Goal: Transaction & Acquisition: Book appointment/travel/reservation

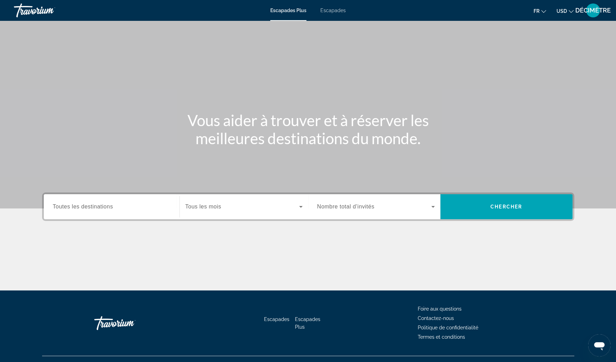
click at [282, 212] on div "Widget de recherche" at bounding box center [243, 206] width 117 height 19
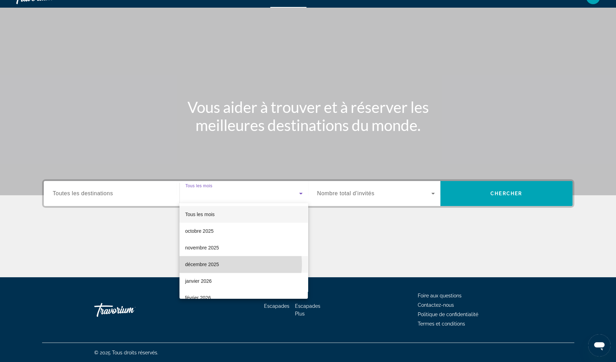
click at [228, 264] on mat-option "décembre 2025" at bounding box center [243, 264] width 128 height 17
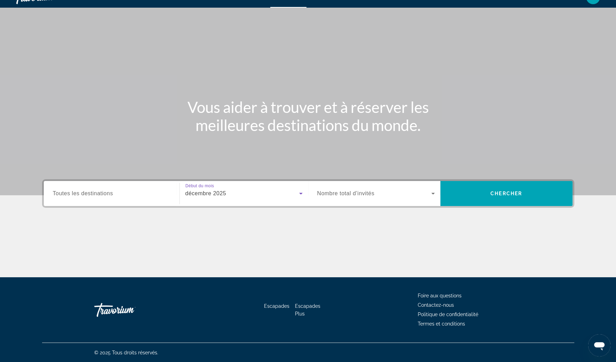
click at [379, 194] on span "Widget de recherche" at bounding box center [374, 193] width 114 height 8
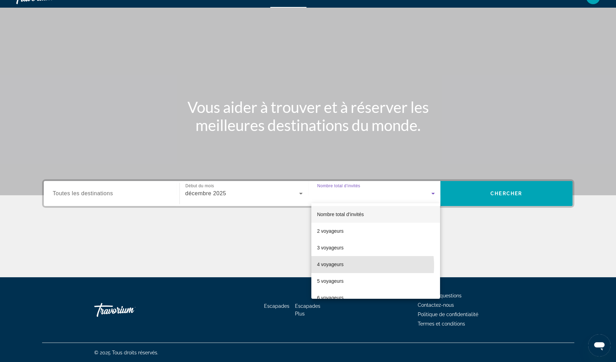
click at [347, 266] on mat-option "4 voyageurs" at bounding box center [375, 264] width 129 height 17
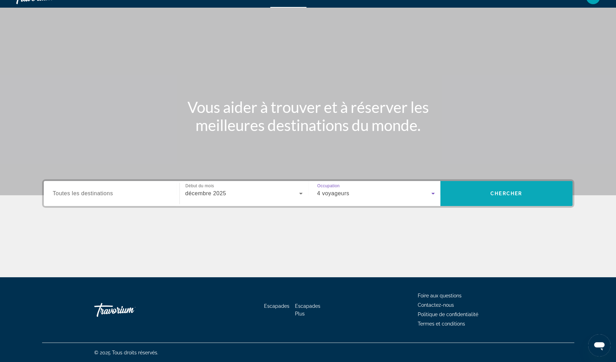
click at [500, 204] on span "Rechercher" at bounding box center [506, 193] width 132 height 25
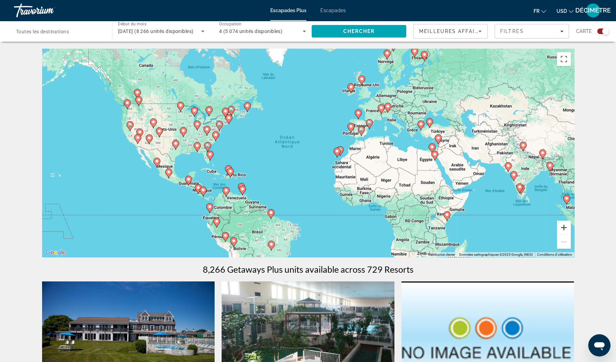
click at [566, 226] on button "Zoom avant" at bounding box center [563, 228] width 14 height 14
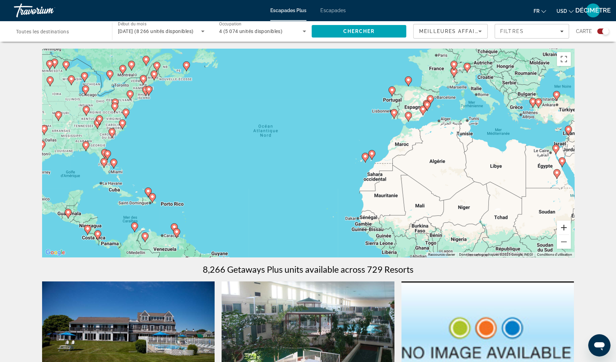
click at [564, 228] on button "Zoom avant" at bounding box center [563, 228] width 14 height 14
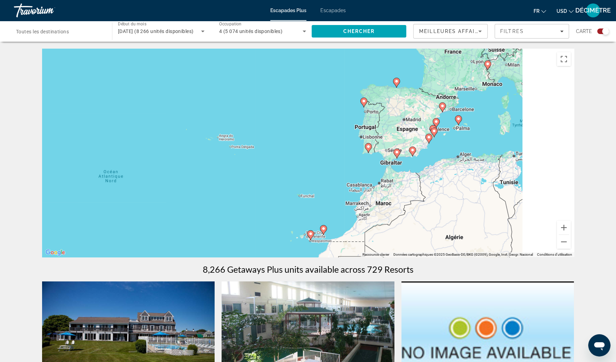
drag, startPoint x: 525, startPoint y: 111, endPoint x: 397, endPoint y: 190, distance: 150.8
click at [397, 190] on div "Pour activer le glissement avec le clavier, appuyez sur Alt+Entrée. Une fois ce…" at bounding box center [308, 153] width 532 height 209
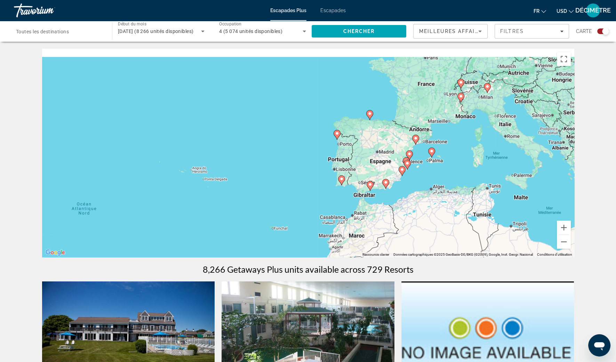
drag, startPoint x: 454, startPoint y: 139, endPoint x: 408, endPoint y: 213, distance: 87.2
click at [408, 213] on div "Pour activer le glissement avec le clavier, appuyez sur Alt+Entrée. Une fois ce…" at bounding box center [308, 153] width 532 height 209
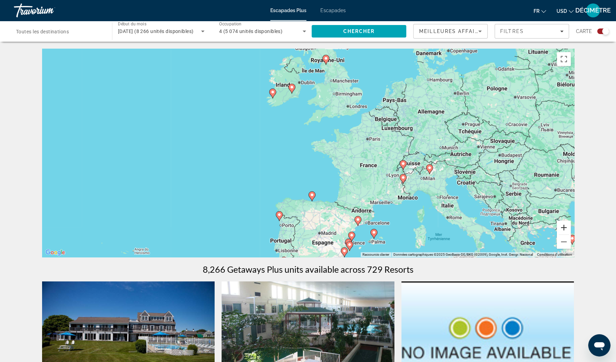
click at [566, 232] on button "Zoom avant" at bounding box center [563, 228] width 14 height 14
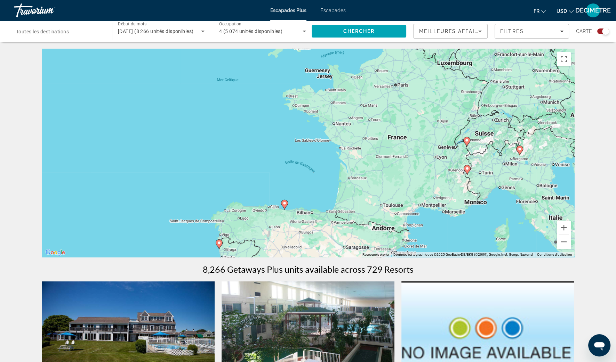
drag, startPoint x: 518, startPoint y: 222, endPoint x: 482, endPoint y: 172, distance: 61.1
click at [482, 172] on div "Pour activer le glissement avec le clavier, appuyez sur Alt+Entrée. Une fois ce…" at bounding box center [308, 153] width 532 height 209
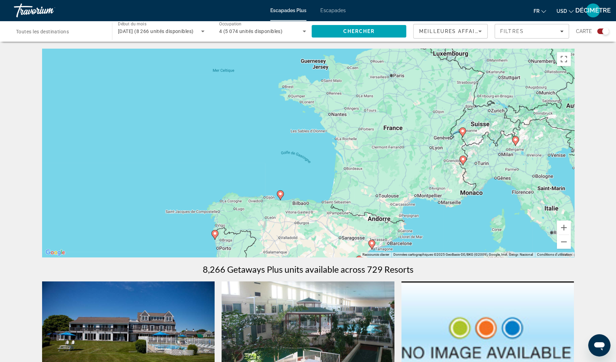
click at [482, 174] on div "Pour activer le glissement avec le clavier, appuyez sur Alt+Entrée. Une fois ce…" at bounding box center [308, 153] width 532 height 209
click at [65, 31] on span "Toutes les destinations" at bounding box center [42, 32] width 53 height 6
click at [65, 31] on input "Destination Toutes les destinations" at bounding box center [59, 31] width 87 height 8
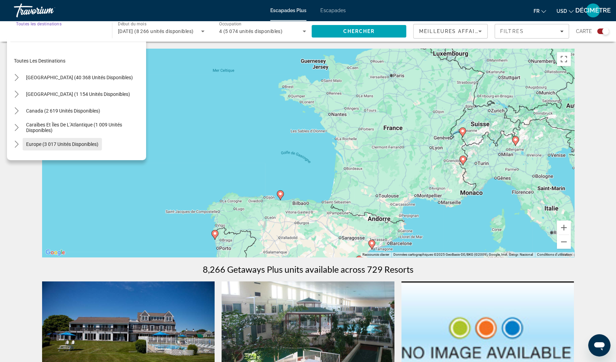
click at [26, 143] on span "Europe (3 017 unités disponibles)" at bounding box center [62, 144] width 72 height 6
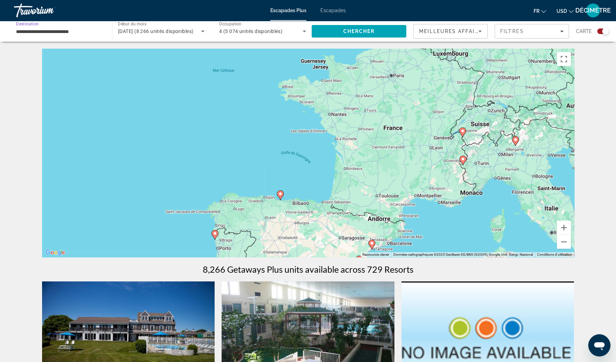
click at [462, 130] on image "Contenu principal" at bounding box center [462, 131] width 4 height 4
type input "**********"
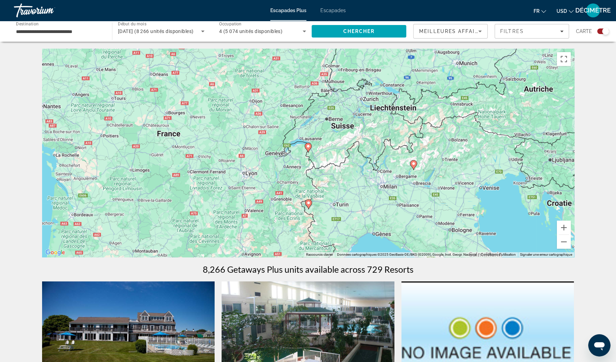
click at [304, 149] on gmp-advanced-marker "Contenu principal" at bounding box center [307, 148] width 7 height 10
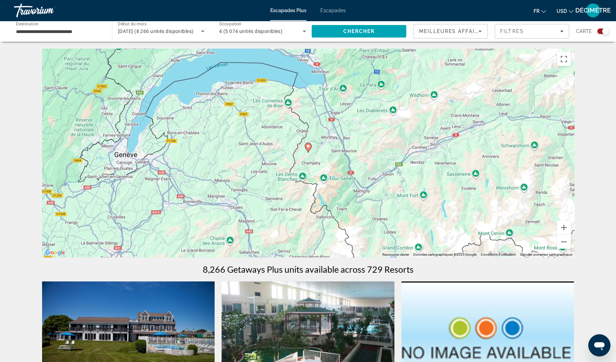
click at [308, 149] on icon "Contenu principal" at bounding box center [307, 147] width 6 height 9
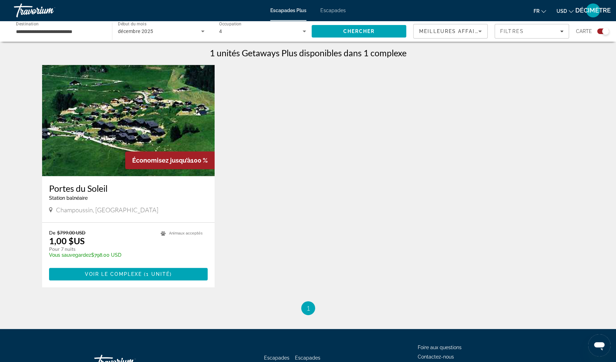
scroll to position [217, 0]
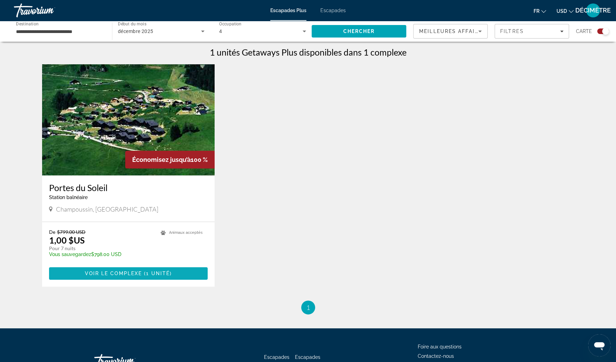
click at [123, 271] on span "Voir le complexe" at bounding box center [113, 274] width 57 height 6
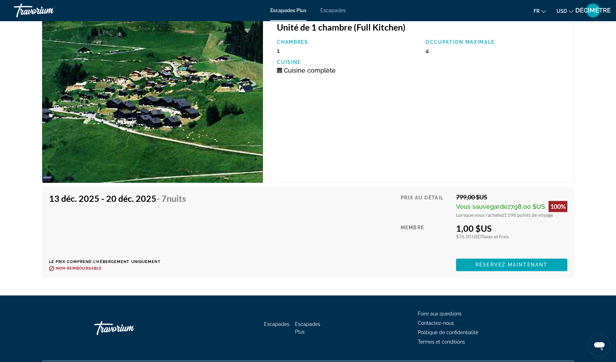
scroll to position [1043, 0]
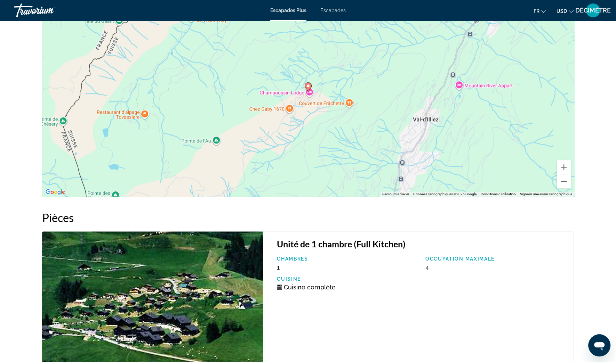
click at [336, 12] on span "Escapades" at bounding box center [332, 11] width 25 height 6
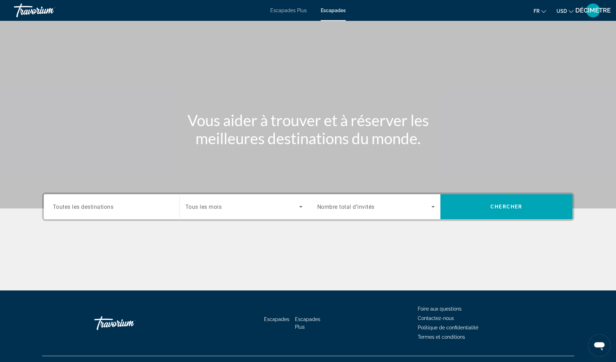
click at [567, 10] on button "USD USD ($) MXN (Mex$) CAD (Can$) GBP (£) EUR (€) AUD (A$) NZD (NZ$) CNY (CN¥)" at bounding box center [564, 11] width 17 height 10
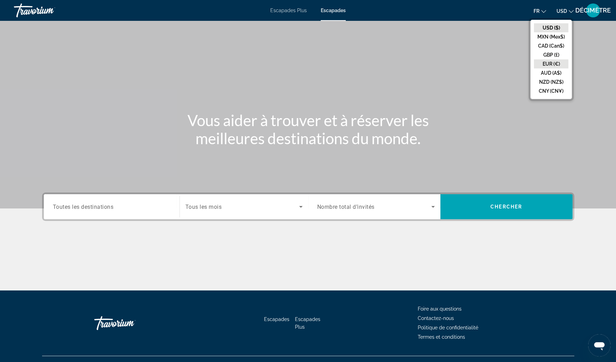
click at [554, 65] on button "EUR (€)" at bounding box center [551, 63] width 34 height 9
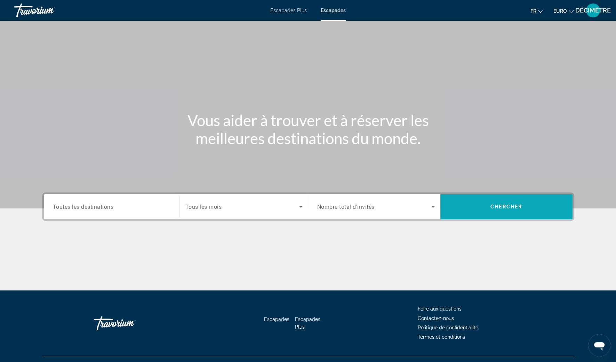
click at [512, 211] on span "Rechercher" at bounding box center [506, 206] width 132 height 17
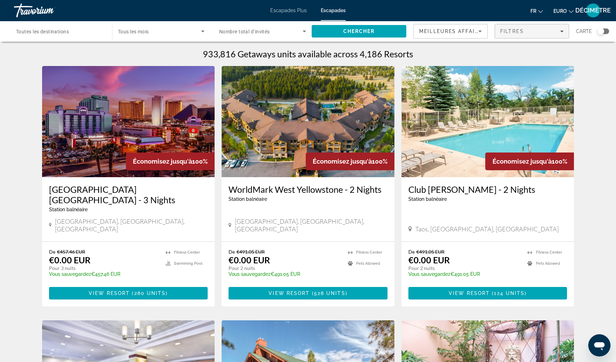
click at [556, 32] on div "Filtres" at bounding box center [531, 32] width 63 height 6
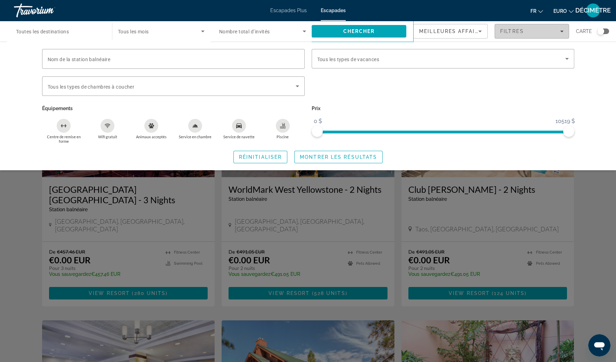
click at [553, 31] on div "Filtres" at bounding box center [531, 32] width 63 height 6
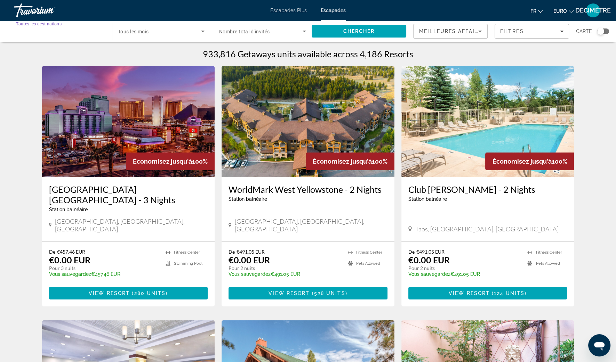
click at [81, 31] on input "Destination Toutes les destinations" at bounding box center [59, 31] width 87 height 8
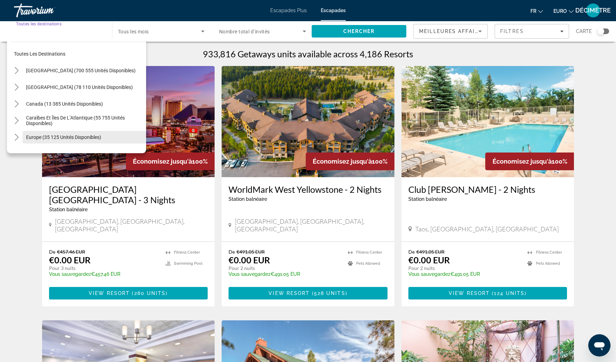
click at [30, 137] on span "Europe (35 125 unités disponibles)" at bounding box center [63, 138] width 75 height 6
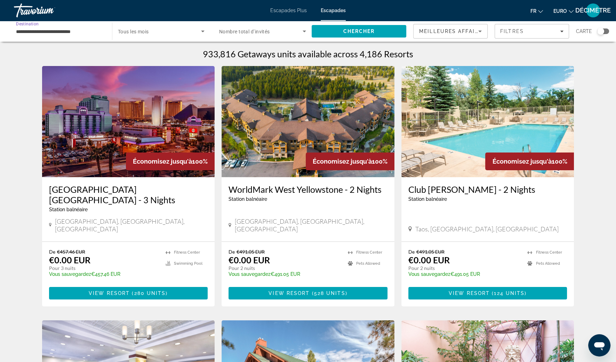
click at [600, 32] on div "Widget de recherche" at bounding box center [600, 31] width 7 height 7
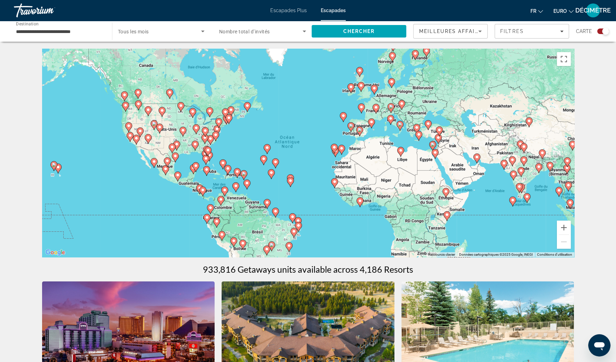
click at [246, 33] on span "Nombre total d’invités" at bounding box center [244, 32] width 51 height 6
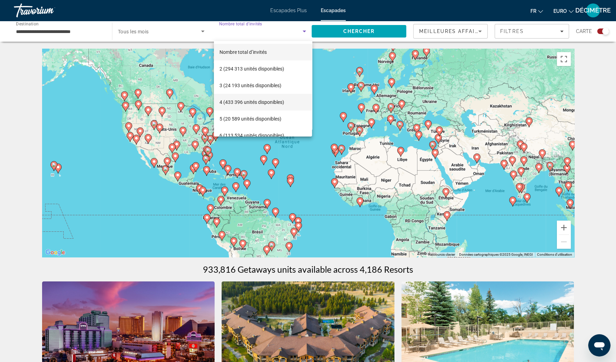
click at [233, 100] on font "4 (433 396 unités disponibles)" at bounding box center [251, 102] width 65 height 6
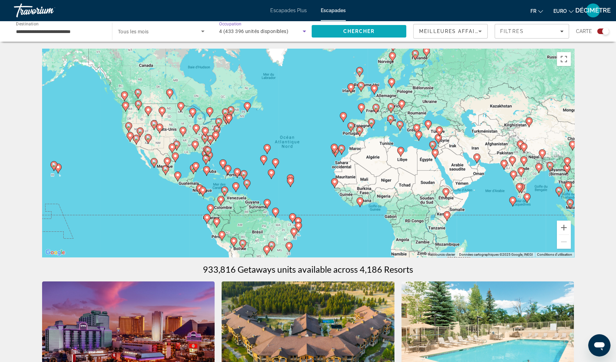
click at [353, 31] on span "Chercher" at bounding box center [359, 32] width 32 height 6
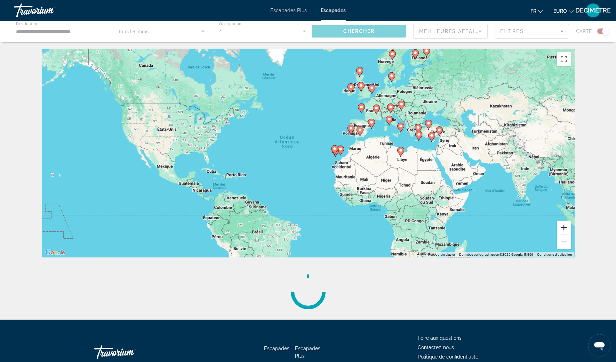
click at [564, 232] on button "Zoom avant" at bounding box center [563, 228] width 14 height 14
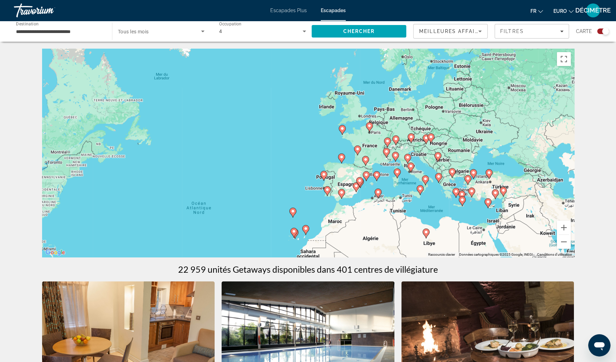
drag, startPoint x: 518, startPoint y: 152, endPoint x: 454, endPoint y: 223, distance: 95.7
click at [454, 223] on div "Pour activer le glissement avec le clavier, appuyez sur Alt+Entrée. Une fois ce…" at bounding box center [308, 153] width 532 height 209
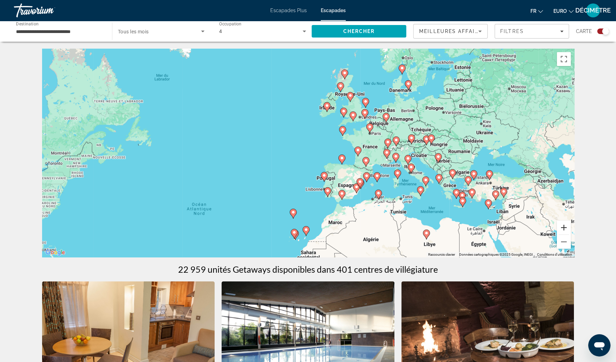
click at [563, 223] on button "Zoom avant" at bounding box center [563, 228] width 14 height 14
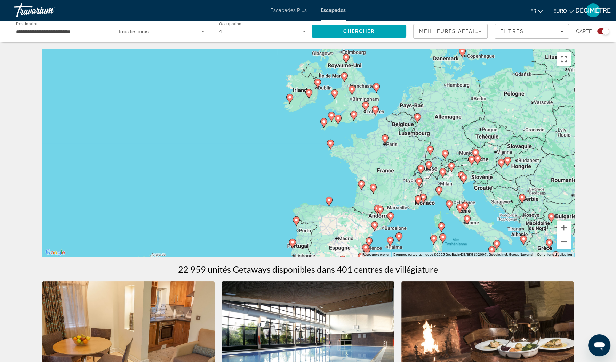
drag, startPoint x: 556, startPoint y: 159, endPoint x: 508, endPoint y: 189, distance: 56.4
click at [508, 189] on div "Pour activer le glissement avec le clavier, appuyez sur Alt+Entrée. Une fois ce…" at bounding box center [308, 153] width 532 height 209
click at [566, 229] on button "Zoom avant" at bounding box center [563, 228] width 14 height 14
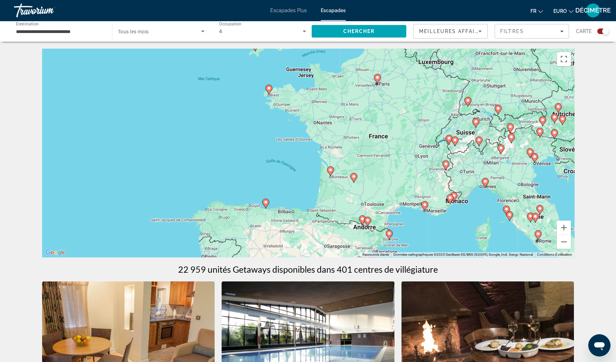
drag, startPoint x: 496, startPoint y: 207, endPoint x: 412, endPoint y: 154, distance: 99.7
click at [412, 154] on div "Pour activer le glissement avec le clavier, appuyez sur Alt+Entrée. Une fois ce…" at bounding box center [308, 153] width 532 height 209
click at [446, 160] on icon "Contenu principal" at bounding box center [445, 164] width 6 height 9
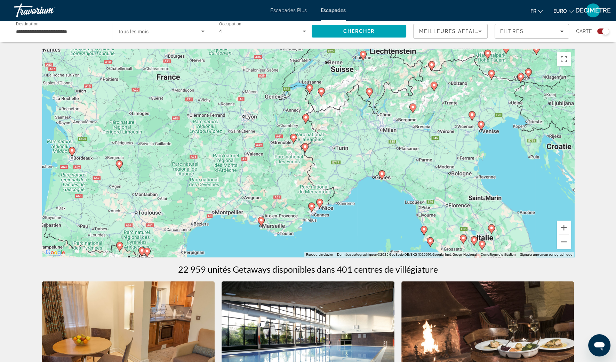
click at [306, 120] on icon "Contenu principal" at bounding box center [305, 118] width 6 height 9
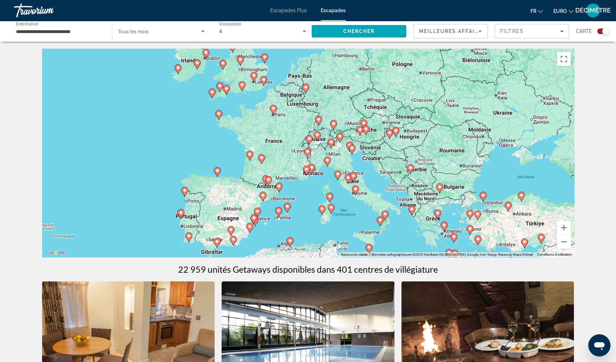
click at [311, 138] on image "Contenu principal" at bounding box center [309, 139] width 4 height 4
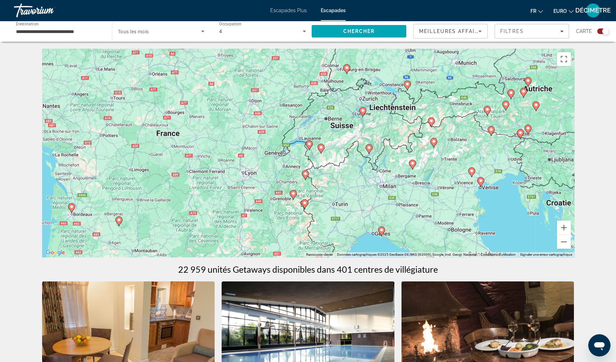
click at [304, 174] on image "Contenu principal" at bounding box center [305, 174] width 4 height 4
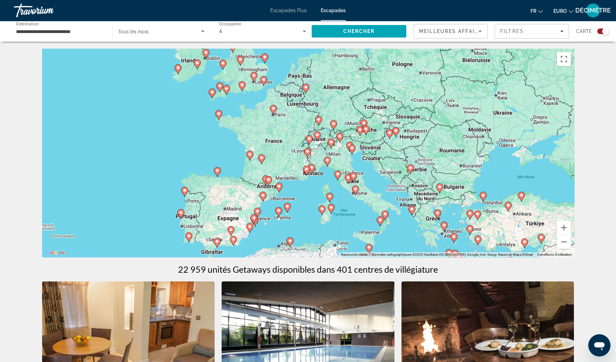
click at [308, 155] on icon "Contenu principal" at bounding box center [307, 153] width 7 height 10
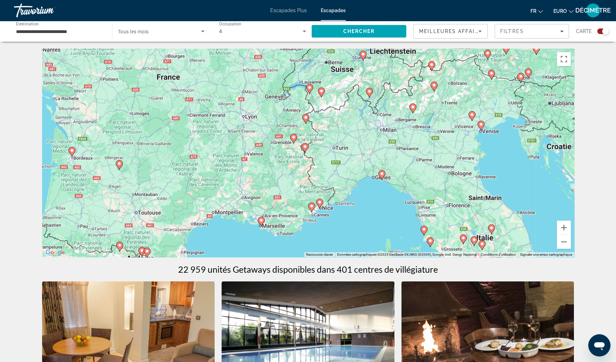
click at [304, 118] on image "Contenu principal" at bounding box center [305, 117] width 4 height 4
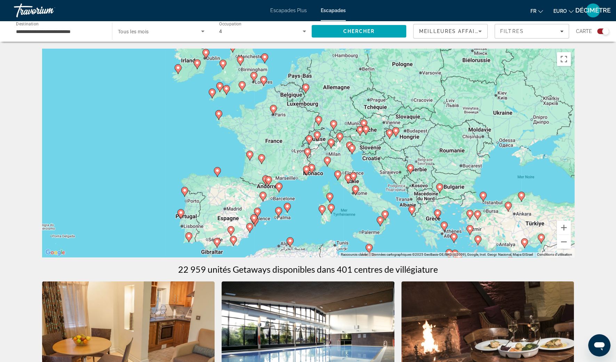
drag, startPoint x: 102, startPoint y: 35, endPoint x: 98, endPoint y: 35, distance: 4.2
click at [101, 35] on div "**********" at bounding box center [59, 32] width 87 height 20
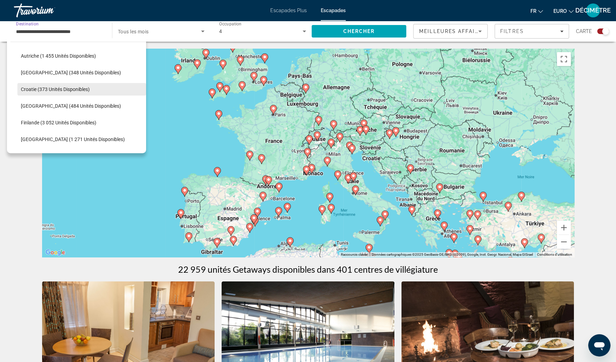
scroll to position [128, 0]
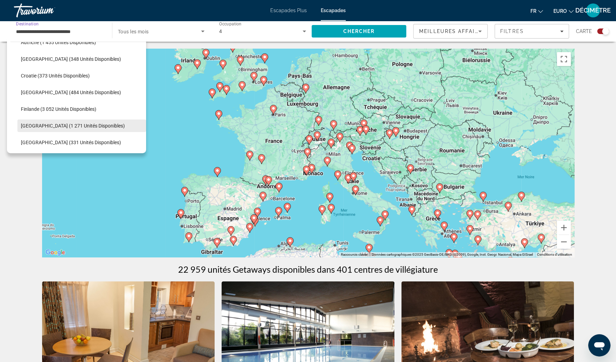
click at [53, 120] on span "Sélectionnez la destination : France (1 271 unités disponibles)" at bounding box center [81, 125] width 129 height 17
type input "**********"
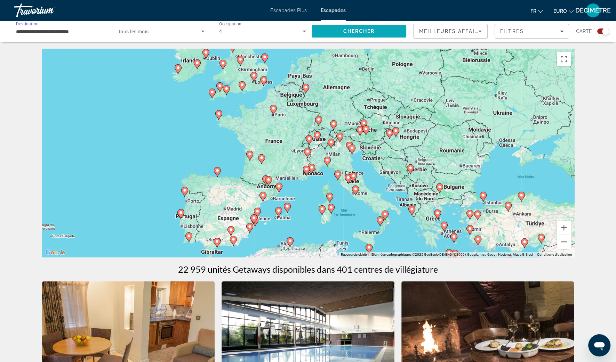
click at [354, 30] on span "Chercher" at bounding box center [359, 32] width 32 height 6
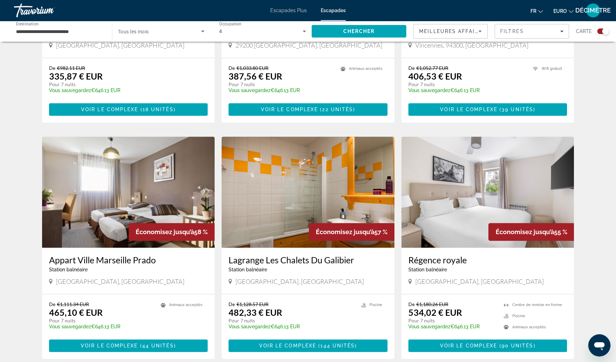
scroll to position [912, 0]
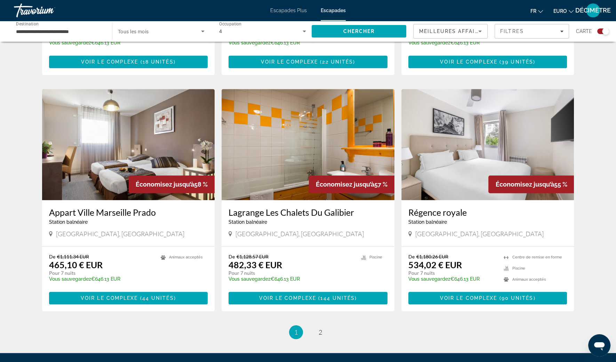
click at [320, 207] on div "Lagrange Les Chalets Du Galibier Station balnéaire - Ceci est une station d'adu…" at bounding box center [307, 218] width 159 height 23
click at [317, 207] on h3 "Lagrange Les Chalets Du Galibier" at bounding box center [307, 212] width 159 height 10
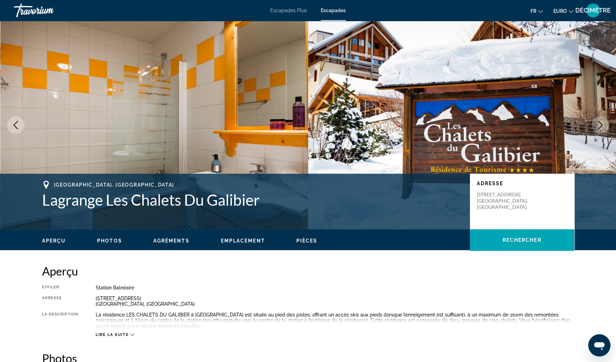
click at [596, 127] on icon "Image suivante" at bounding box center [600, 125] width 8 height 8
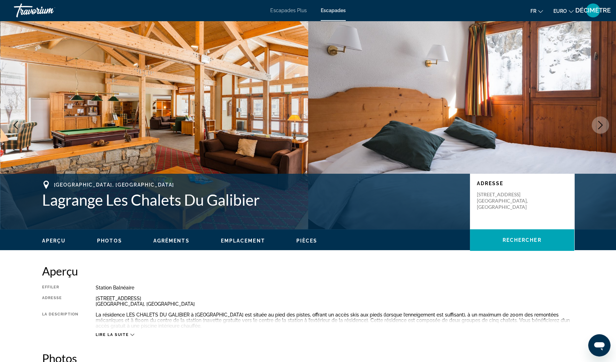
click at [596, 127] on icon "Image suivante" at bounding box center [600, 125] width 8 height 8
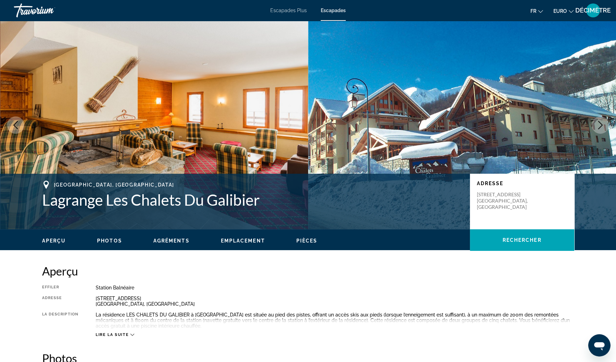
click at [595, 127] on button "Image suivante" at bounding box center [599, 124] width 17 height 17
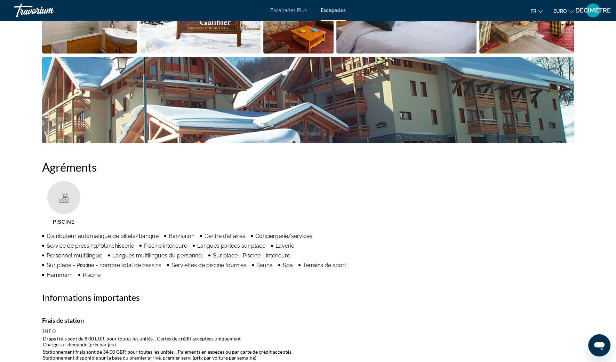
scroll to position [261, 0]
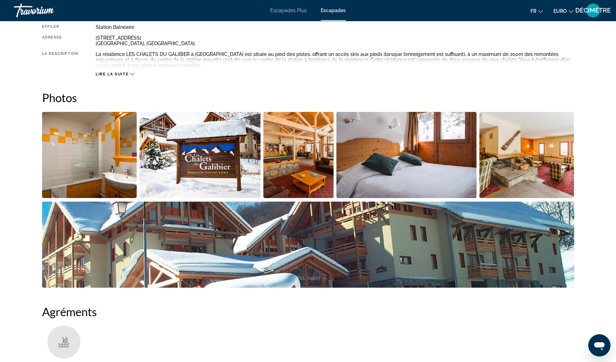
click at [90, 155] on img "Ouvrir le curseur d’image en plein écran" at bounding box center [89, 155] width 95 height 86
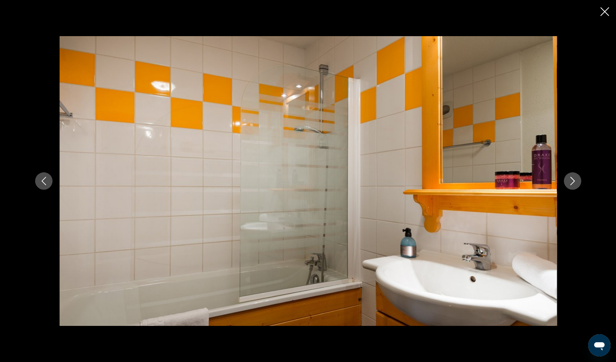
click at [568, 178] on icon "Image suivante" at bounding box center [572, 181] width 8 height 8
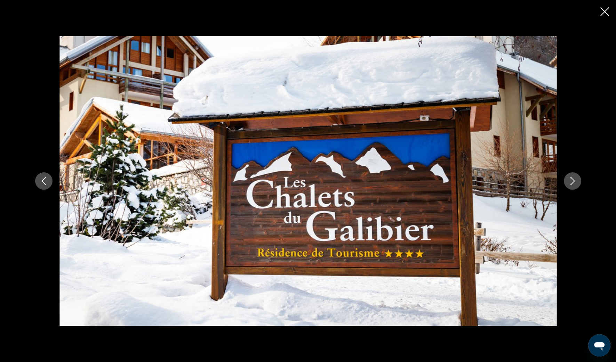
click at [568, 178] on icon "Image suivante" at bounding box center [572, 181] width 8 height 8
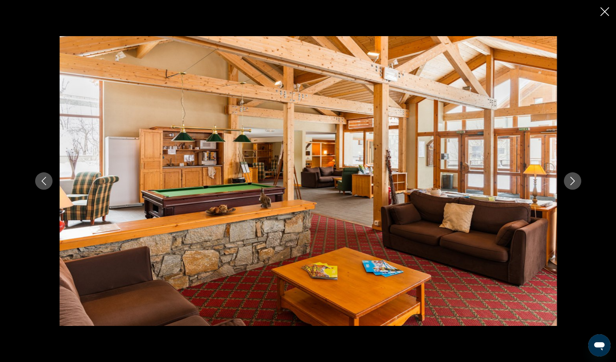
click at [565, 181] on button "Image suivante" at bounding box center [571, 180] width 17 height 17
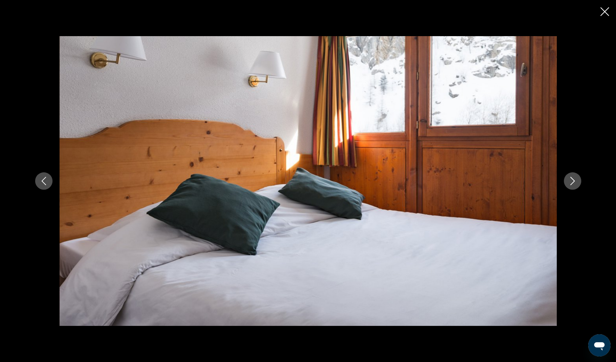
click at [563, 181] on button "Image suivante" at bounding box center [571, 180] width 17 height 17
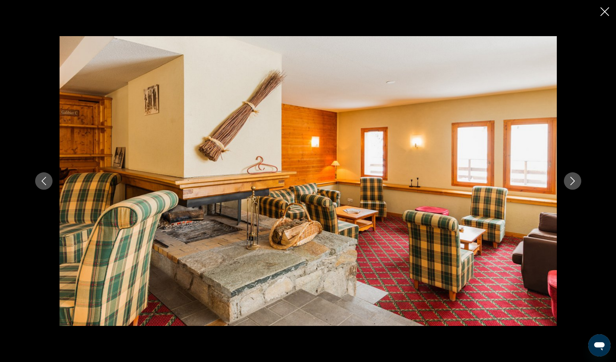
click at [563, 181] on button "Image suivante" at bounding box center [571, 180] width 17 height 17
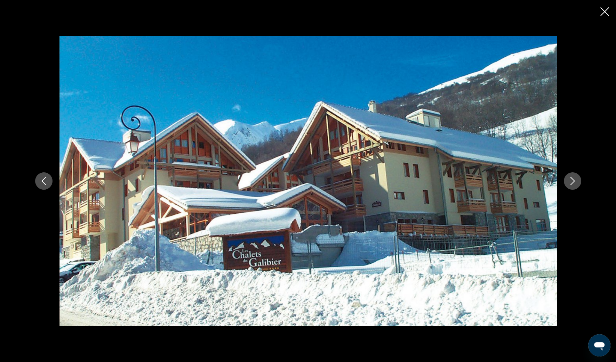
click at [563, 181] on div "prev next" at bounding box center [308, 181] width 560 height 290
click at [573, 180] on icon "Image suivante" at bounding box center [572, 181] width 8 height 8
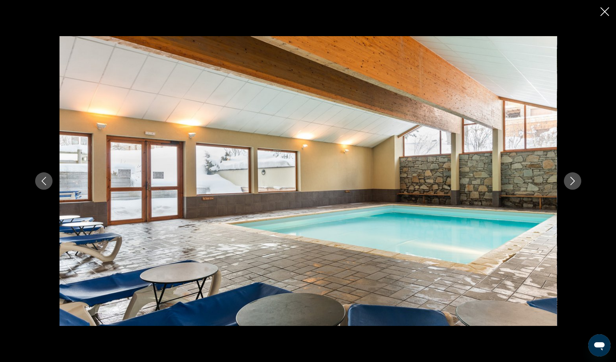
click at [572, 180] on icon "Image suivante" at bounding box center [572, 181] width 5 height 8
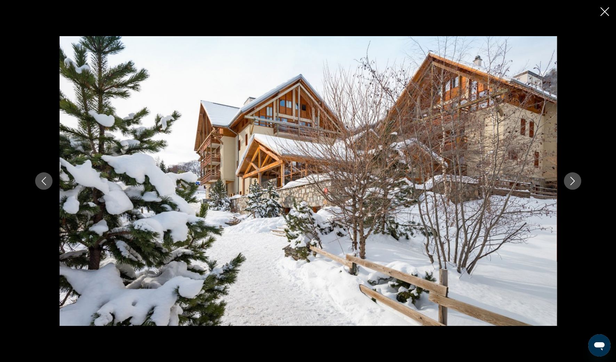
click at [572, 180] on icon "Image suivante" at bounding box center [572, 181] width 5 height 8
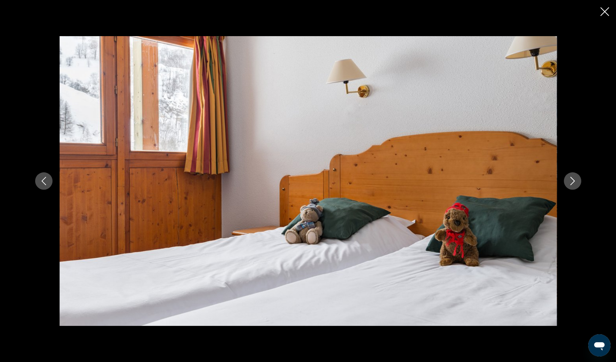
click at [572, 180] on icon "Image suivante" at bounding box center [572, 181] width 8 height 8
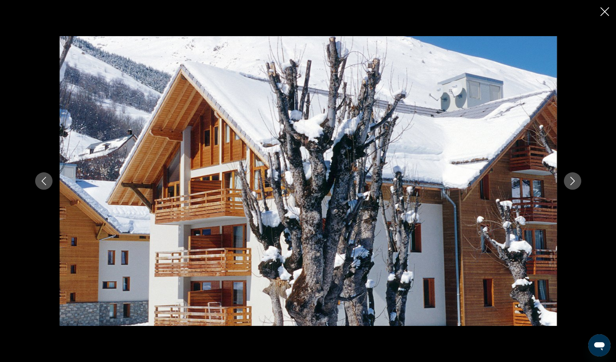
click at [571, 180] on icon "Image suivante" at bounding box center [572, 181] width 8 height 8
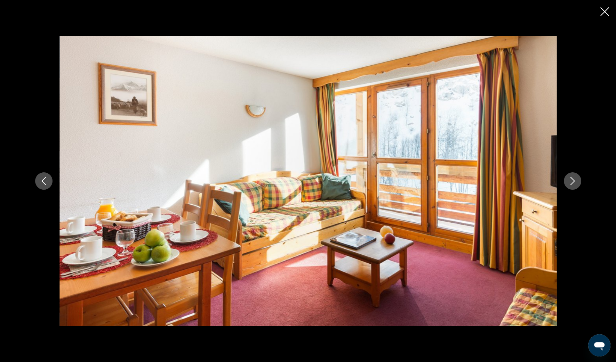
click at [571, 180] on icon "Image suivante" at bounding box center [572, 181] width 8 height 8
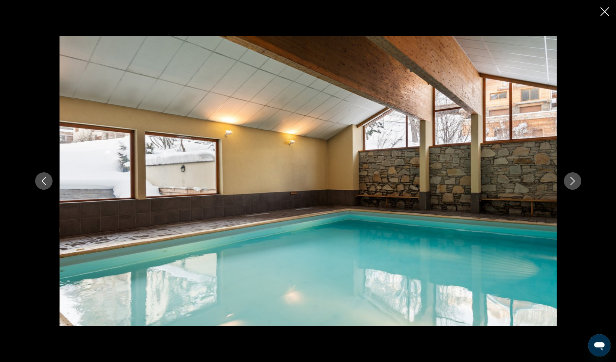
click at [571, 180] on icon "Image suivante" at bounding box center [572, 181] width 8 height 8
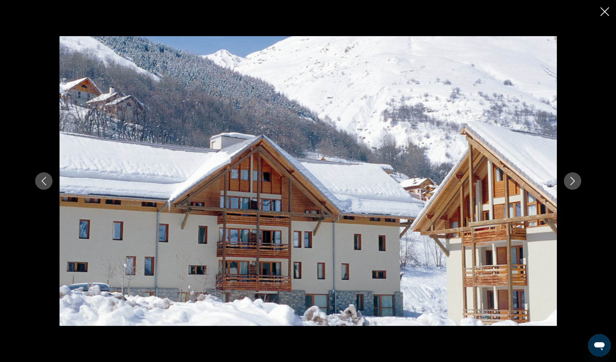
click at [603, 13] on icon "Fermer le diaporama" at bounding box center [604, 11] width 9 height 9
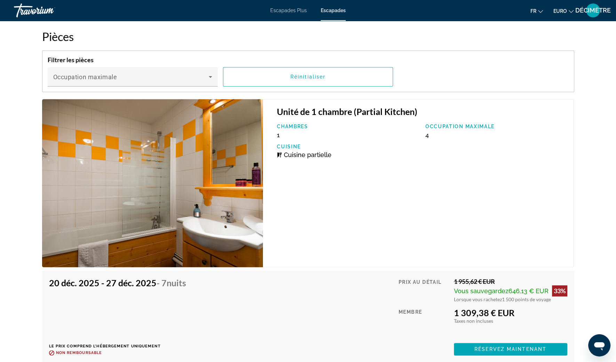
scroll to position [1477, 0]
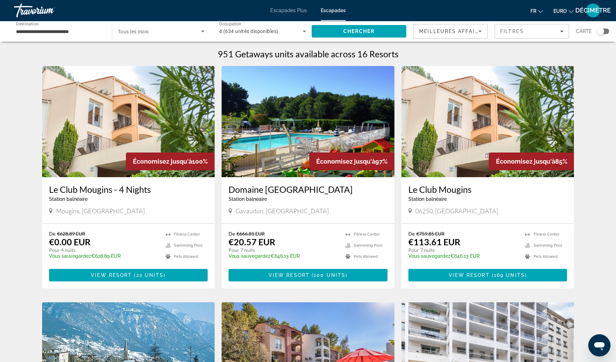
click at [601, 33] on div "Widget de recherche" at bounding box center [600, 31] width 7 height 7
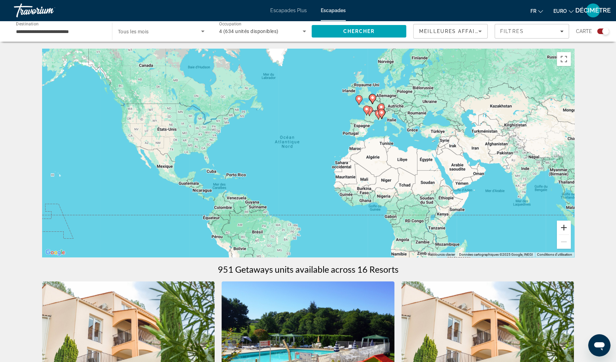
click at [567, 229] on button "Zoom avant" at bounding box center [563, 228] width 14 height 14
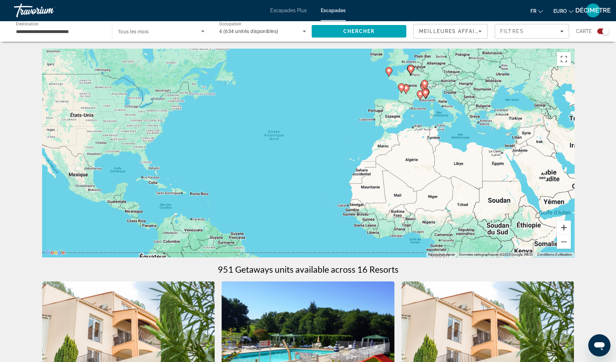
click at [567, 229] on button "Zoom avant" at bounding box center [563, 228] width 14 height 14
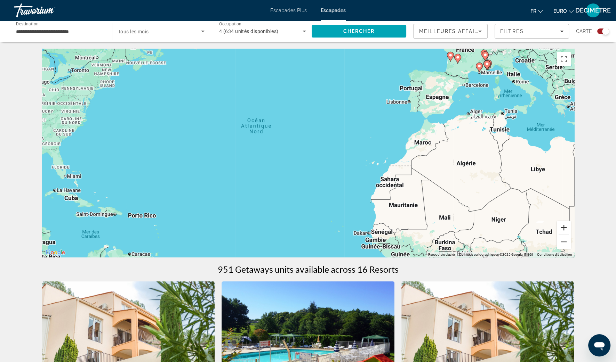
click at [566, 229] on button "Zoom avant" at bounding box center [563, 228] width 14 height 14
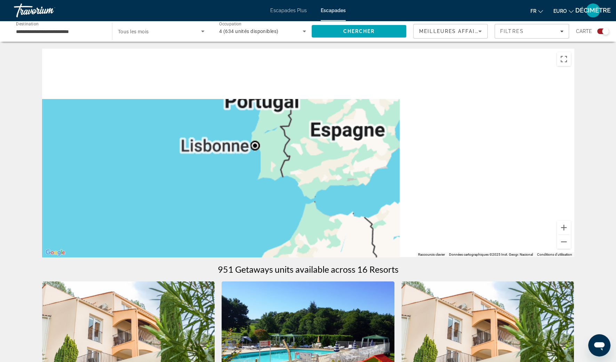
drag, startPoint x: 524, startPoint y: 147, endPoint x: 121, endPoint y: 318, distance: 437.8
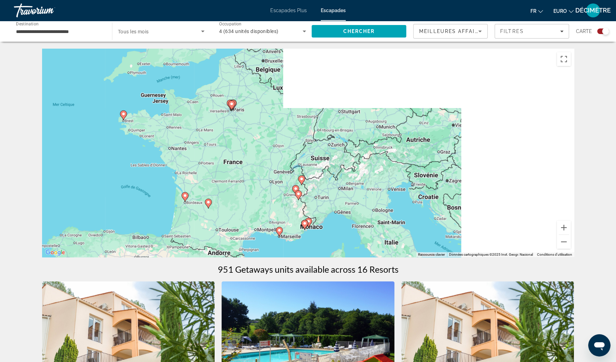
drag, startPoint x: 307, startPoint y: 114, endPoint x: 242, endPoint y: 230, distance: 133.2
click at [242, 230] on div "Pour activer le glissement avec le clavier, appuyez sur Alt+Entrée. Une fois ce…" at bounding box center [308, 153] width 532 height 209
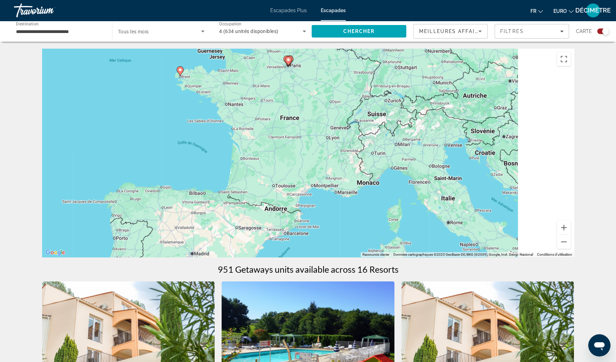
drag, startPoint x: 258, startPoint y: 223, endPoint x: 353, endPoint y: 55, distance: 193.0
click at [353, 55] on div "Pour activer le glissement avec le clavier, appuyez sur Alt+Entrée. Une fois ce…" at bounding box center [308, 153] width 532 height 209
click at [561, 227] on button "Zoom avant" at bounding box center [563, 228] width 14 height 14
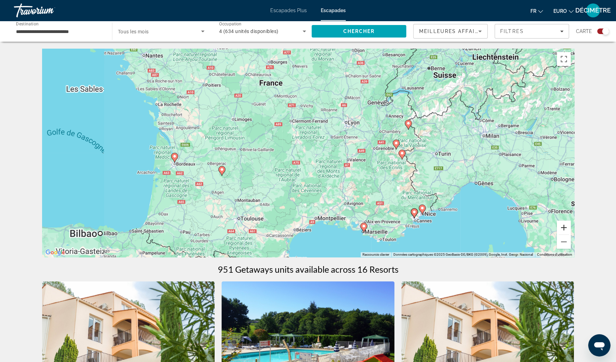
click at [561, 228] on button "Zoom avant" at bounding box center [563, 228] width 14 height 14
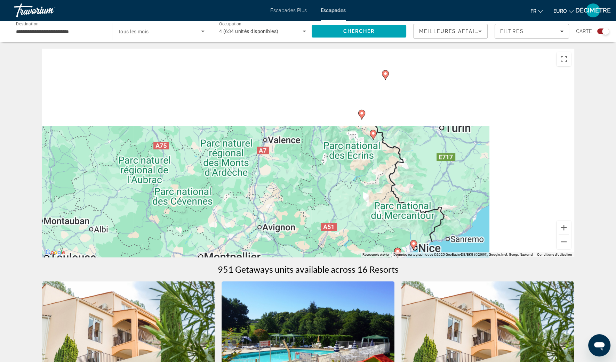
drag, startPoint x: 434, startPoint y: 198, endPoint x: 311, endPoint y: 170, distance: 125.4
click at [311, 170] on div "Pour activer le glissement avec le clavier, appuyez sur Alt+Entrée. Une fois ce…" at bounding box center [308, 153] width 532 height 209
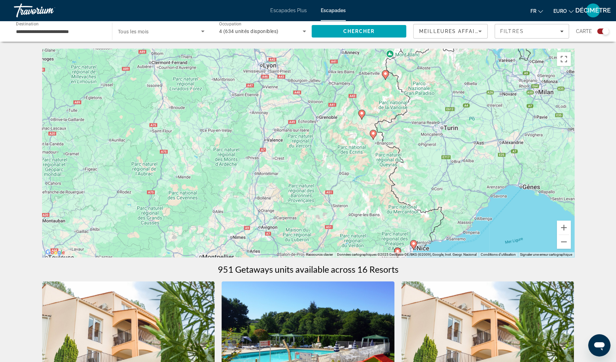
click at [387, 77] on gmp-advanced-marker "Contenu principal" at bounding box center [385, 75] width 7 height 10
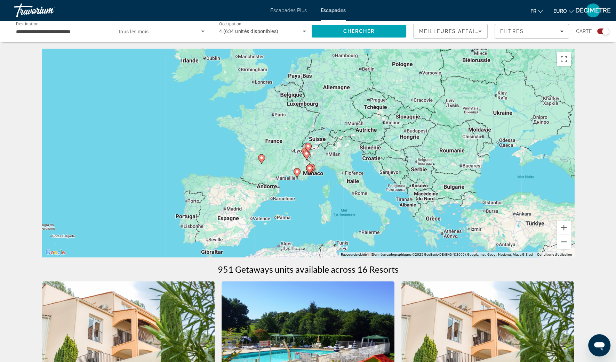
click at [312, 146] on div "Pour naviguer, appuyez sur les touches fléchées. Pour activer le glissement ave…" at bounding box center [308, 153] width 532 height 209
click at [310, 147] on icon "Contenu principal" at bounding box center [307, 147] width 6 height 9
type input "**********"
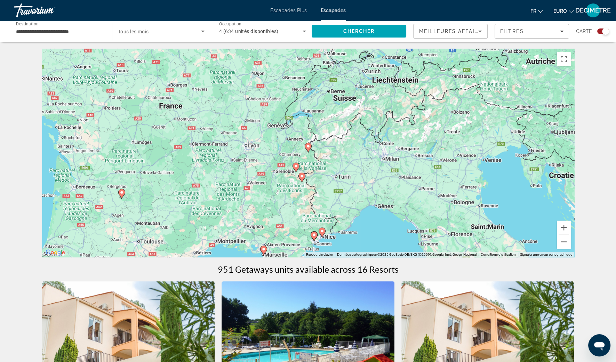
click at [310, 149] on g "Contenu principal" at bounding box center [307, 148] width 7 height 10
click at [306, 147] on image "Contenu principal" at bounding box center [308, 146] width 4 height 4
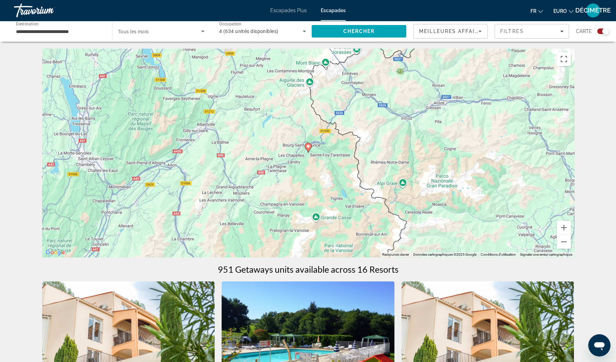
click at [307, 149] on icon "Contenu principal" at bounding box center [307, 147] width 6 height 9
click at [306, 146] on image "Contenu principal" at bounding box center [308, 146] width 4 height 4
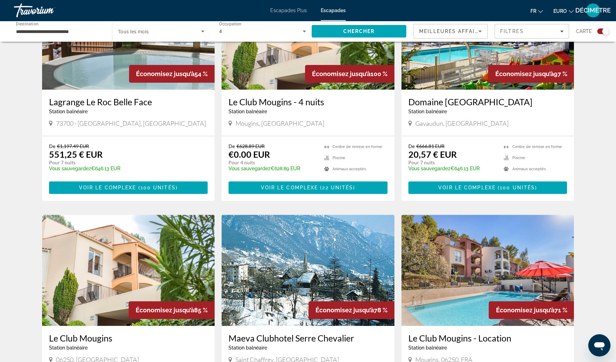
scroll to position [304, 0]
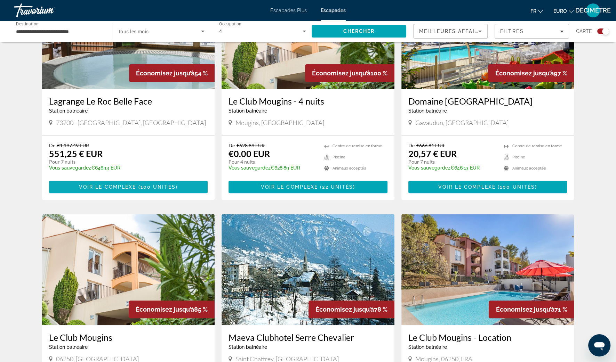
click at [150, 192] on span "Contenu principal" at bounding box center [128, 187] width 159 height 17
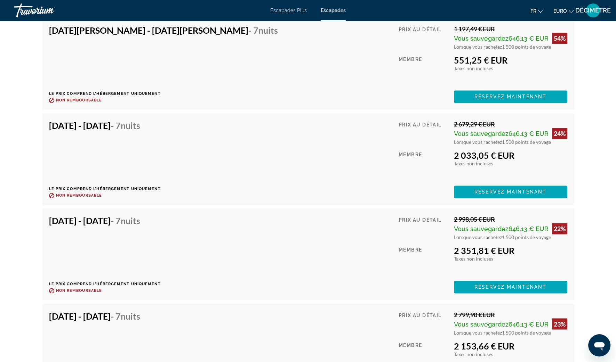
scroll to position [1267, 0]
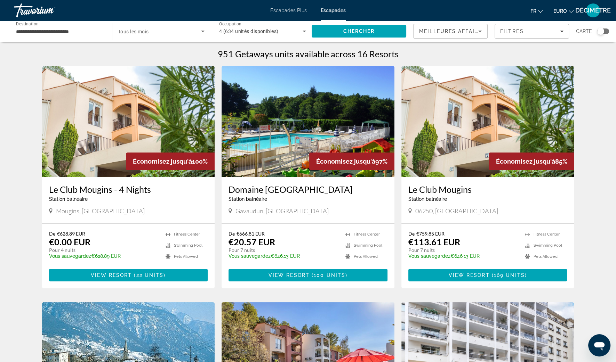
click at [597, 31] on div "Widget de recherche" at bounding box center [600, 31] width 7 height 7
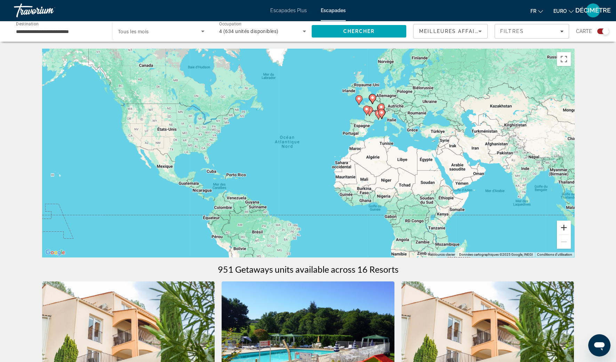
click at [567, 230] on button "Zoom avant" at bounding box center [563, 228] width 14 height 14
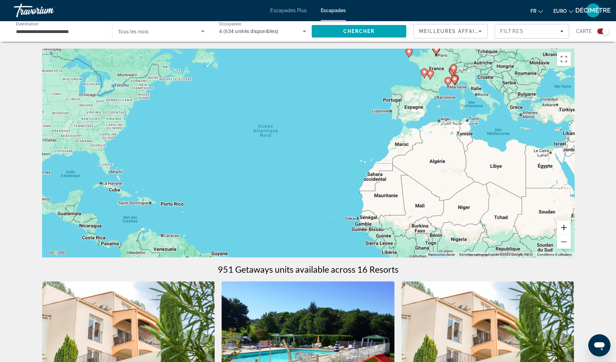
click at [567, 230] on button "Zoom avant" at bounding box center [563, 228] width 14 height 14
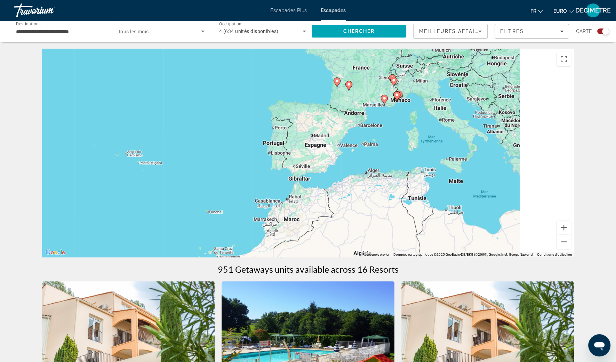
drag, startPoint x: 541, startPoint y: 189, endPoint x: 336, endPoint y: 273, distance: 221.8
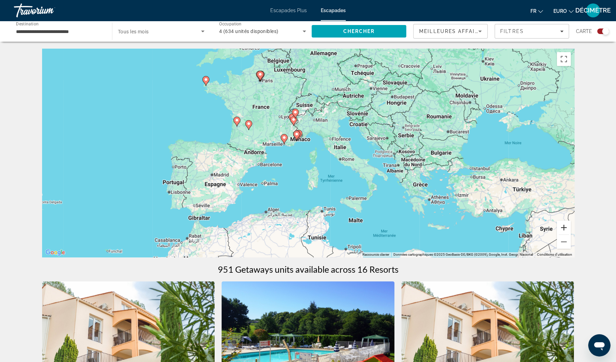
click at [559, 229] on button "Zoom avant" at bounding box center [563, 228] width 14 height 14
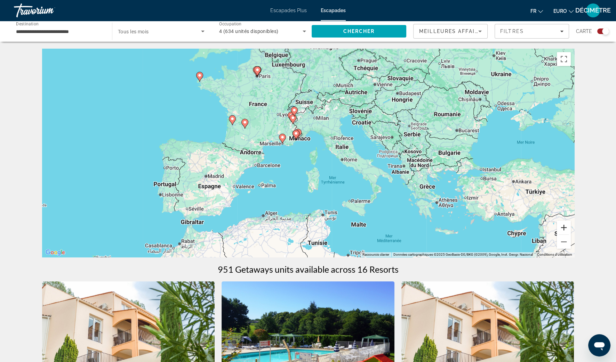
click at [559, 229] on button "Zoom avant" at bounding box center [563, 228] width 14 height 14
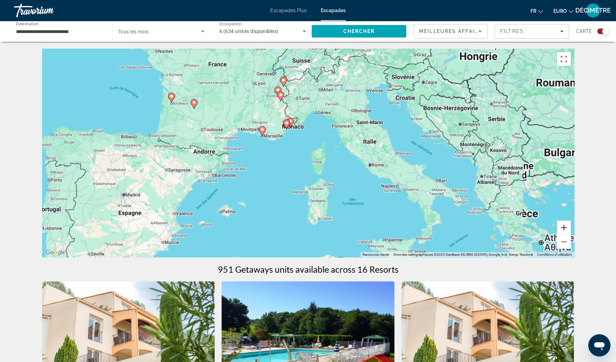
click at [559, 229] on button "Zoom avant" at bounding box center [563, 228] width 14 height 14
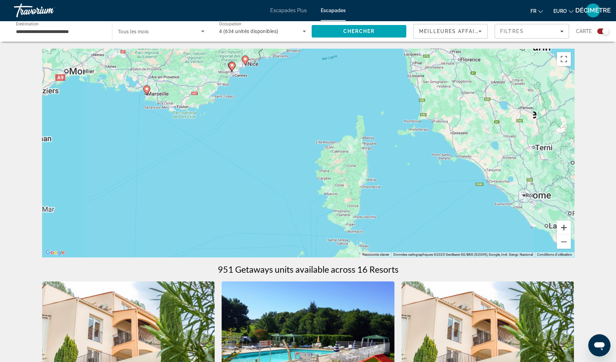
click at [558, 228] on button "Zoom avant" at bounding box center [563, 228] width 14 height 14
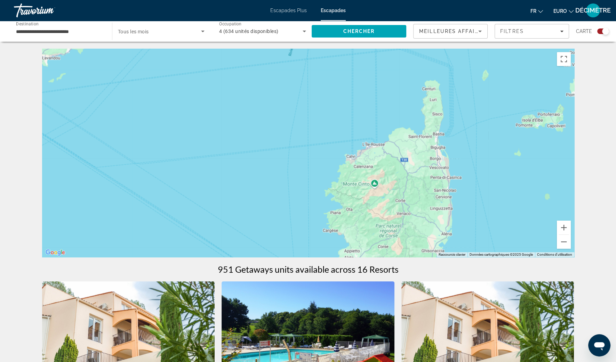
drag, startPoint x: 276, startPoint y: 120, endPoint x: 287, endPoint y: 177, distance: 58.3
click at [287, 177] on div "Contenu principal" at bounding box center [308, 153] width 532 height 209
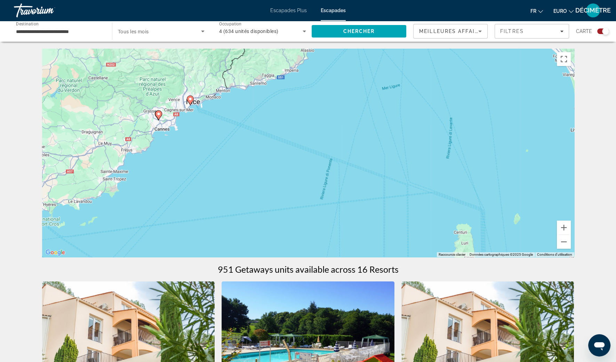
drag, startPoint x: 265, startPoint y: 132, endPoint x: 284, endPoint y: 209, distance: 78.7
click at [284, 209] on div "Pour activer le glissement avec le clavier, appuyez sur Alt+Entrée. Une fois ce…" at bounding box center [308, 153] width 532 height 209
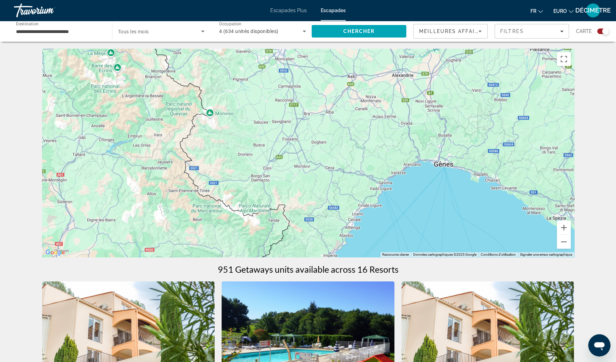
drag, startPoint x: 285, startPoint y: 221, endPoint x: 306, endPoint y: 262, distance: 46.8
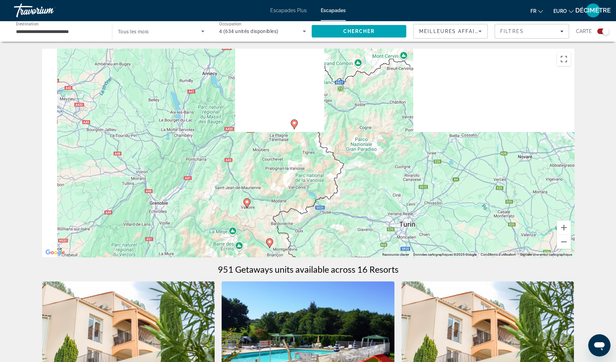
drag, startPoint x: 269, startPoint y: 173, endPoint x: 356, endPoint y: 257, distance: 121.2
click at [356, 257] on div "Pour activer le glissement avec le clavier, appuyez sur Alt+Entrée. Une fois ce…" at bounding box center [308, 153] width 532 height 209
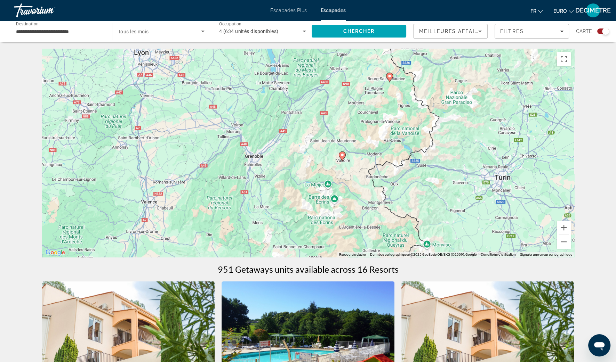
drag, startPoint x: 332, startPoint y: 200, endPoint x: 318, endPoint y: 75, distance: 125.9
click at [318, 75] on div "Pour activer le glissement avec le clavier, appuyez sur Alt+Entrée. Une fois ce…" at bounding box center [308, 153] width 532 height 209
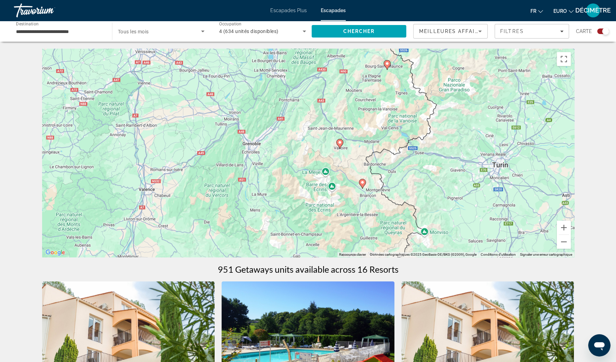
click at [341, 146] on icon "Contenu principal" at bounding box center [339, 143] width 6 height 9
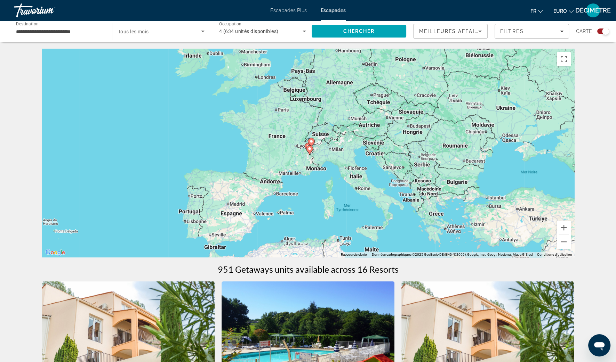
click at [306, 149] on gmp-advanced-marker "Contenu principal" at bounding box center [309, 150] width 7 height 10
type input "**********"
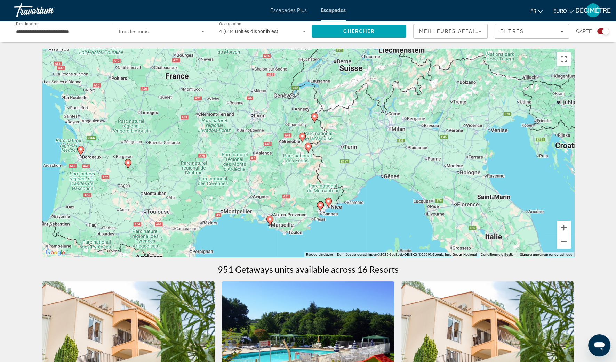
click at [302, 136] on image "Contenu principal" at bounding box center [302, 136] width 4 height 4
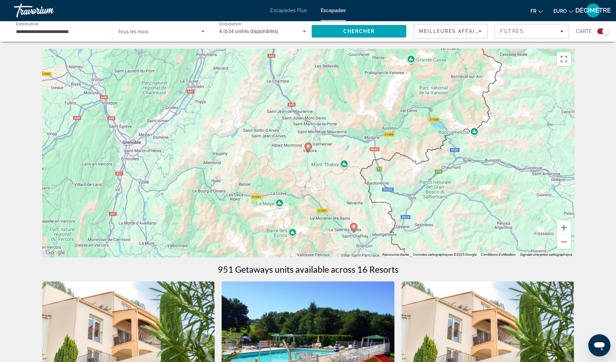
click at [308, 146] on image "Contenu principal" at bounding box center [308, 146] width 4 height 4
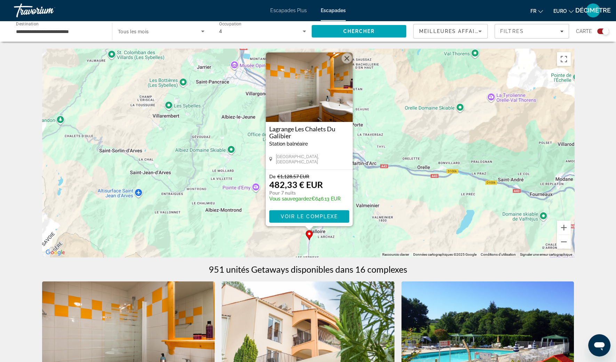
drag, startPoint x: 413, startPoint y: 188, endPoint x: 388, endPoint y: 51, distance: 139.6
click at [398, 97] on div "Pour activer le glissement avec le clavier, appuyez sur Alt+Entrée. Une fois ce…" at bounding box center [308, 153] width 532 height 209
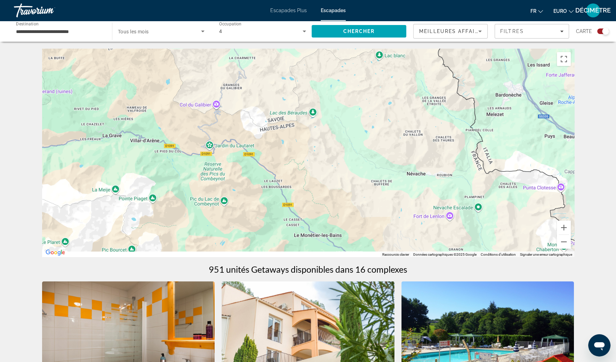
drag, startPoint x: 439, startPoint y: 156, endPoint x: 379, endPoint y: 85, distance: 92.8
click at [381, 87] on div "Pour activer le glissement avec le clavier, appuyez sur Alt+Entrée. Une fois ce…" at bounding box center [308, 153] width 532 height 209
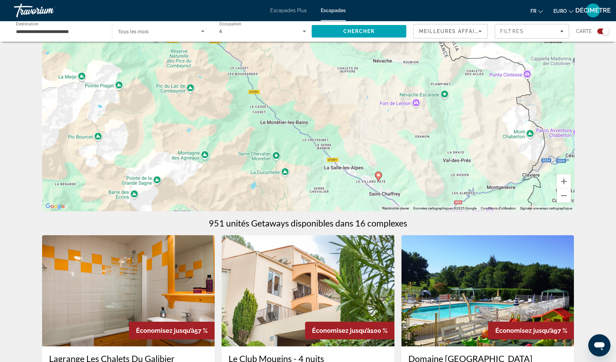
scroll to position [130, 0]
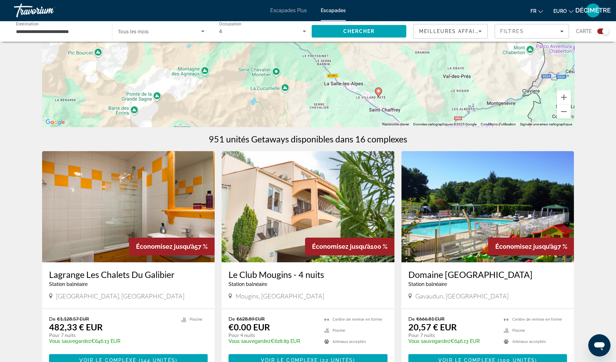
click at [379, 92] on image "Contenu principal" at bounding box center [378, 91] width 4 height 4
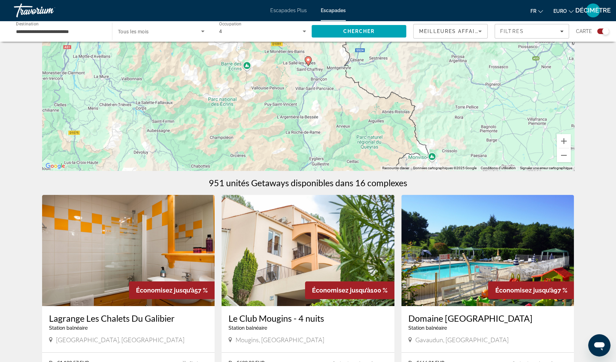
scroll to position [0, 0]
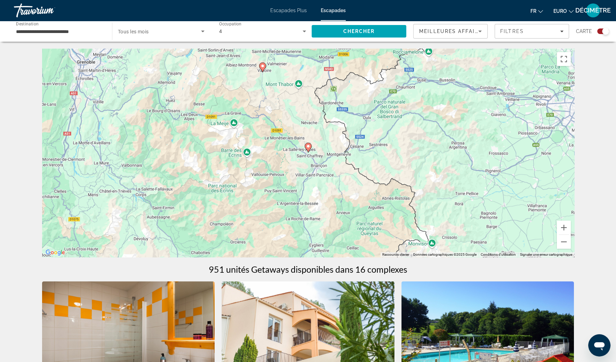
click at [311, 149] on gmp-advanced-marker "Contenu principal" at bounding box center [307, 148] width 7 height 10
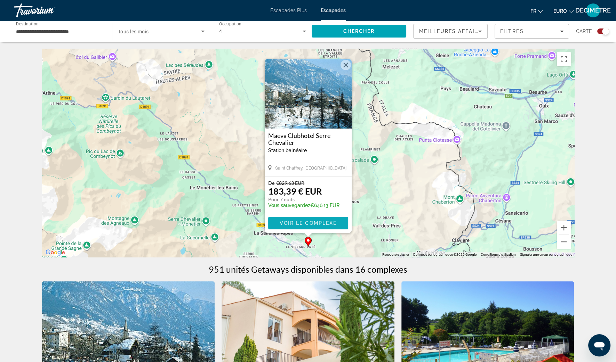
click at [310, 224] on span "Voir le complexe" at bounding box center [307, 223] width 57 height 6
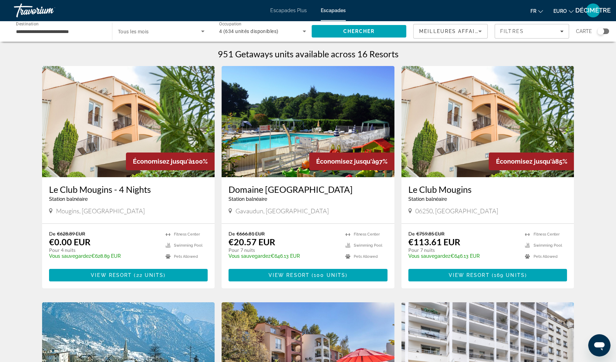
click at [291, 10] on span "Escapades Plus" at bounding box center [288, 11] width 36 height 6
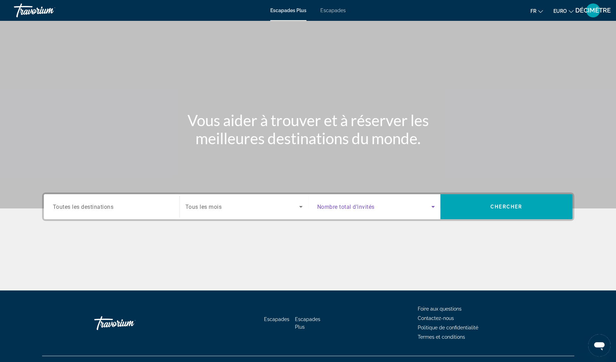
click at [398, 207] on span "Widget de recherche" at bounding box center [374, 207] width 114 height 8
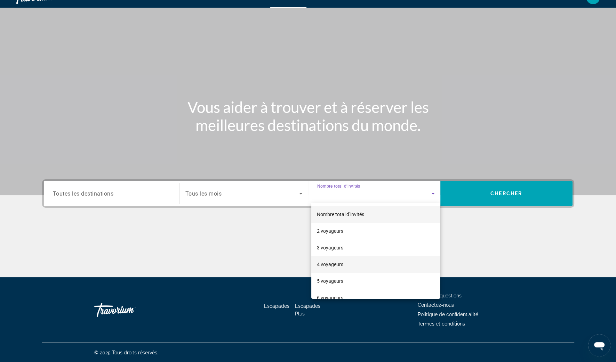
click at [352, 262] on mat-option "4 voyageurs" at bounding box center [375, 264] width 129 height 17
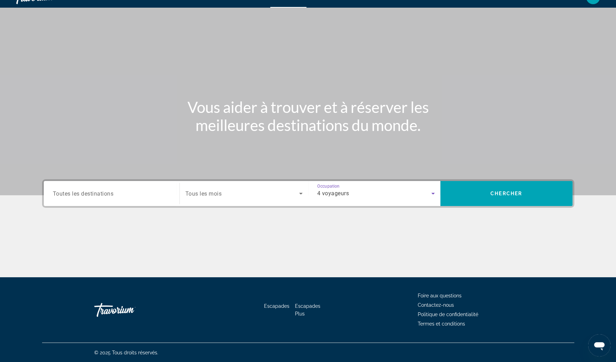
click at [263, 197] on span "Widget de recherche" at bounding box center [242, 193] width 114 height 8
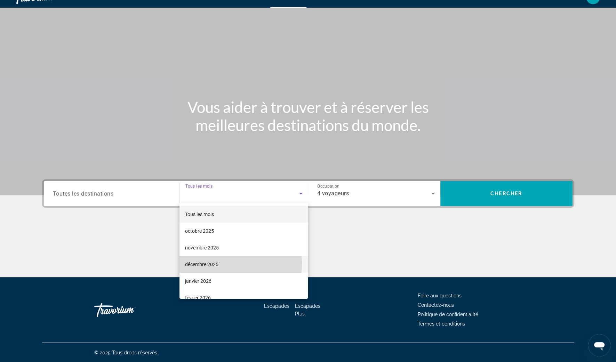
click at [223, 263] on mat-option "décembre 2025" at bounding box center [243, 264] width 128 height 17
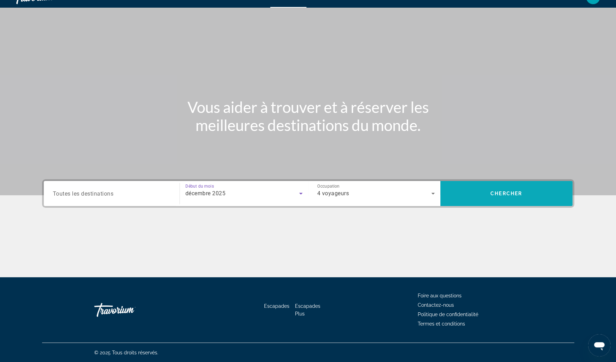
click at [533, 195] on span "Rechercher" at bounding box center [506, 193] width 132 height 17
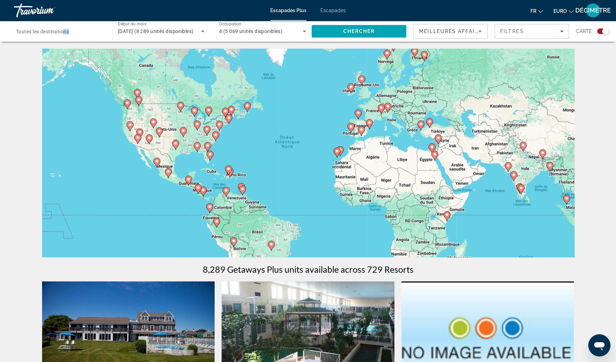
click at [63, 35] on div "Destination Toutes les destinations" at bounding box center [59, 32] width 87 height 20
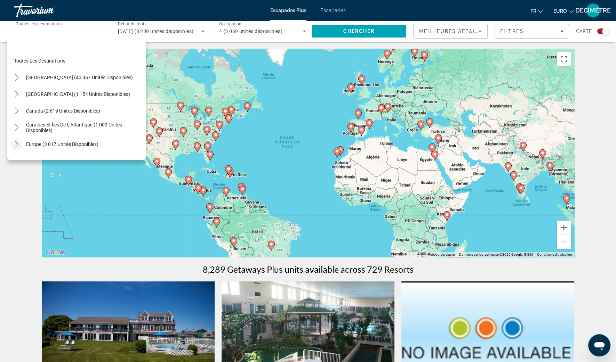
click at [15, 145] on icon "Toggle Europe (3 017 unités disponibles) sous-menu" at bounding box center [16, 144] width 7 height 7
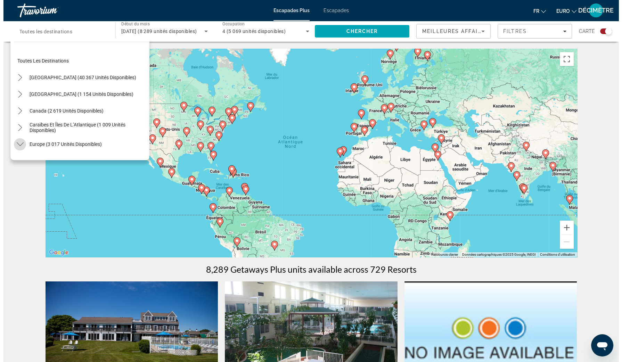
scroll to position [87, 0]
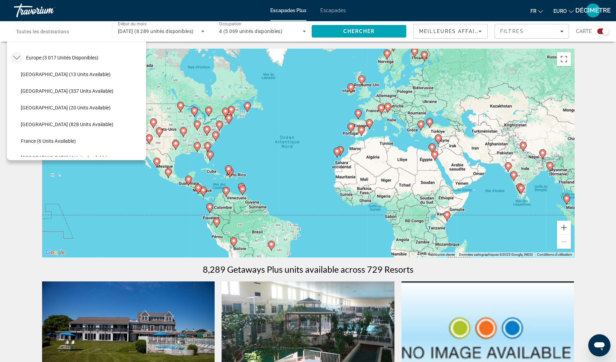
click at [40, 143] on span "France (6 units available)" at bounding box center [48, 141] width 55 height 6
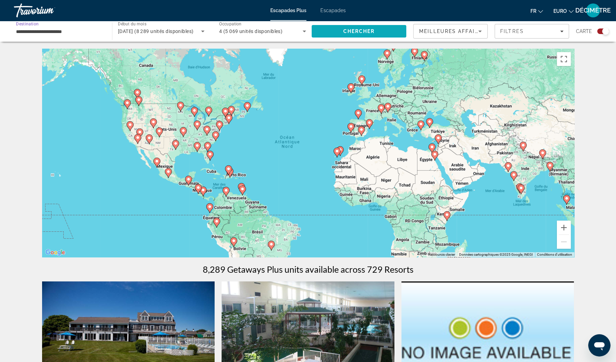
click at [371, 28] on span "Rechercher" at bounding box center [358, 31] width 95 height 17
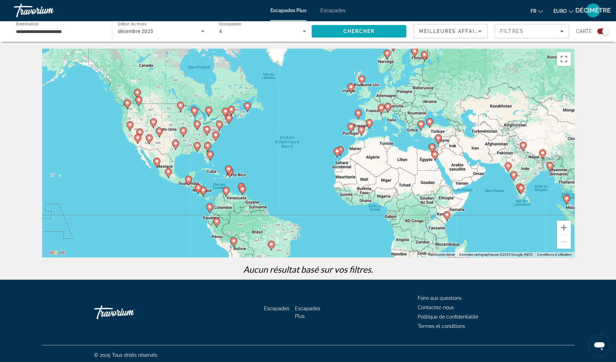
click at [375, 34] on span "Rechercher" at bounding box center [358, 31] width 95 height 17
click at [568, 229] on button "Zoom avant" at bounding box center [563, 228] width 14 height 14
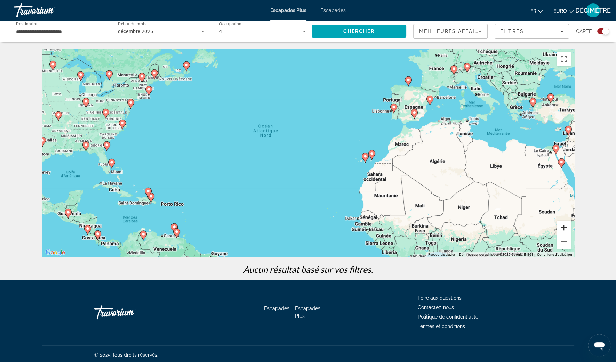
click at [568, 228] on button "Zoom avant" at bounding box center [563, 228] width 14 height 14
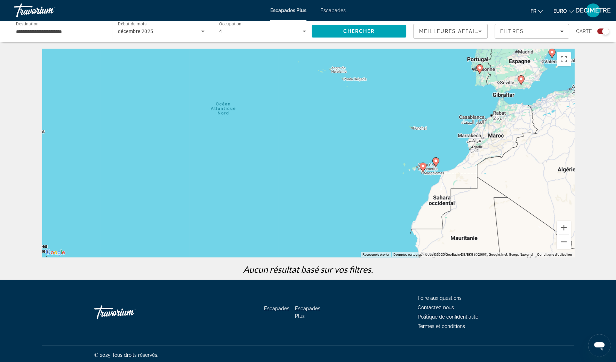
click at [600, 30] on div "Widget de recherche" at bounding box center [603, 32] width 12 height 6
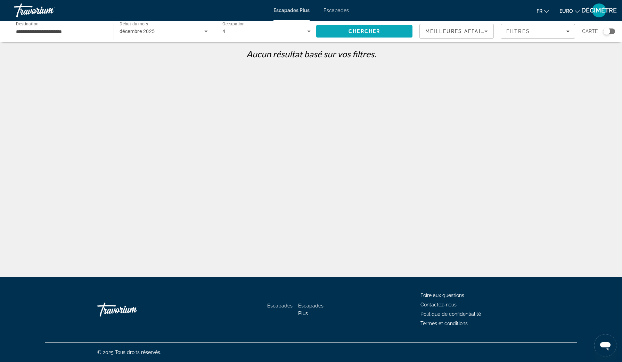
click at [398, 29] on span "Rechercher" at bounding box center [364, 31] width 96 height 17
click at [73, 31] on input "**********" at bounding box center [60, 31] width 89 height 8
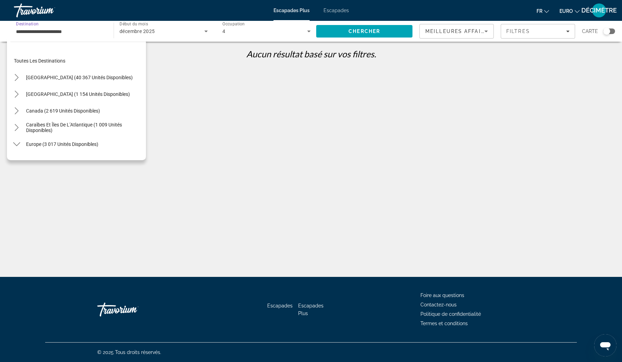
click at [606, 34] on div "Widget de recherche" at bounding box center [606, 31] width 7 height 7
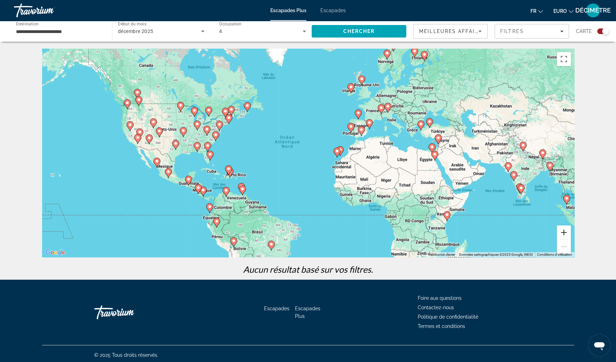
click at [567, 233] on button "Zoom avant" at bounding box center [563, 233] width 14 height 14
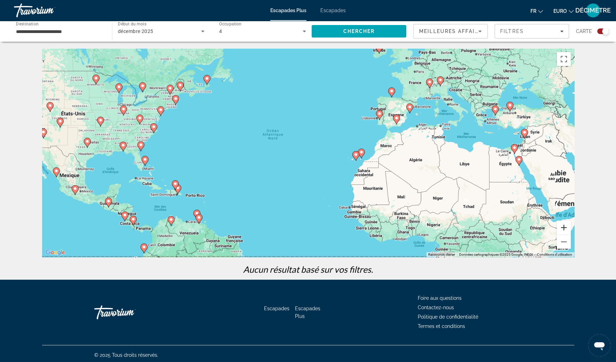
click at [567, 233] on button "Zoom avant" at bounding box center [563, 228] width 14 height 14
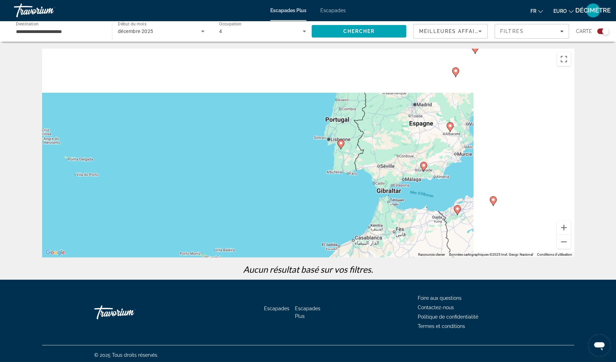
drag, startPoint x: 431, startPoint y: 152, endPoint x: 219, endPoint y: 259, distance: 237.4
click at [219, 259] on div "← Déplacement vers la gauche → Déplacement vers la droite ↑ Déplacement vers le…" at bounding box center [308, 164] width 560 height 231
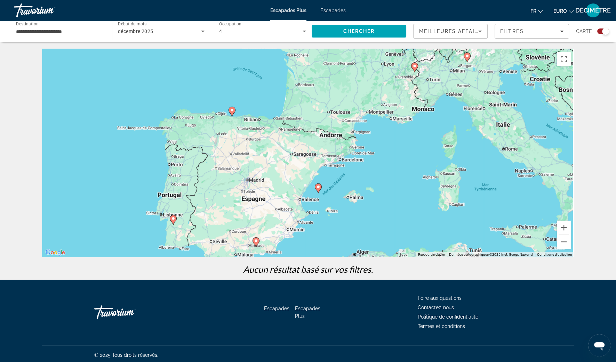
drag, startPoint x: 364, startPoint y: 116, endPoint x: 287, endPoint y: 219, distance: 128.6
click at [287, 219] on div "Pour activer le glissement avec le clavier, appuyez sur Alt+Entrée. Une fois ce…" at bounding box center [308, 153] width 532 height 209
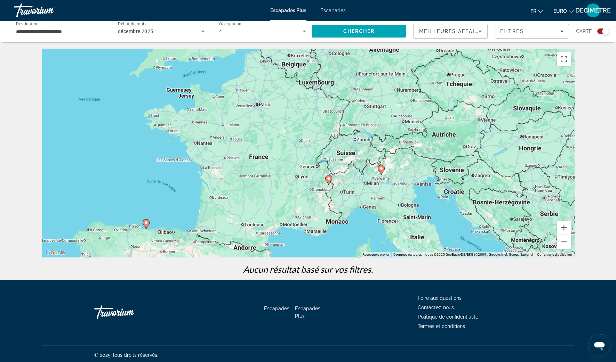
click at [328, 181] on g "Contenu principal" at bounding box center [328, 180] width 7 height 10
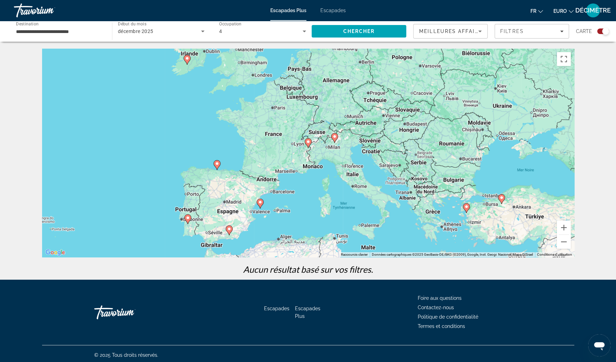
click at [308, 141] on image "Contenu principal" at bounding box center [308, 142] width 4 height 4
type input "**********"
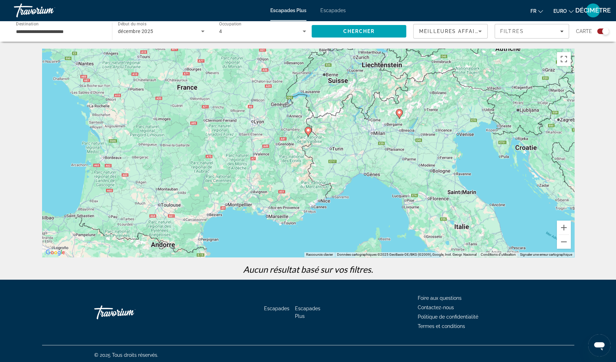
click at [308, 142] on div "Pour naviguer, appuyez sur les touches fléchées. Pour activer le glissement ave…" at bounding box center [308, 153] width 532 height 209
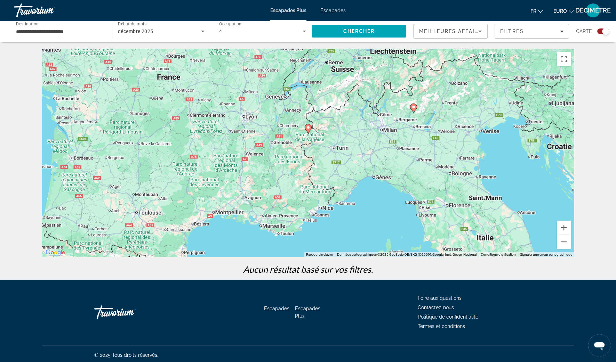
click at [306, 127] on image "Contenu principal" at bounding box center [308, 127] width 4 height 4
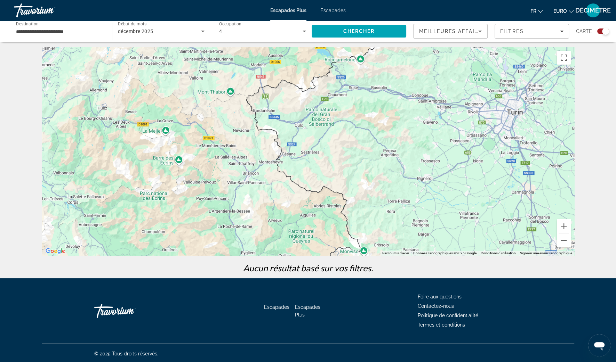
scroll to position [2, 0]
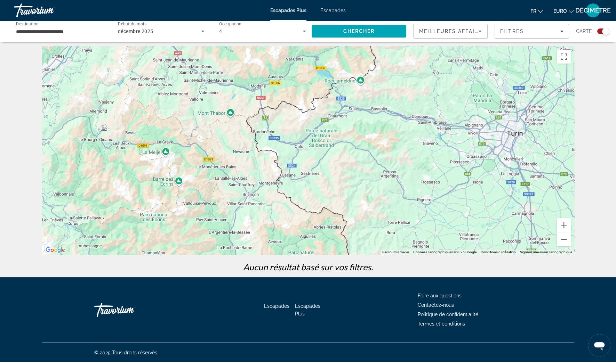
drag, startPoint x: 298, startPoint y: 91, endPoint x: 301, endPoint y: 182, distance: 91.1
click at [301, 182] on div "Pour naviguer, appuyez sur les touches fléchées. Pour activer le glissement ave…" at bounding box center [308, 150] width 532 height 209
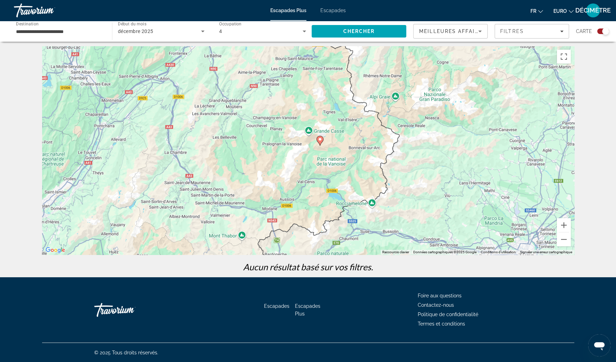
click at [322, 140] on icon "Contenu principal" at bounding box center [319, 140] width 6 height 9
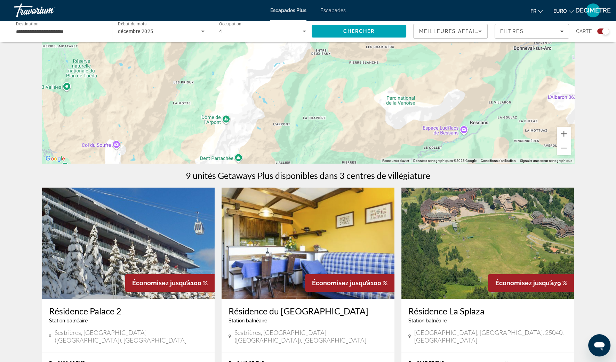
scroll to position [173, 0]
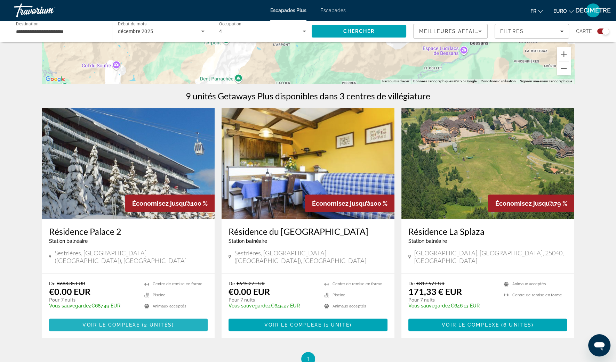
click at [122, 320] on span "Contenu principal" at bounding box center [128, 325] width 159 height 17
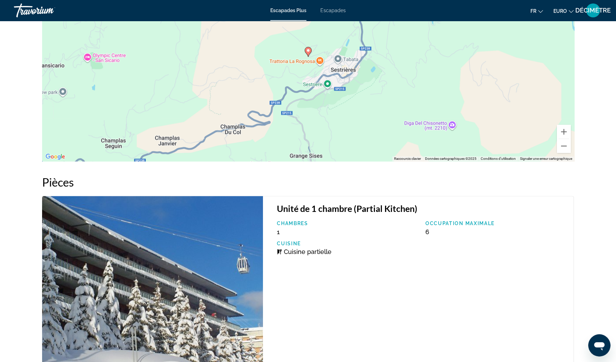
scroll to position [908, 0]
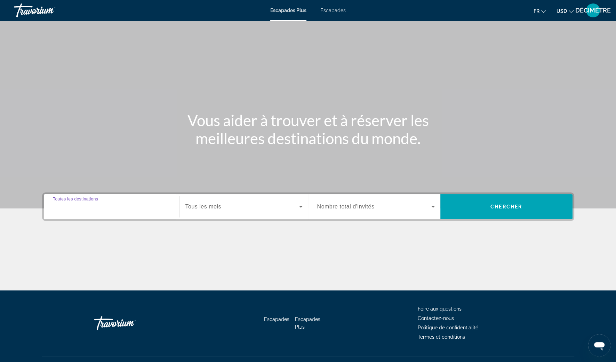
click at [110, 203] on input "Destination Toutes les destinations" at bounding box center [111, 207] width 117 height 8
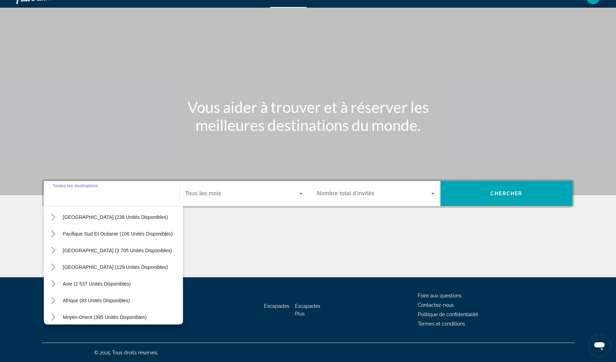
scroll to position [113, 0]
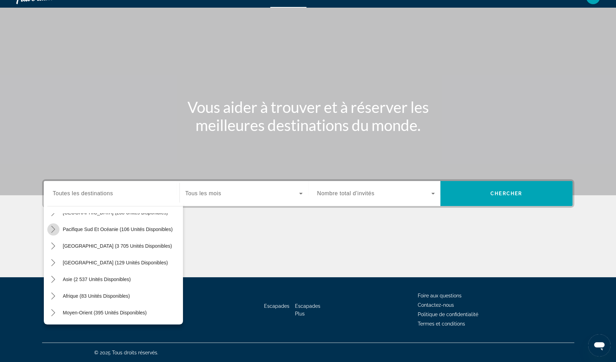
click at [54, 235] on mat-icon "Toggle Pacifique Sud et Océanie (106 unités disponibles) sous-menu" at bounding box center [53, 229] width 12 height 12
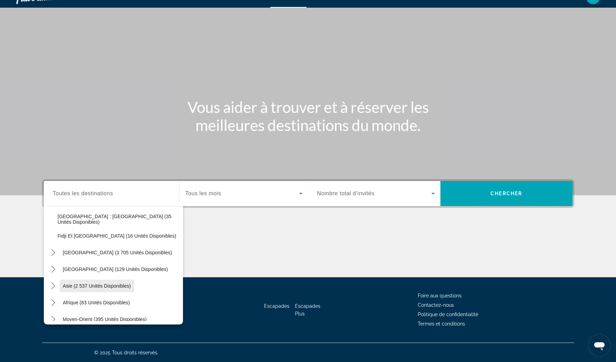
scroll to position [163, 0]
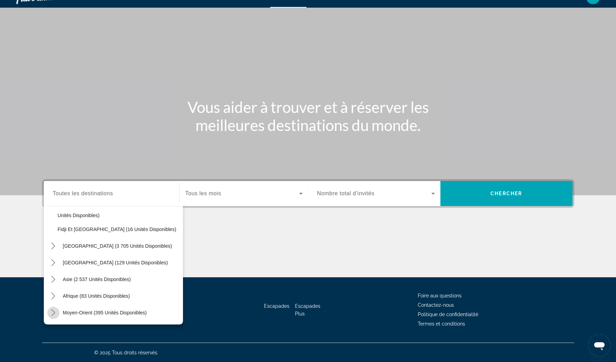
click at [55, 310] on icon "Toggle Moyen-Orient (395 unités disponibles) sous-menu" at bounding box center [53, 312] width 7 height 7
click at [56, 262] on mat-icon "Toggle Moyen-Orient (395 unités disponibles) sous-menu" at bounding box center [53, 263] width 12 height 12
click at [56, 277] on icon "Toggle Asie (2 537 unités disponibles) sous-menu" at bounding box center [53, 279] width 7 height 7
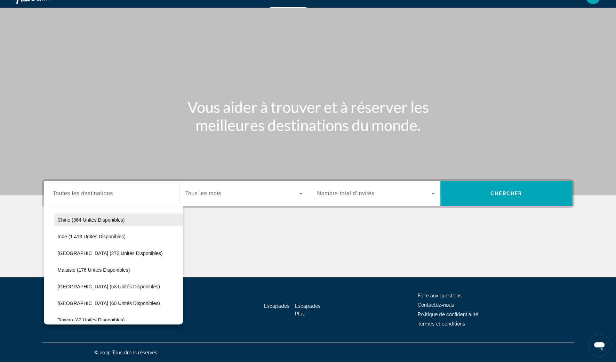
scroll to position [307, 0]
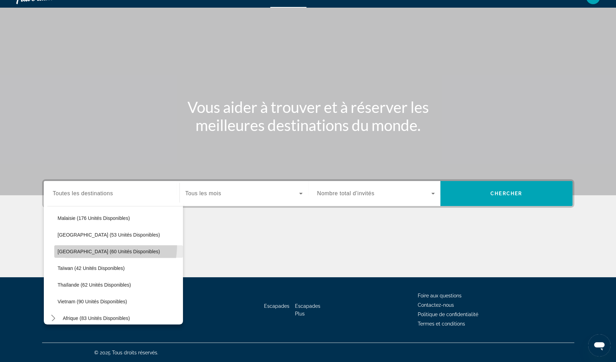
click at [77, 244] on span "Sélectionnez la destination : Philippines (60 unités disponibles)" at bounding box center [118, 251] width 129 height 17
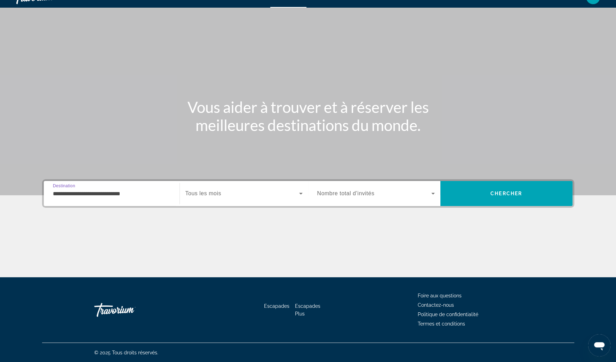
click at [77, 196] on input "**********" at bounding box center [111, 194] width 117 height 8
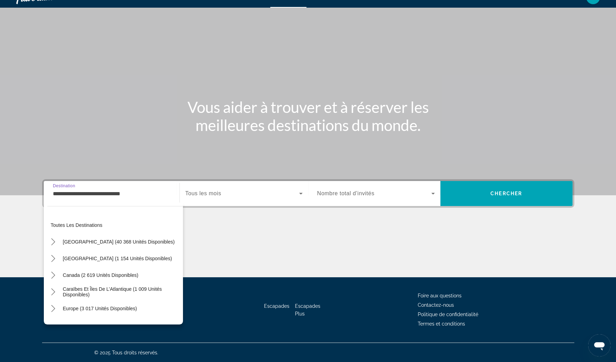
scroll to position [292, 0]
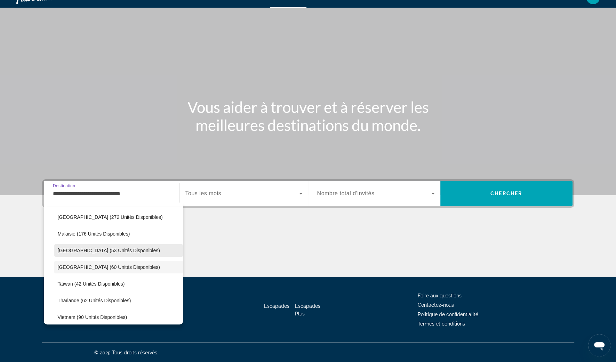
click at [71, 255] on span "Sélectionnez la destination : Maldives (53 unités disponibles)" at bounding box center [118, 250] width 129 height 17
type input "**********"
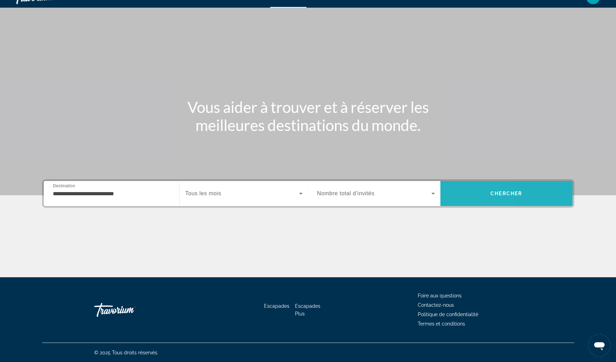
click at [455, 194] on span "Rechercher" at bounding box center [506, 193] width 132 height 17
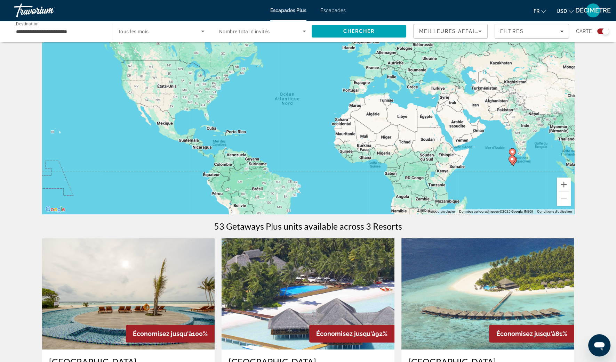
scroll to position [173, 0]
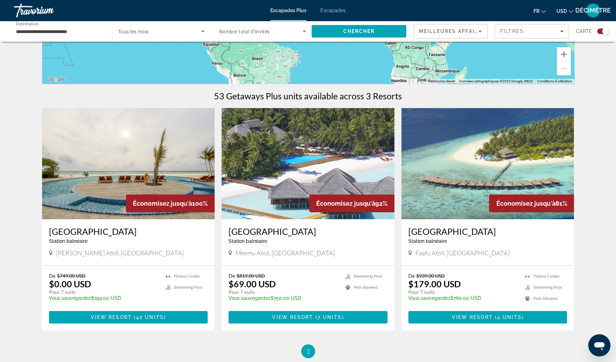
click at [564, 12] on span "USD" at bounding box center [561, 11] width 10 height 6
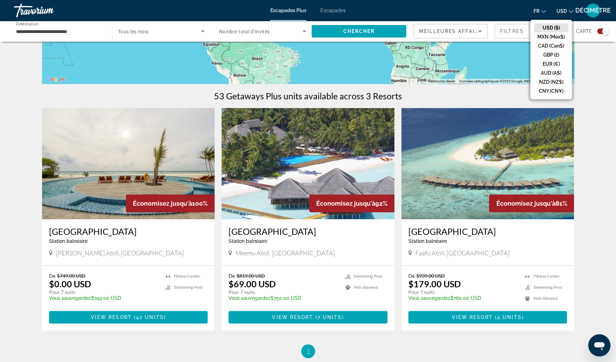
click at [558, 62] on button "EUR (€)" at bounding box center [551, 63] width 34 height 9
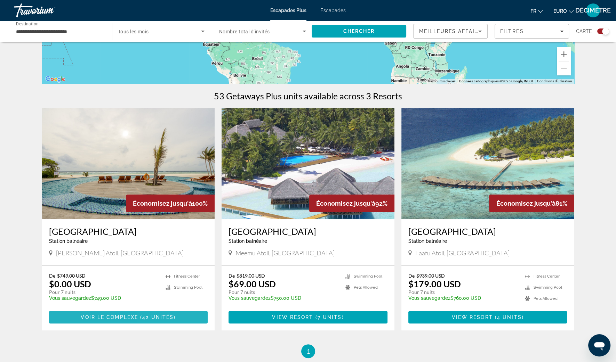
click at [156, 321] on span "Contenu principal" at bounding box center [128, 317] width 159 height 17
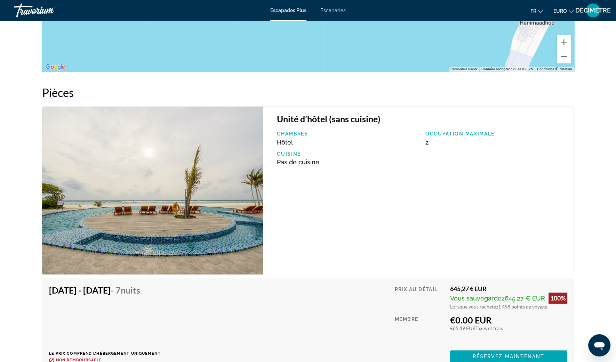
scroll to position [1166, 0]
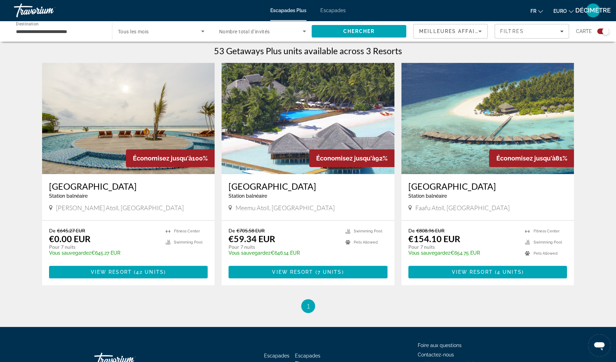
scroll to position [261, 0]
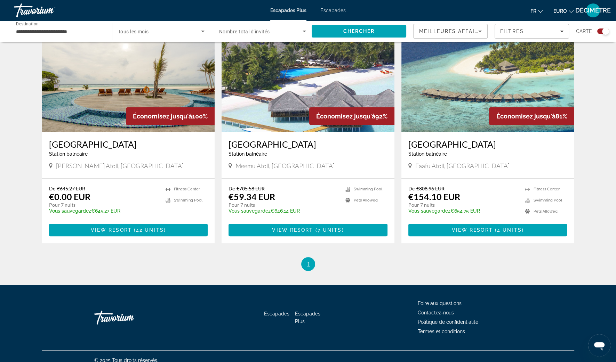
click at [462, 147] on h3 "[GEOGRAPHIC_DATA]" at bounding box center [487, 144] width 159 height 10
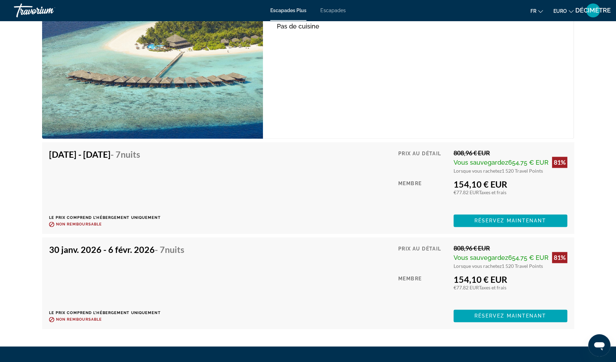
scroll to position [1388, 0]
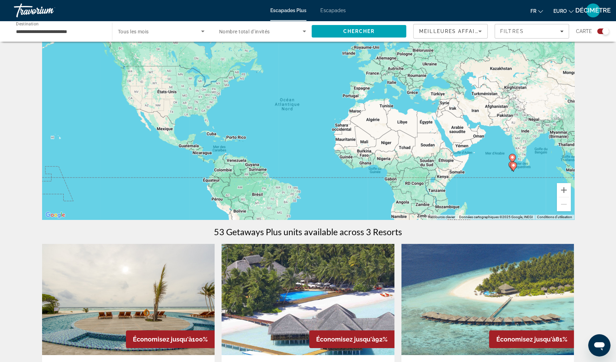
scroll to position [173, 0]
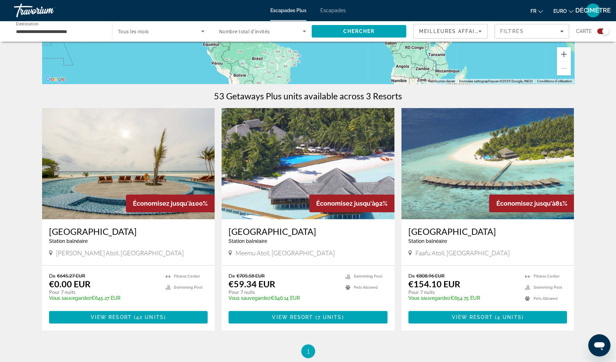
click at [286, 230] on h3 "[GEOGRAPHIC_DATA]" at bounding box center [307, 231] width 159 height 10
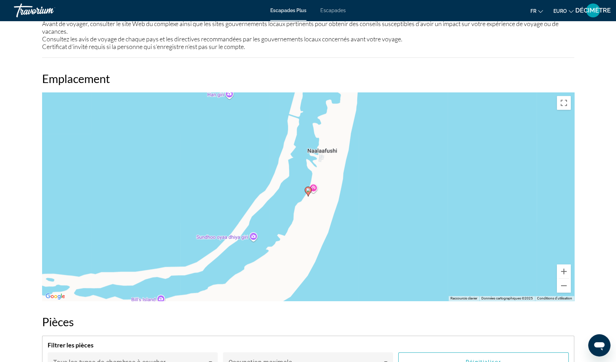
scroll to position [695, 0]
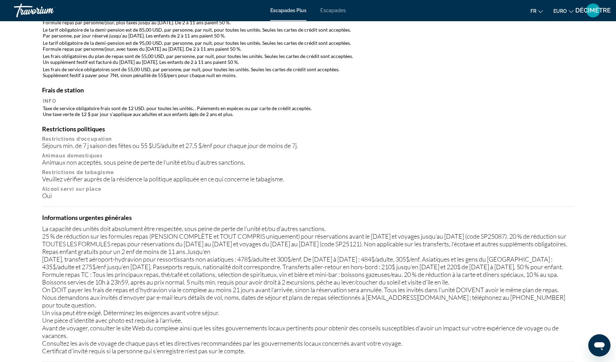
click at [336, 9] on span "Escapades" at bounding box center [332, 11] width 25 height 6
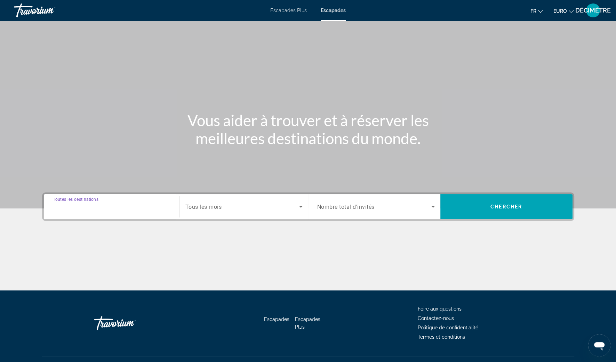
click at [131, 205] on input "Destination Toutes les destinations" at bounding box center [111, 207] width 117 height 8
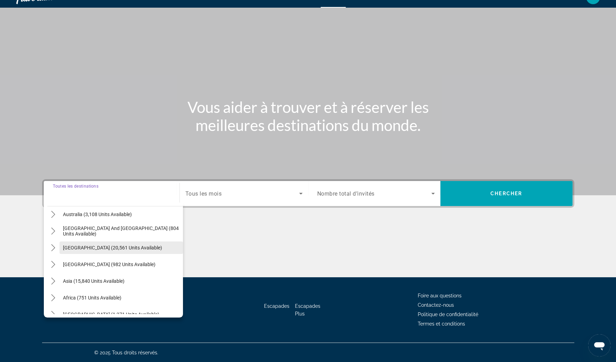
scroll to position [113, 0]
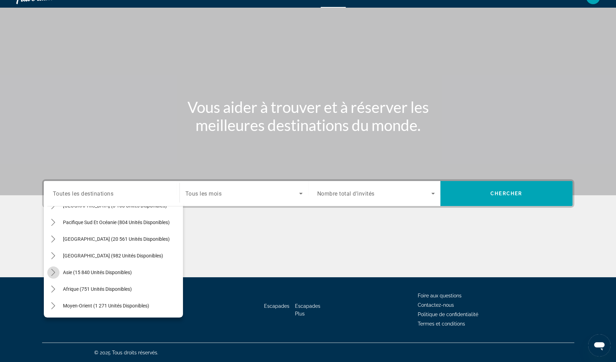
click at [54, 271] on icon "Toggle Asie (15 840 unités disponibles) sous-menu" at bounding box center [53, 272] width 4 height 7
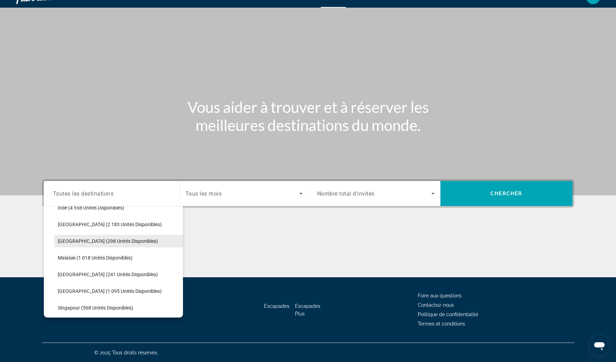
scroll to position [257, 0]
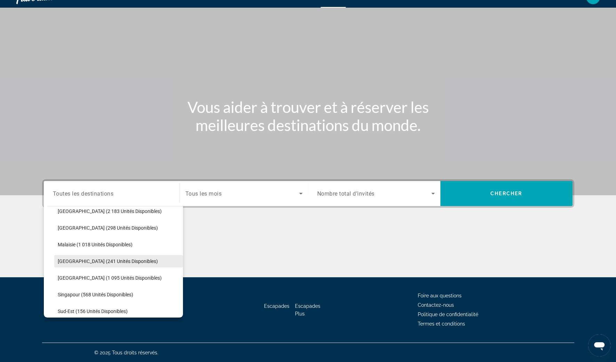
click at [78, 262] on span "[GEOGRAPHIC_DATA] (241 unités disponibles)" at bounding box center [108, 262] width 100 height 6
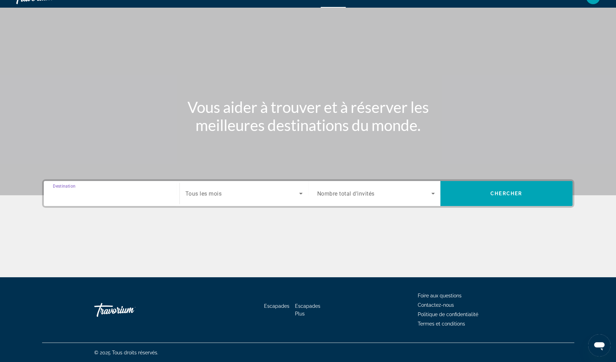
type input "**********"
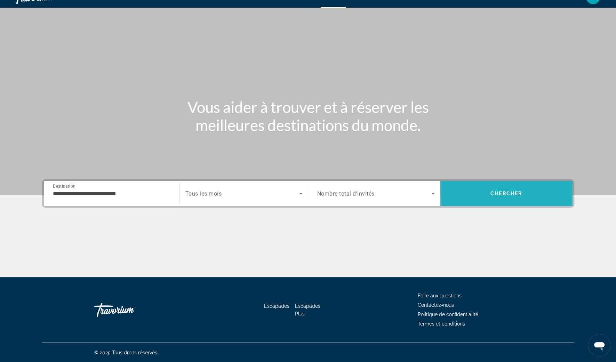
click at [486, 191] on span "Rechercher" at bounding box center [506, 193] width 132 height 17
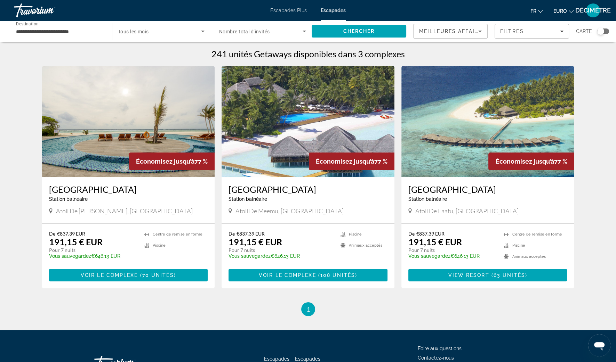
click at [118, 190] on h3 "Hondaafushi Island Resort" at bounding box center [128, 189] width 159 height 10
click at [284, 191] on h3 "Medhufushi Island Resort" at bounding box center [307, 189] width 159 height 10
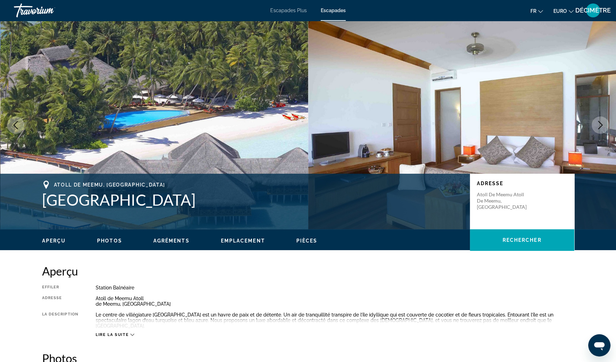
click at [596, 124] on icon "Image suivante" at bounding box center [600, 125] width 8 height 8
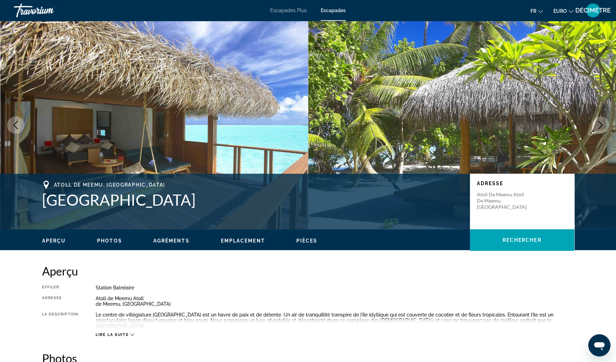
click at [596, 124] on icon "Image suivante" at bounding box center [600, 125] width 8 height 8
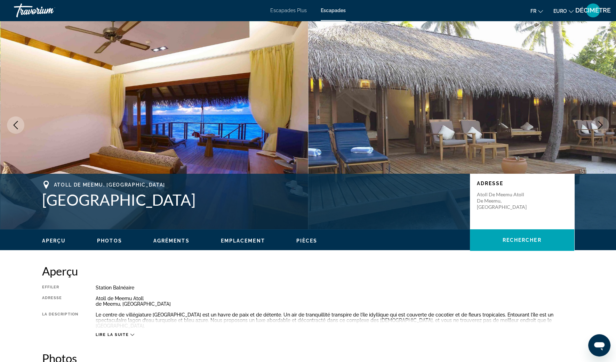
click at [596, 124] on icon "Image suivante" at bounding box center [600, 125] width 8 height 8
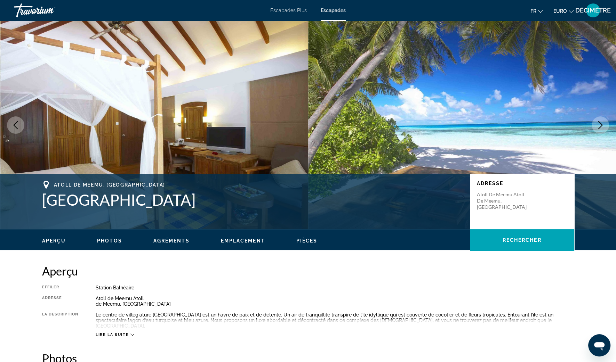
click at [594, 123] on button "Image suivante" at bounding box center [599, 124] width 17 height 17
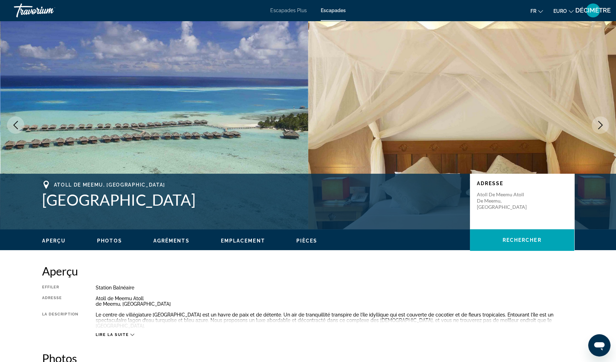
scroll to position [87, 0]
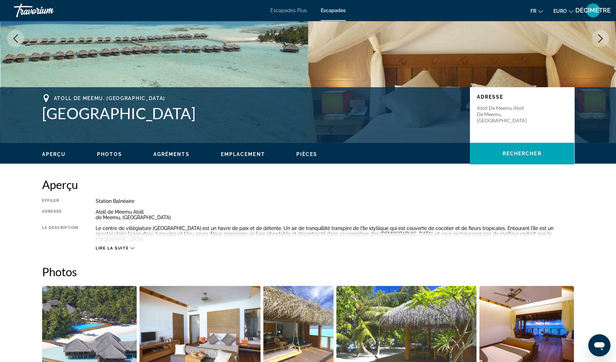
click at [126, 245] on div "Lire la suite" at bounding box center [335, 241] width 478 height 19
click at [128, 244] on div "Lire la suite" at bounding box center [335, 241] width 478 height 19
click at [127, 250] on button "Lire la suite" at bounding box center [115, 248] width 39 height 5
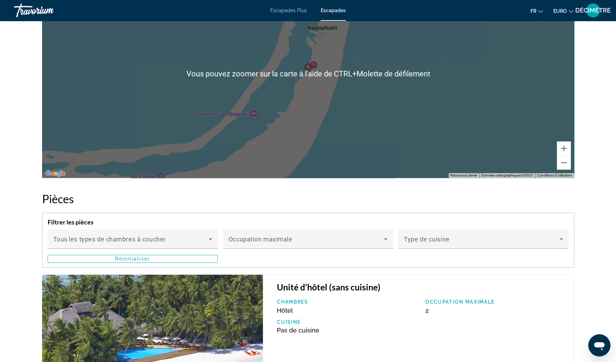
scroll to position [1347, 0]
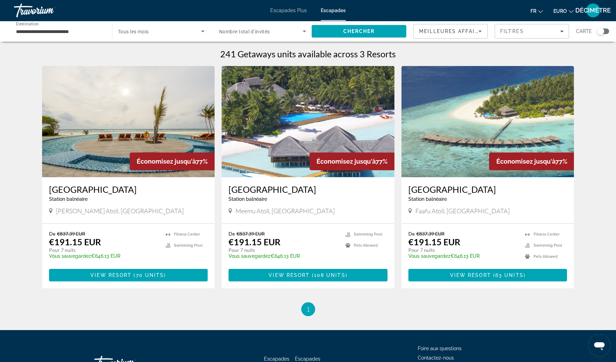
click at [452, 190] on h3 "Filitheyo Island Resort" at bounding box center [487, 189] width 159 height 10
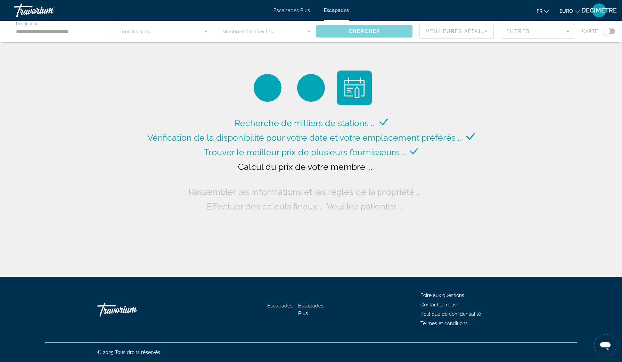
click at [299, 13] on span "Escapades Plus" at bounding box center [292, 11] width 36 height 6
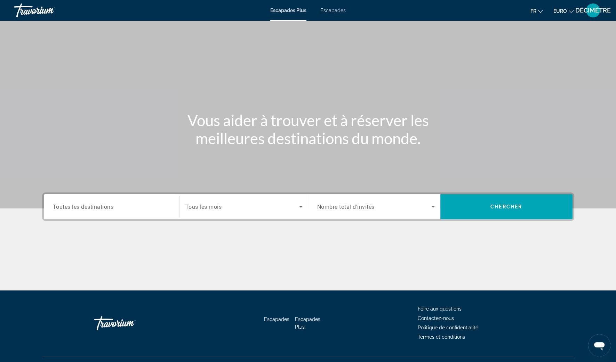
click at [118, 214] on div "Widget de recherche" at bounding box center [111, 207] width 117 height 20
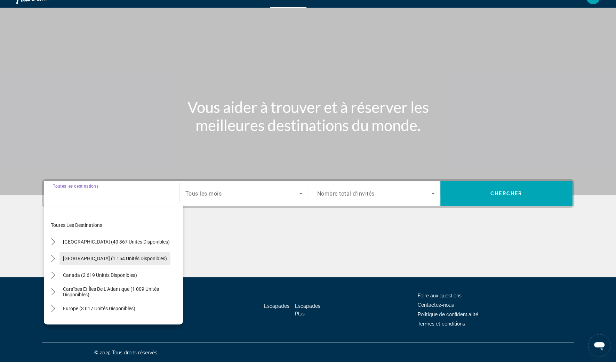
scroll to position [113, 0]
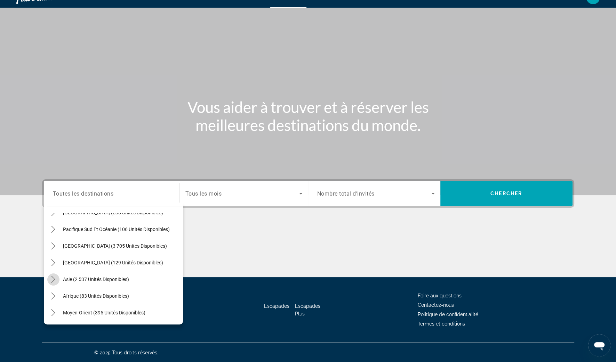
click at [56, 278] on icon "Toggle Asie (2 537 unités disponibles) sous-menu" at bounding box center [53, 279] width 7 height 7
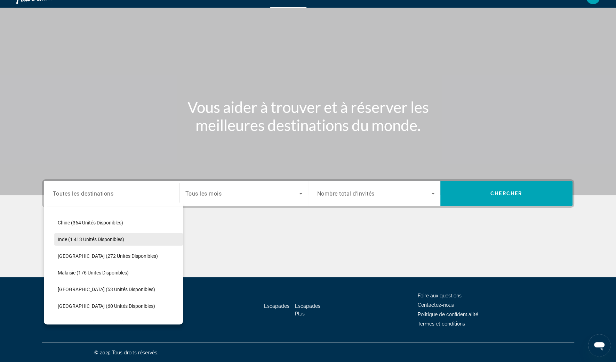
scroll to position [214, 0]
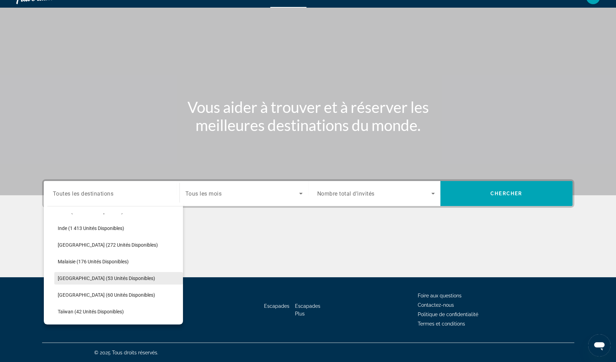
click at [76, 280] on span "[GEOGRAPHIC_DATA] (53 unités disponibles)" at bounding box center [106, 279] width 97 height 6
type input "**********"
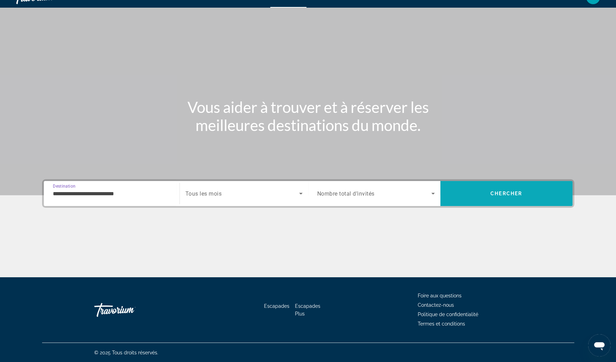
click at [544, 195] on span "Rechercher" at bounding box center [506, 193] width 132 height 17
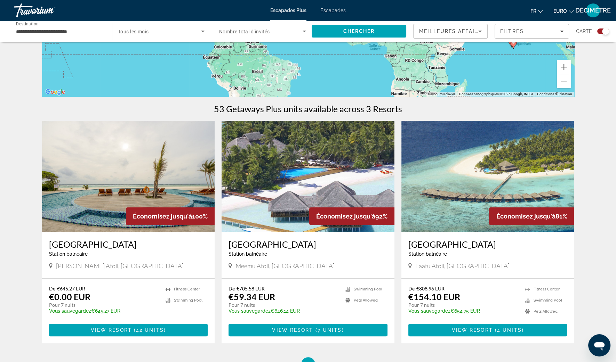
scroll to position [173, 0]
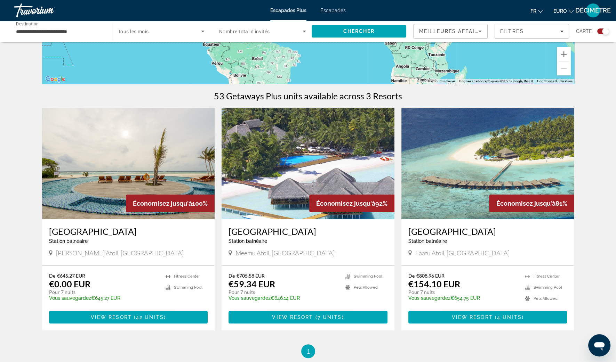
click at [87, 236] on div "Hondaafushi Island Resort Station balnéaire - Ceci est une station d'adultes se…" at bounding box center [128, 237] width 159 height 23
click at [89, 235] on h3 "Hondaafushi Island Resort" at bounding box center [128, 231] width 159 height 10
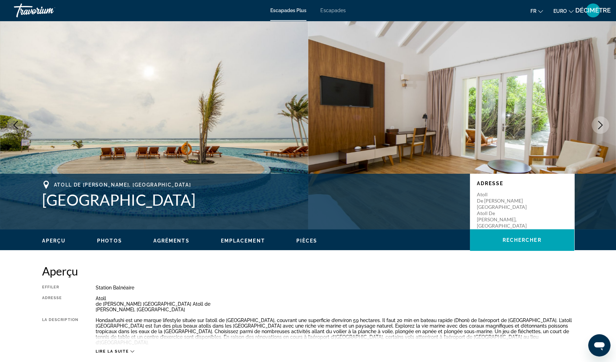
click at [597, 121] on button "Image suivante" at bounding box center [599, 124] width 17 height 17
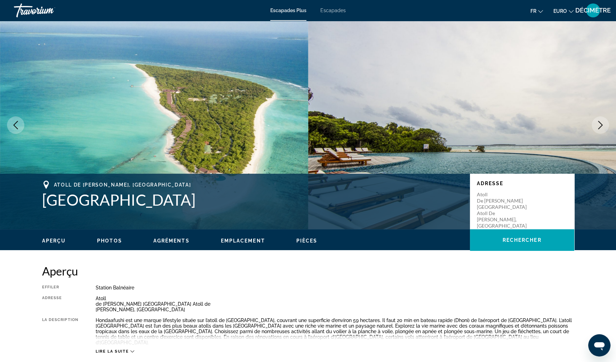
click at [597, 121] on icon "Image suivante" at bounding box center [600, 125] width 8 height 8
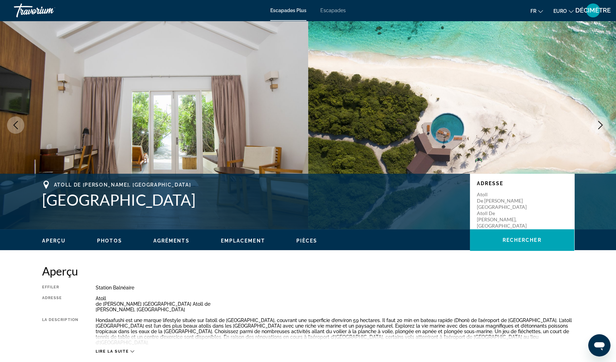
click at [597, 121] on icon "Image suivante" at bounding box center [600, 125] width 8 height 8
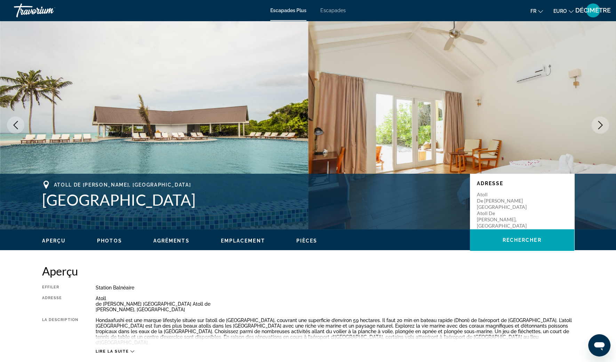
click at [597, 121] on icon "Image suivante" at bounding box center [600, 125] width 8 height 8
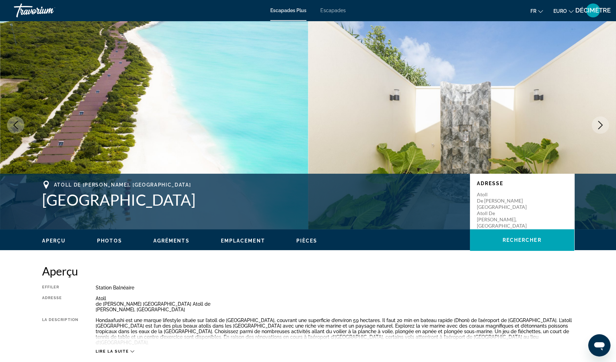
click at [597, 121] on icon "Image suivante" at bounding box center [600, 125] width 8 height 8
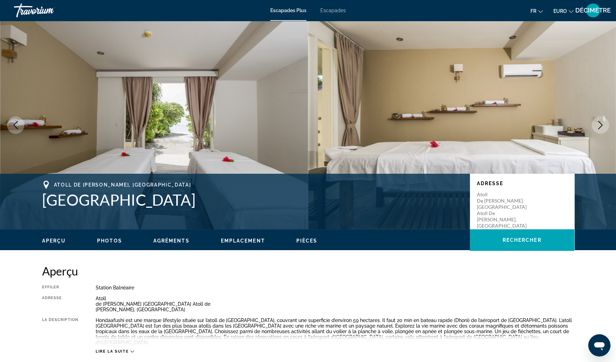
click at [597, 122] on icon "Image suivante" at bounding box center [600, 125] width 8 height 8
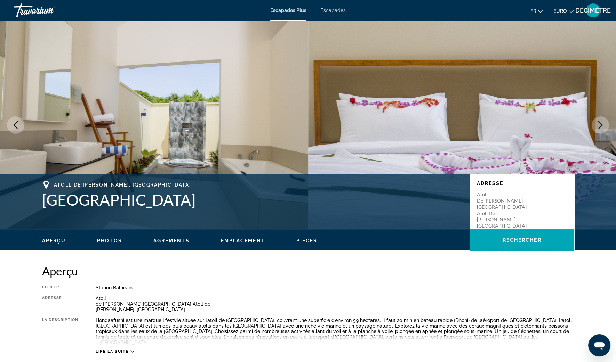
click at [597, 122] on icon "Image suivante" at bounding box center [600, 125] width 8 height 8
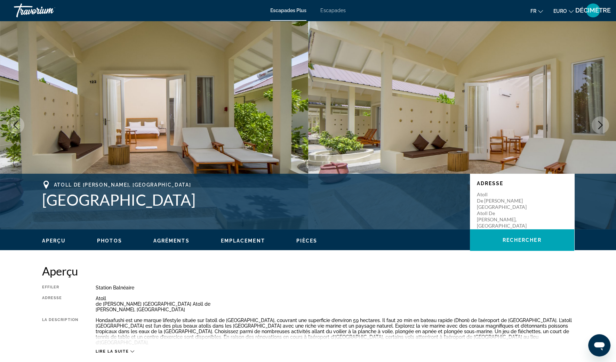
click at [597, 122] on icon "Image suivante" at bounding box center [600, 125] width 8 height 8
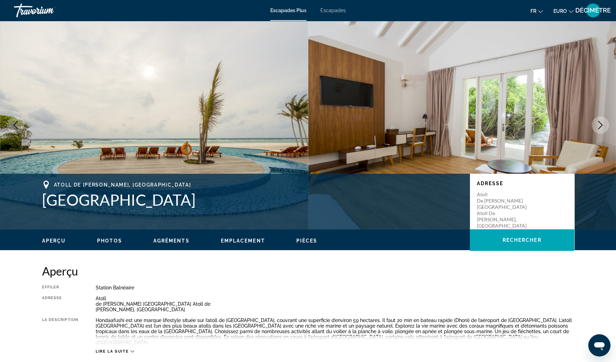
click at [597, 122] on icon "Image suivante" at bounding box center [600, 125] width 8 height 8
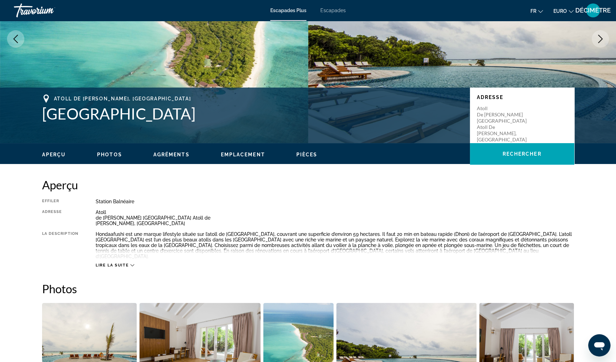
scroll to position [87, 0]
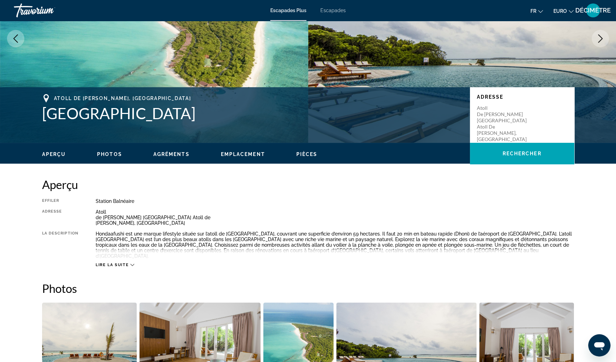
click at [117, 263] on span "Lire la suite" at bounding box center [112, 265] width 33 height 5
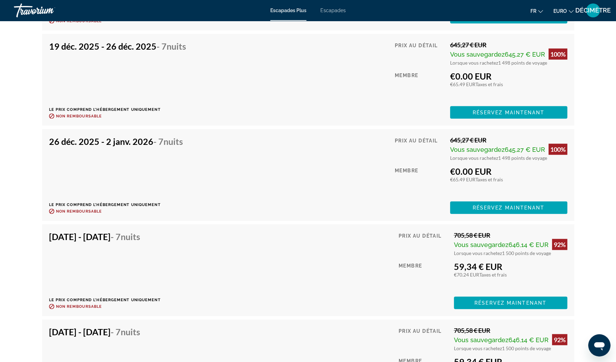
scroll to position [2129, 0]
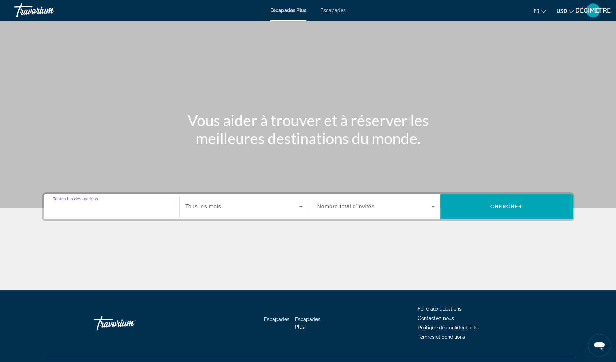
click at [149, 208] on input "Destination Toutes les destinations" at bounding box center [111, 207] width 117 height 8
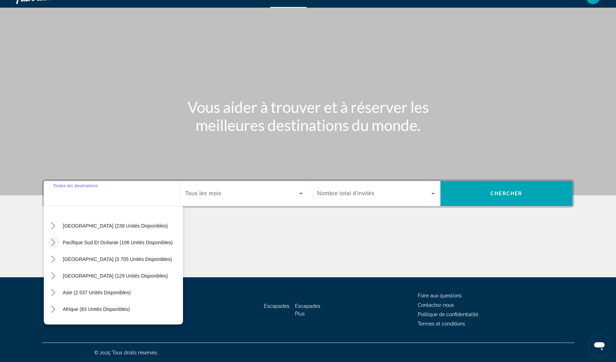
scroll to position [113, 0]
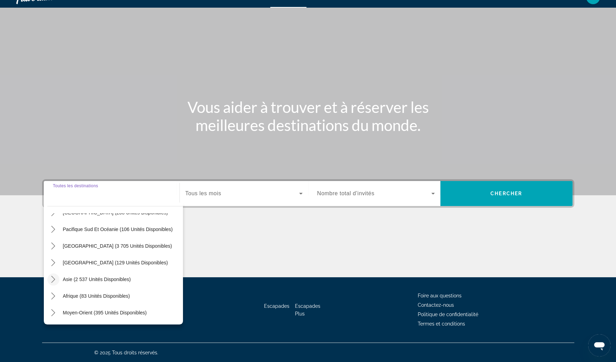
click at [57, 281] on mat-icon "Toggle Asie (2 537 unités disponibles) sous-menu" at bounding box center [53, 280] width 12 height 12
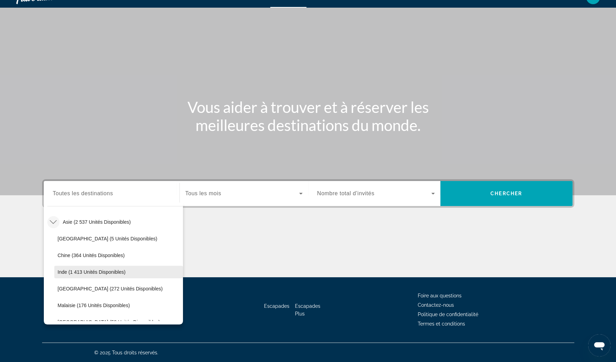
scroll to position [214, 0]
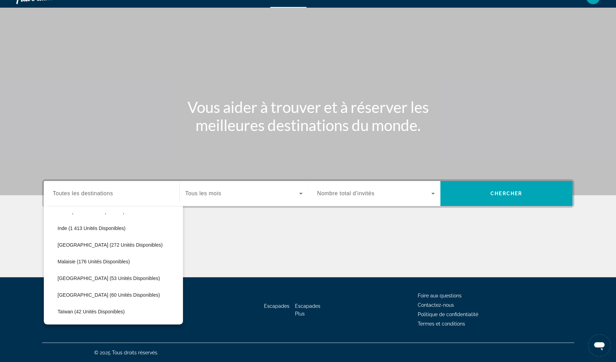
click at [76, 249] on span "Sélectionnez la destination : Indonésie (272 unités disponibles)" at bounding box center [118, 245] width 129 height 17
type input "**********"
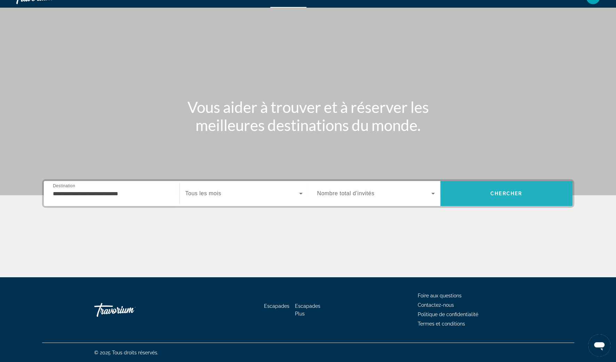
click at [509, 197] on span "Rechercher" at bounding box center [506, 193] width 132 height 17
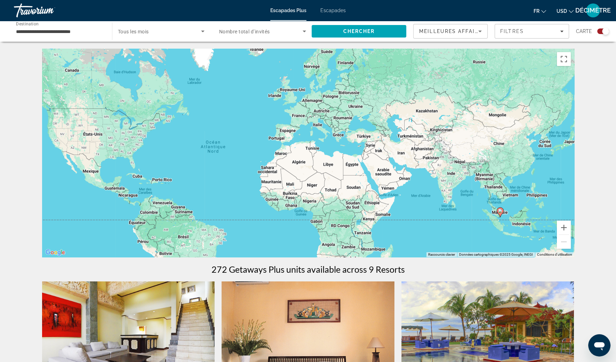
drag, startPoint x: 474, startPoint y: 153, endPoint x: 399, endPoint y: 158, distance: 75.6
click at [399, 158] on div "Pour activer le glissement avec le clavier, appuyez sur Alt+Entrée. Une fois ce…" at bounding box center [308, 153] width 532 height 209
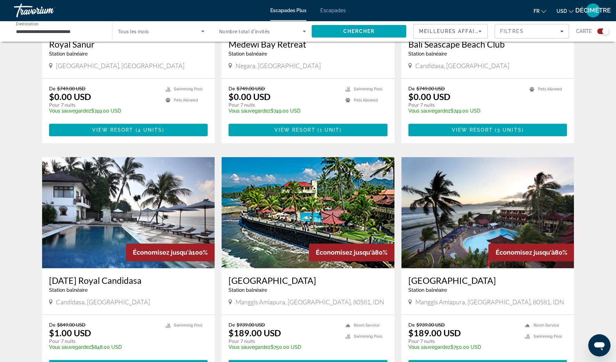
scroll to position [347, 0]
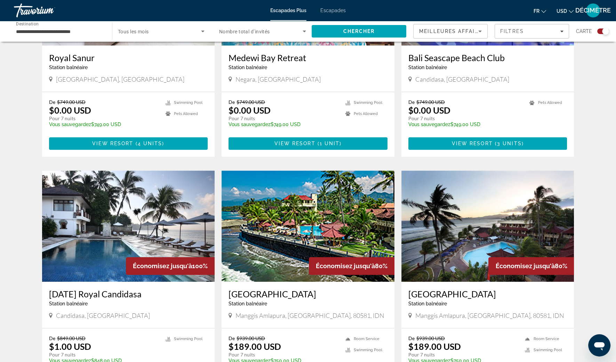
click at [565, 15] on button "USD USD ($) MXN (Mex$) CAD (Can$) GBP (£) EUR (€) AUD (A$) NZD (NZ$) CNY (CN¥)" at bounding box center [564, 11] width 17 height 10
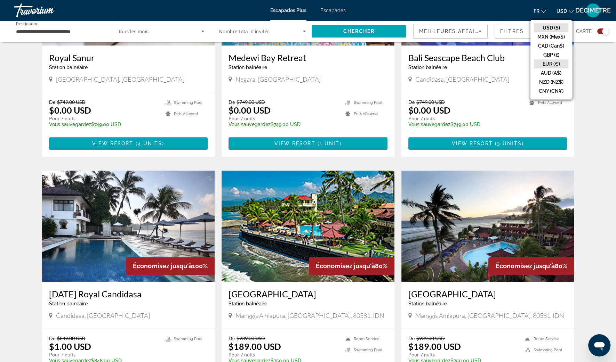
click at [565, 63] on button "EUR (€)" at bounding box center [551, 63] width 34 height 9
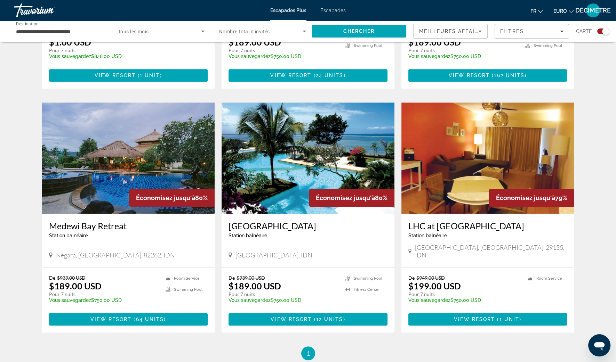
scroll to position [651, 0]
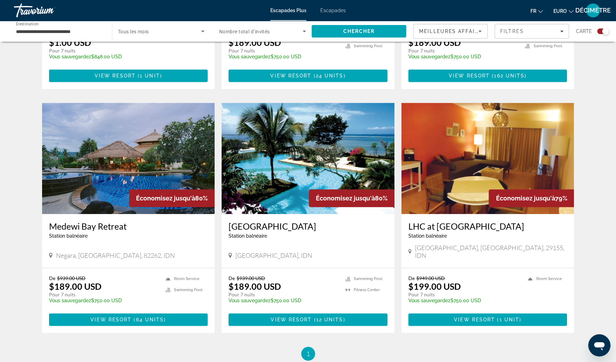
click at [280, 225] on h3 "Peninsula Beach Resort" at bounding box center [307, 226] width 159 height 10
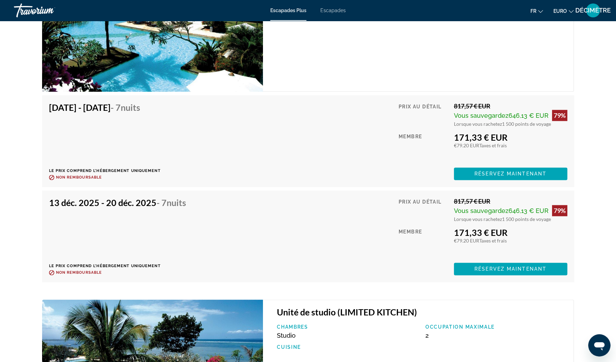
scroll to position [1258, 0]
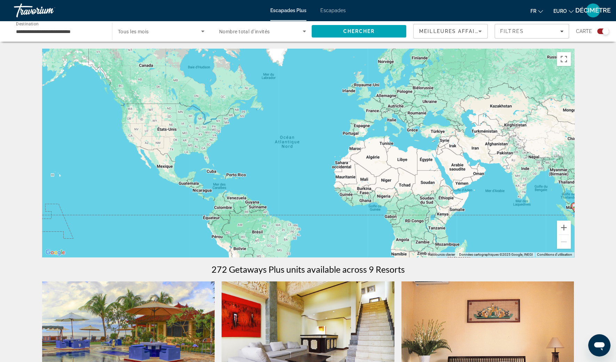
click at [96, 34] on input "**********" at bounding box center [59, 31] width 87 height 8
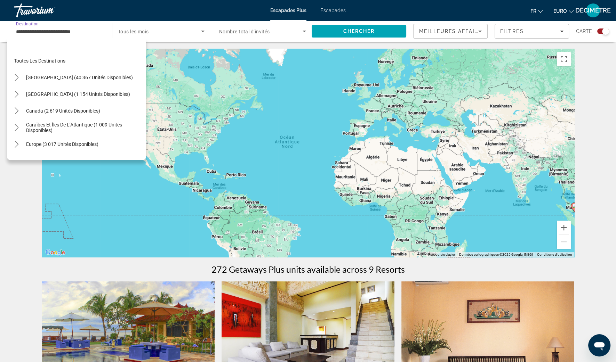
scroll to position [191, 0]
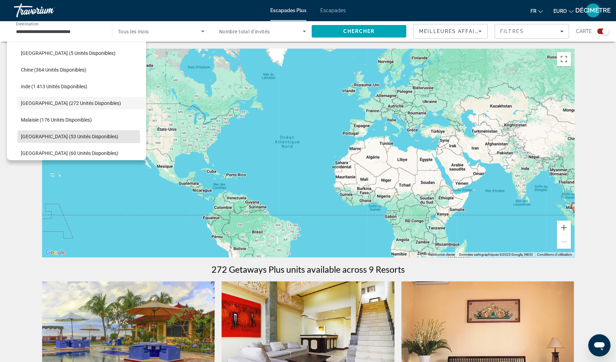
click at [48, 140] on span "Sélectionnez la destination : Maldives (53 unités disponibles)" at bounding box center [81, 136] width 129 height 17
type input "**********"
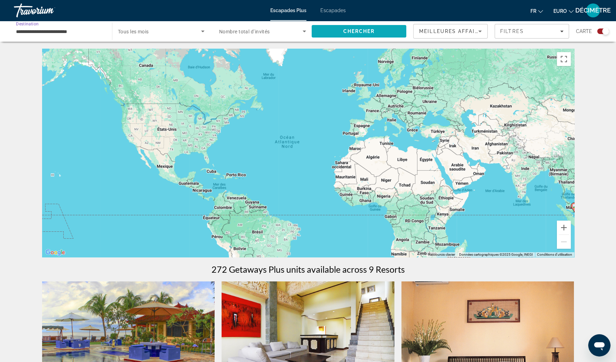
click at [352, 32] on span "Chercher" at bounding box center [359, 32] width 32 height 6
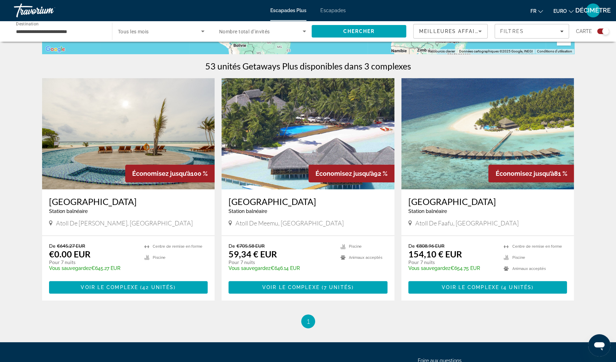
scroll to position [217, 0]
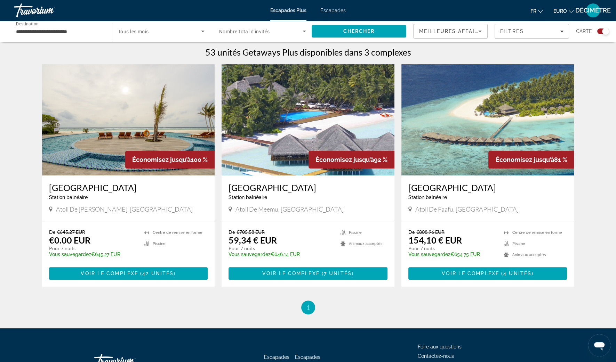
click at [278, 191] on h3 "[GEOGRAPHIC_DATA]" at bounding box center [307, 187] width 159 height 10
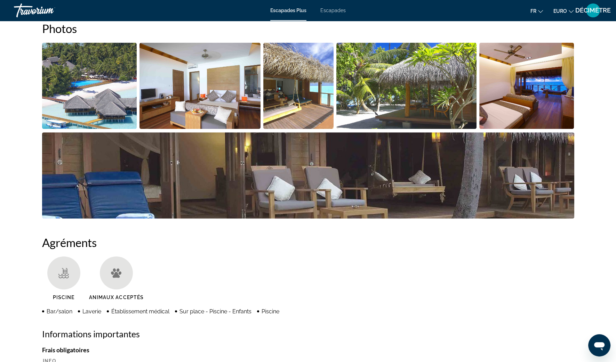
scroll to position [347, 0]
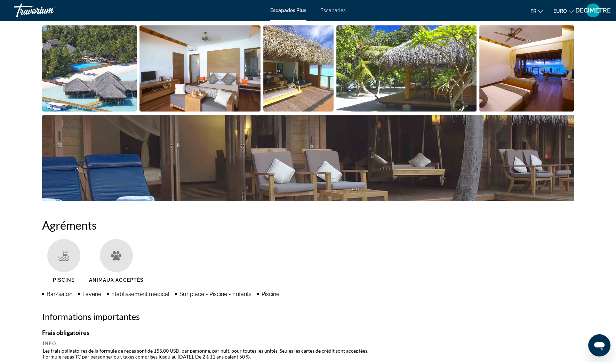
click at [116, 78] on img "Ouvrir le curseur d’image en plein écran" at bounding box center [89, 68] width 95 height 86
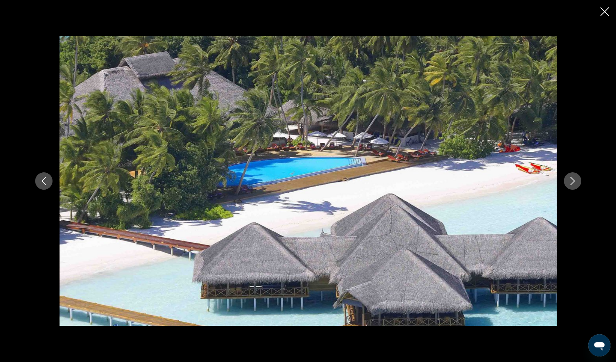
click at [573, 185] on icon "Image suivante" at bounding box center [572, 181] width 8 height 8
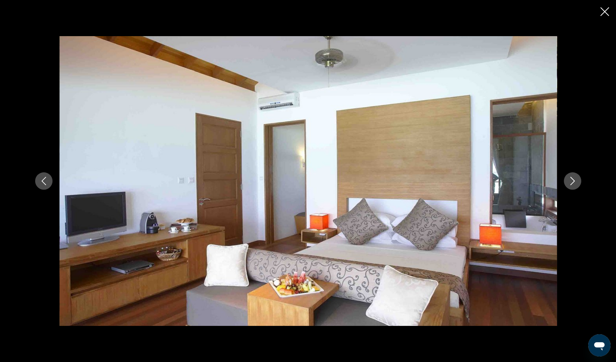
click at [572, 185] on icon "Image suivante" at bounding box center [572, 181] width 8 height 8
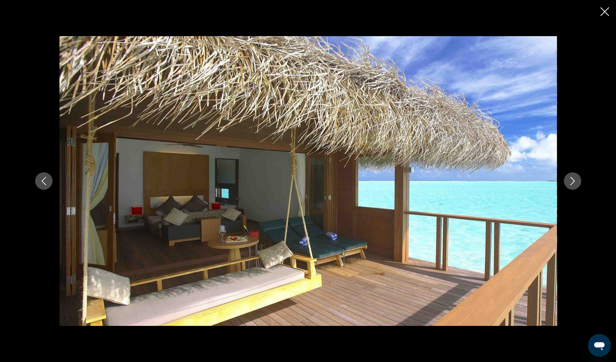
click at [572, 184] on icon "Image suivante" at bounding box center [572, 181] width 8 height 8
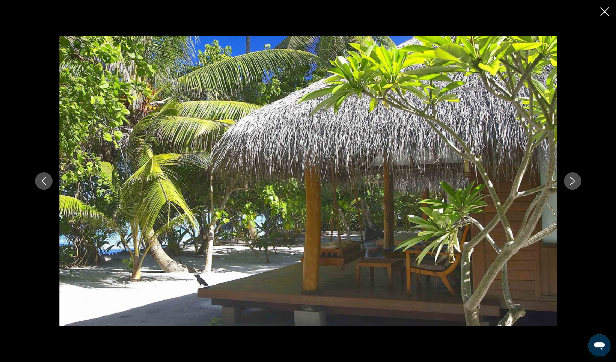
click at [572, 184] on icon "Image suivante" at bounding box center [572, 181] width 8 height 8
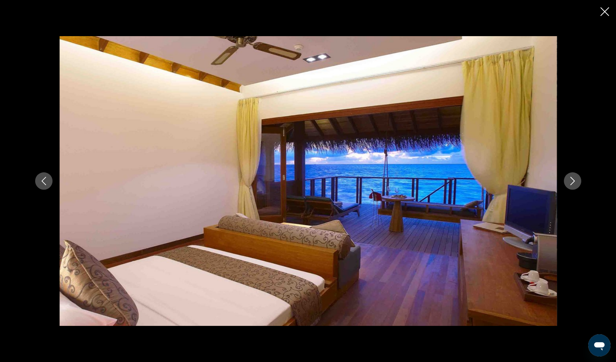
click at [571, 184] on icon "Image suivante" at bounding box center [572, 181] width 5 height 8
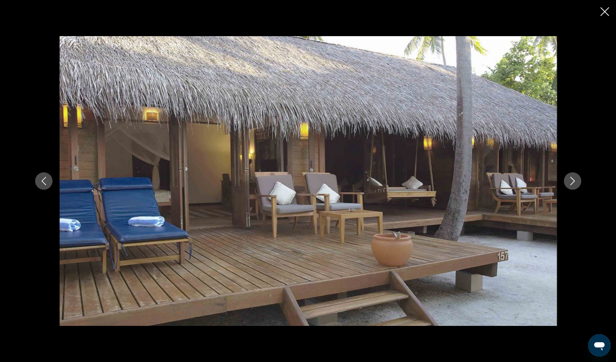
click at [570, 184] on icon "Image suivante" at bounding box center [572, 181] width 8 height 8
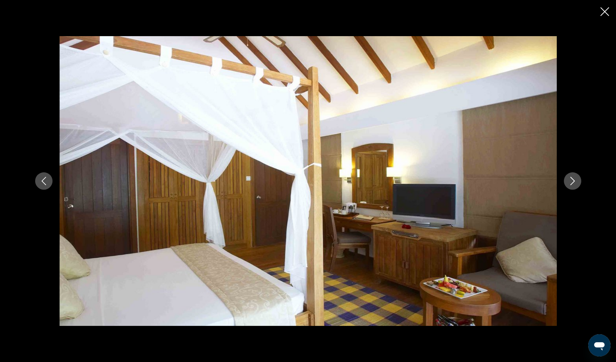
click at [570, 184] on icon "Image suivante" at bounding box center [572, 181] width 8 height 8
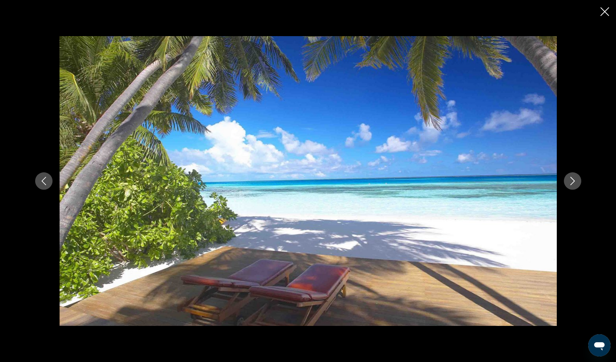
click at [569, 184] on icon "Image suivante" at bounding box center [572, 181] width 8 height 8
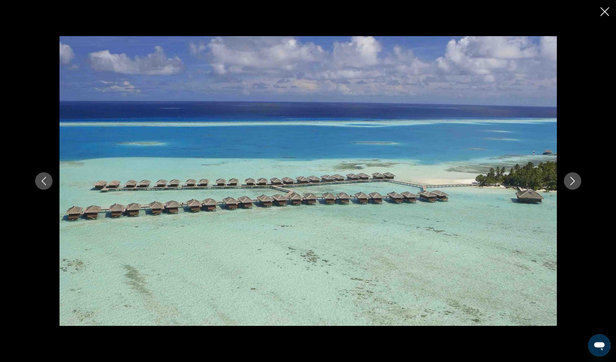
click at [569, 184] on icon "Image suivante" at bounding box center [572, 181] width 8 height 8
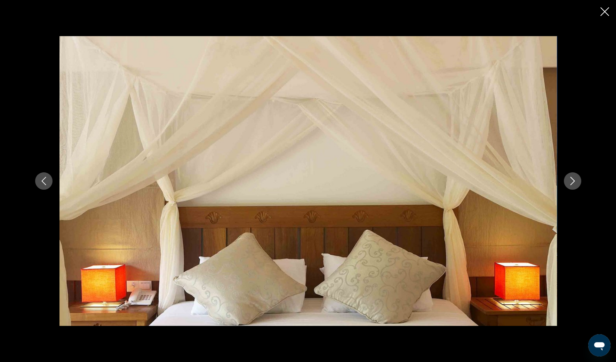
click at [569, 184] on icon "Image suivante" at bounding box center [572, 181] width 8 height 8
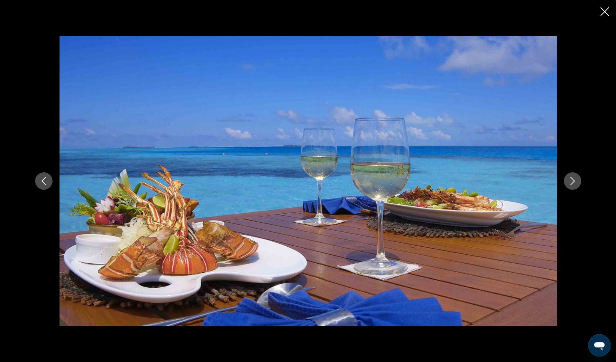
click at [569, 184] on icon "Image suivante" at bounding box center [572, 181] width 8 height 8
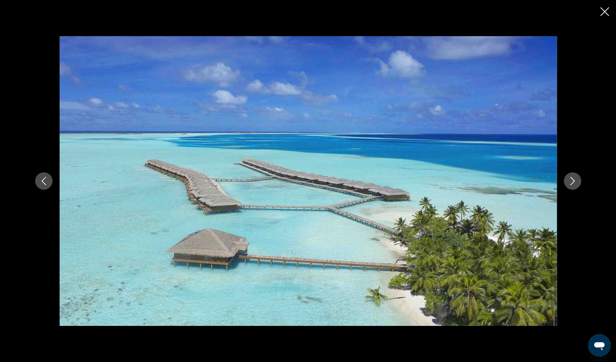
click at [568, 184] on icon "Image suivante" at bounding box center [572, 181] width 8 height 8
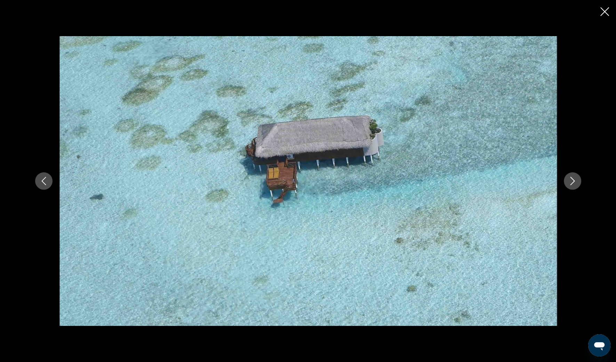
click at [568, 184] on icon "Image suivante" at bounding box center [572, 181] width 8 height 8
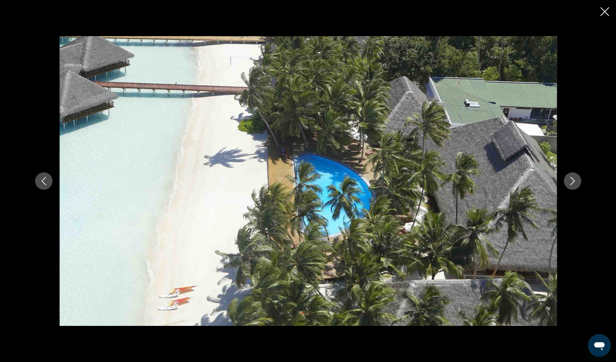
click at [568, 184] on icon "Image suivante" at bounding box center [572, 181] width 8 height 8
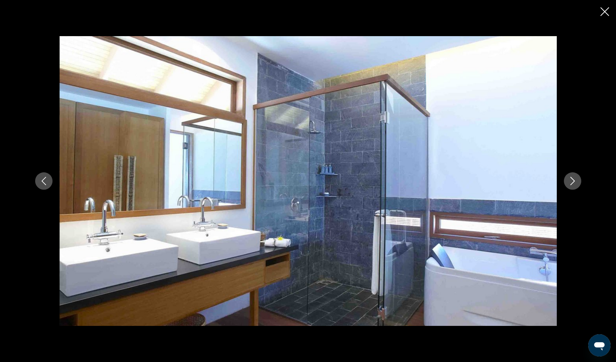
click at [568, 184] on icon "Image suivante" at bounding box center [572, 181] width 8 height 8
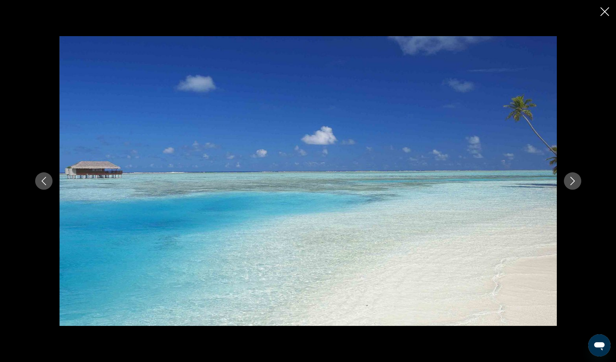
click at [568, 184] on icon "Image suivante" at bounding box center [572, 181] width 8 height 8
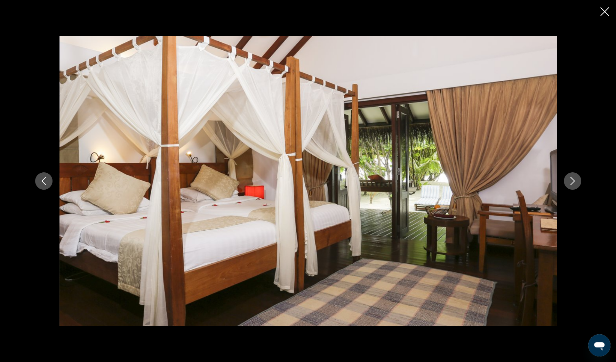
click at [568, 184] on icon "Image suivante" at bounding box center [572, 181] width 8 height 8
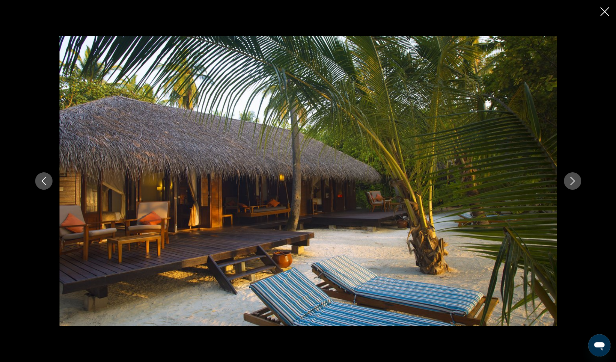
click at [568, 184] on icon "Image suivante" at bounding box center [572, 181] width 8 height 8
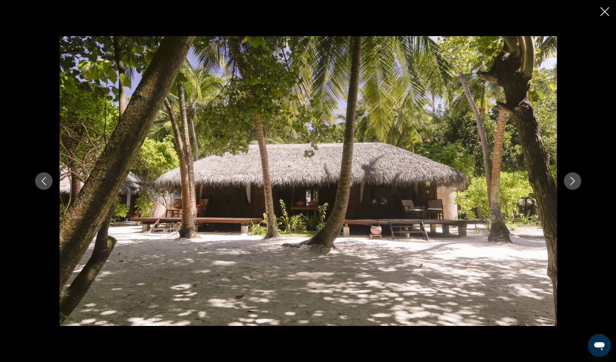
click at [568, 184] on icon "Image suivante" at bounding box center [572, 181] width 8 height 8
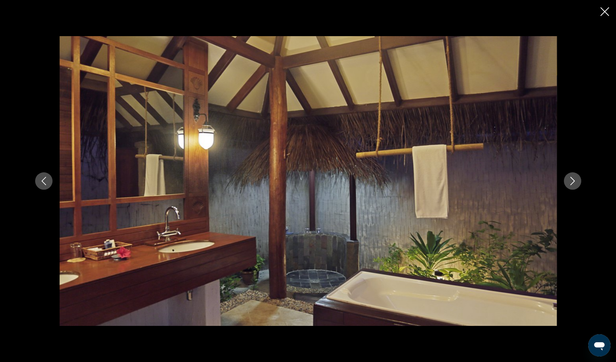
click at [568, 184] on icon "Image suivante" at bounding box center [572, 181] width 8 height 8
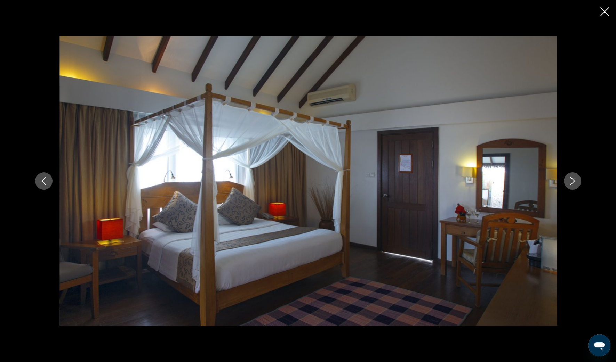
click at [568, 184] on icon "Image suivante" at bounding box center [572, 181] width 8 height 8
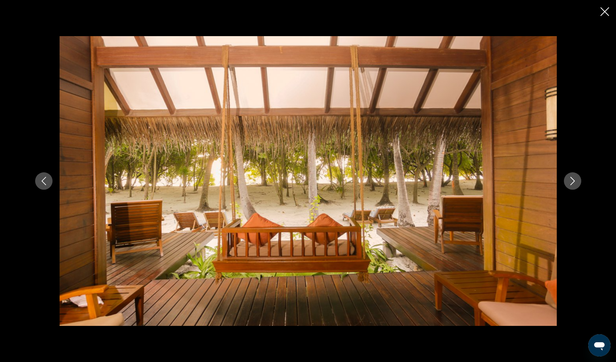
click at [568, 184] on icon "Image suivante" at bounding box center [572, 181] width 8 height 8
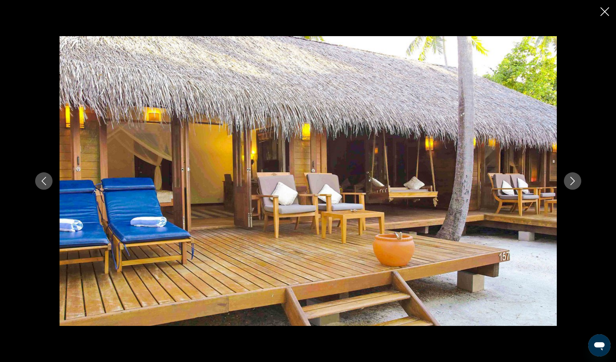
click at [568, 184] on icon "Image suivante" at bounding box center [572, 181] width 8 height 8
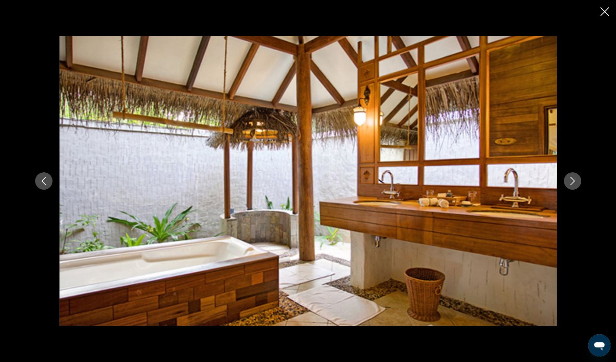
click at [568, 184] on icon "Image suivante" at bounding box center [572, 181] width 8 height 8
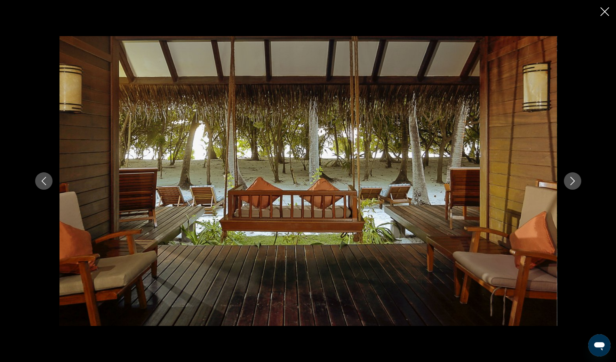
click at [567, 182] on button "Image suivante" at bounding box center [571, 180] width 17 height 17
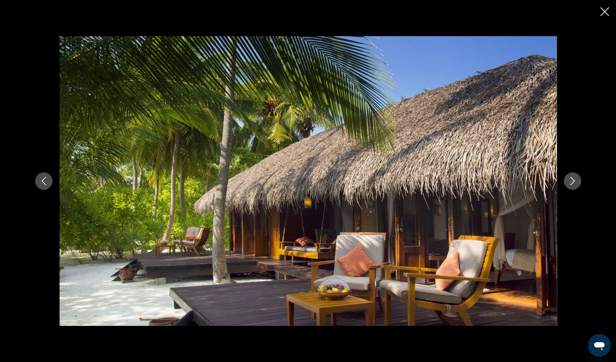
click at [567, 182] on button "Image suivante" at bounding box center [571, 180] width 17 height 17
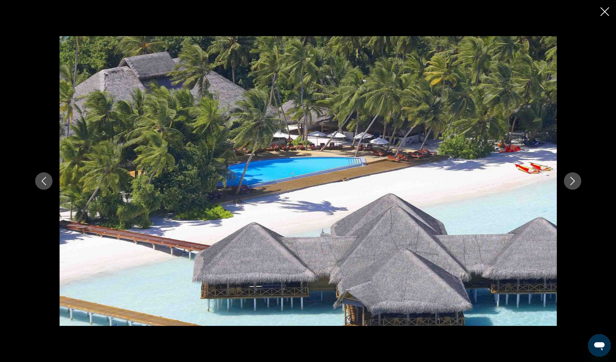
click at [567, 182] on button "Image suivante" at bounding box center [571, 180] width 17 height 17
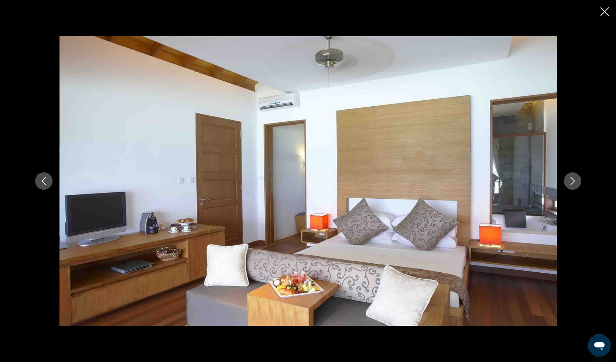
click at [566, 182] on button "Image suivante" at bounding box center [571, 180] width 17 height 17
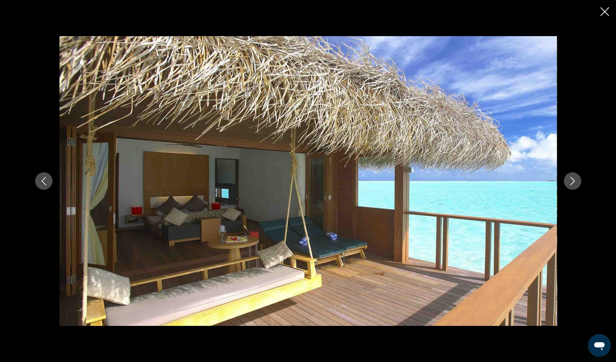
click at [566, 182] on button "Image suivante" at bounding box center [571, 180] width 17 height 17
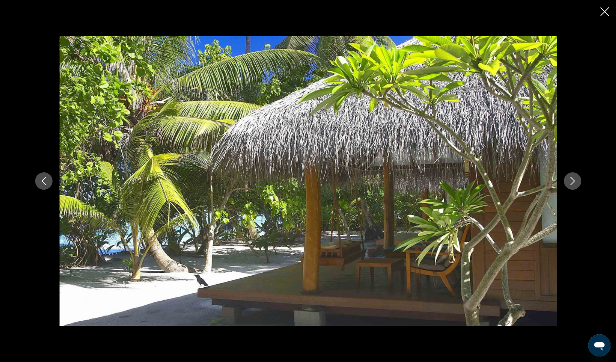
click at [566, 182] on button "Image suivante" at bounding box center [571, 180] width 17 height 17
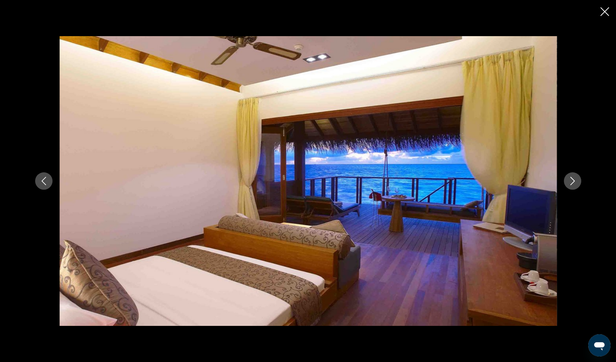
click at [603, 14] on icon "Fermer le diaporama" at bounding box center [604, 11] width 9 height 9
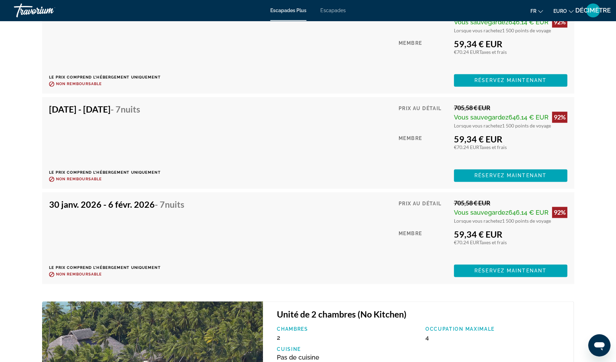
scroll to position [1553, 0]
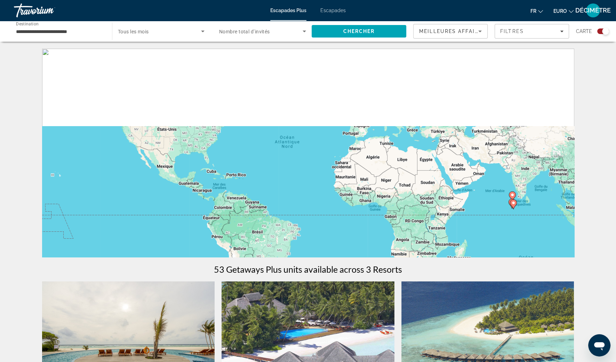
scroll to position [130, 0]
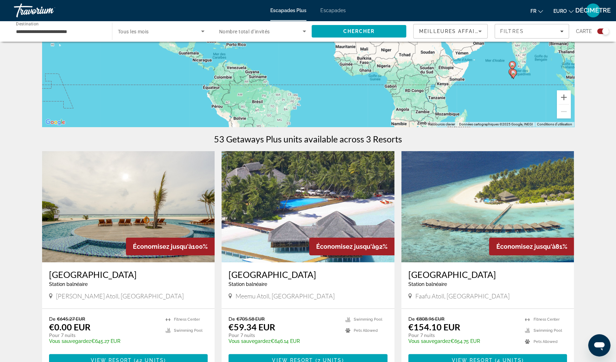
click at [454, 271] on h3 "[GEOGRAPHIC_DATA]" at bounding box center [487, 274] width 159 height 10
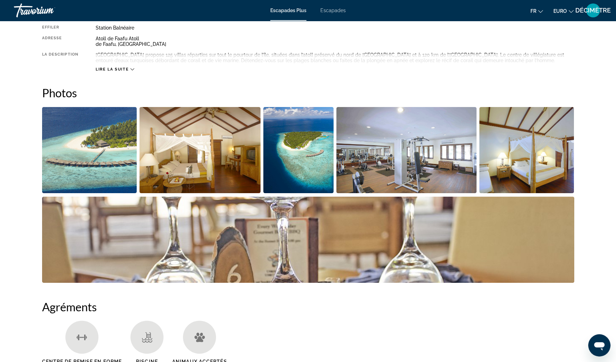
scroll to position [261, 0]
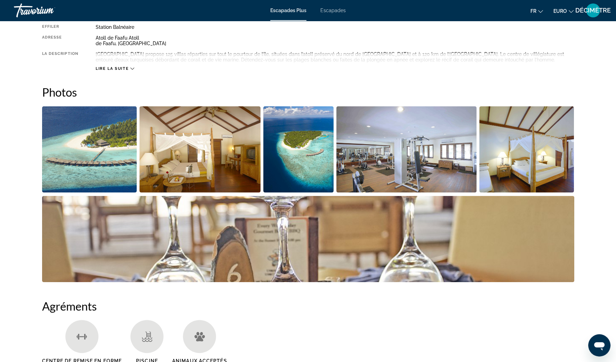
click at [109, 150] on img "Ouvrir le curseur d’image en plein écran" at bounding box center [89, 149] width 95 height 86
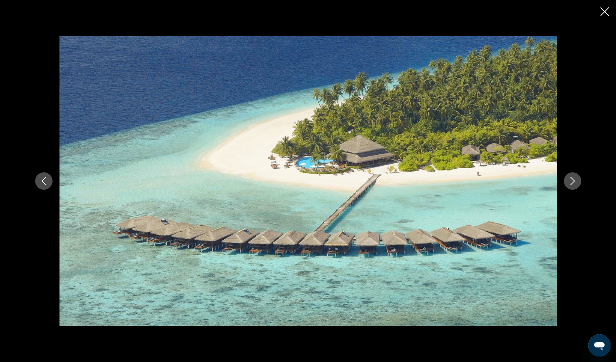
click at [569, 186] on button "Image suivante" at bounding box center [571, 180] width 17 height 17
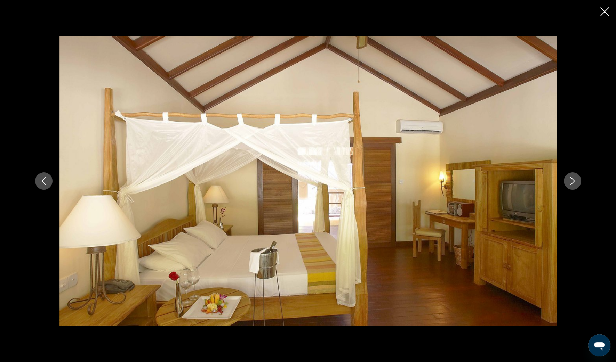
click at [569, 186] on button "Image suivante" at bounding box center [571, 180] width 17 height 17
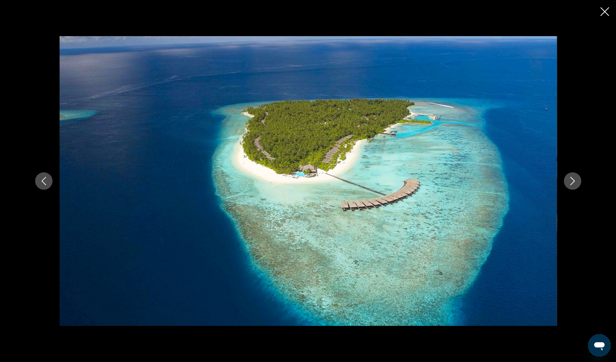
click at [569, 186] on button "Image suivante" at bounding box center [571, 180] width 17 height 17
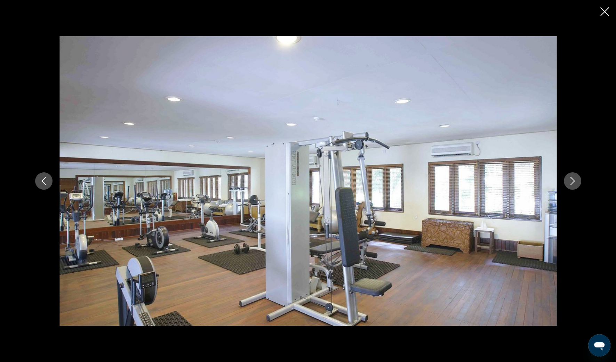
click at [568, 186] on button "Image suivante" at bounding box center [571, 180] width 17 height 17
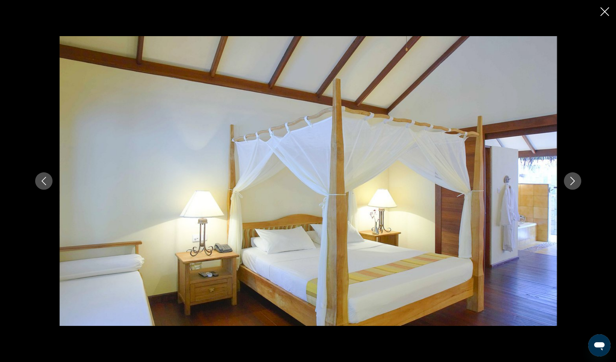
click at [568, 187] on button "Image suivante" at bounding box center [571, 180] width 17 height 17
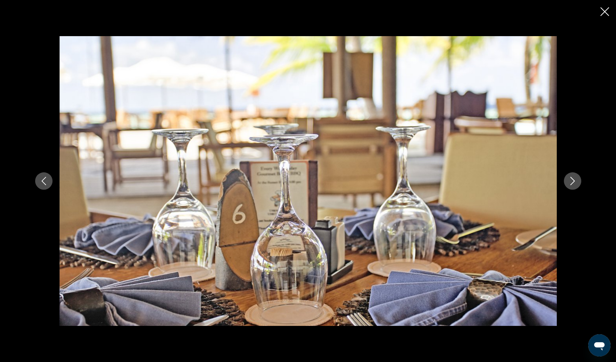
click at [568, 186] on button "Image suivante" at bounding box center [571, 180] width 17 height 17
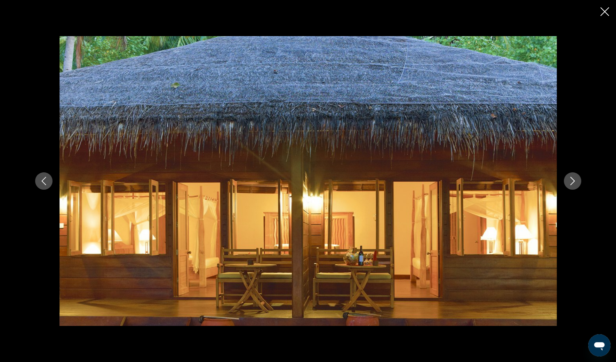
click at [567, 186] on button "Image suivante" at bounding box center [571, 180] width 17 height 17
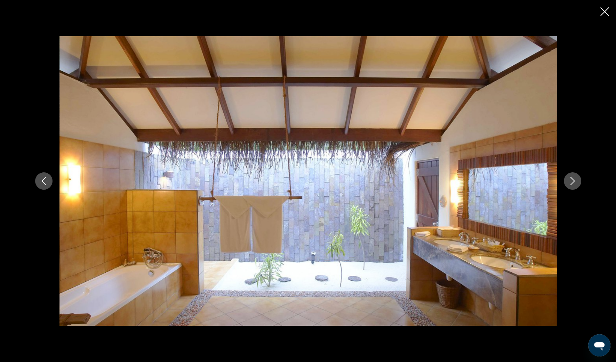
click at [41, 180] on icon "Image précédente" at bounding box center [44, 181] width 8 height 8
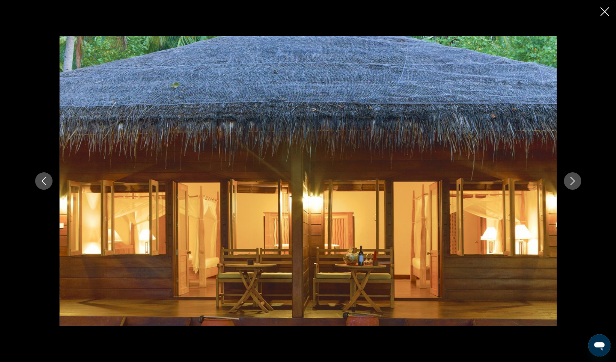
click at [573, 185] on button "Image suivante" at bounding box center [571, 180] width 17 height 17
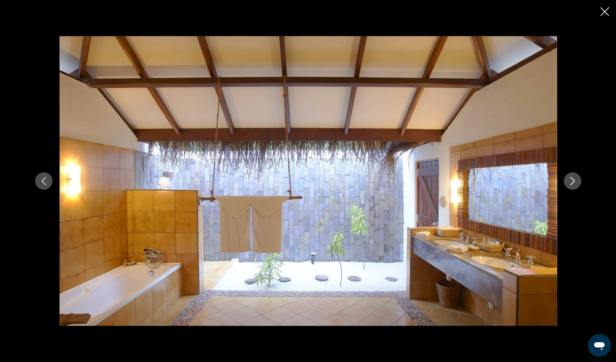
click at [573, 185] on icon "Image suivante" at bounding box center [572, 181] width 8 height 8
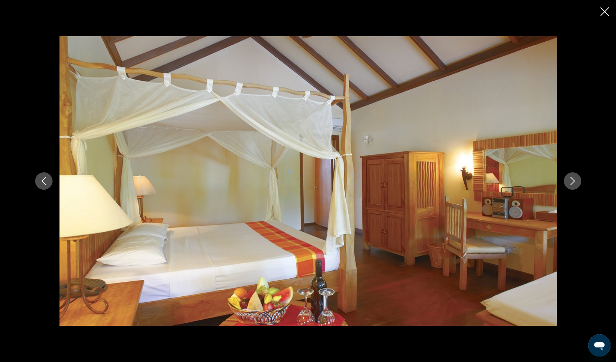
click at [572, 184] on icon "Image suivante" at bounding box center [572, 181] width 8 height 8
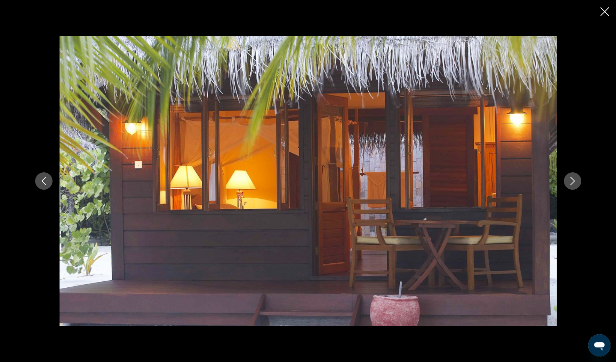
click at [572, 184] on icon "Image suivante" at bounding box center [572, 181] width 8 height 8
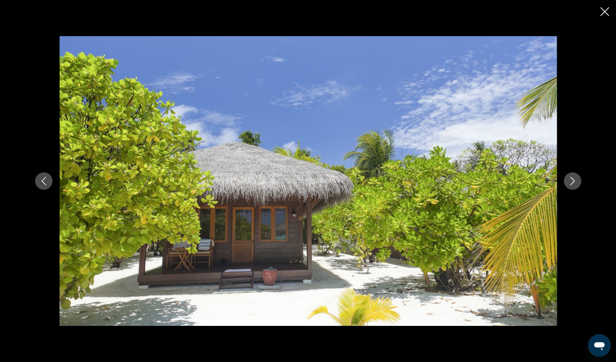
click at [572, 184] on icon "Image suivante" at bounding box center [572, 181] width 8 height 8
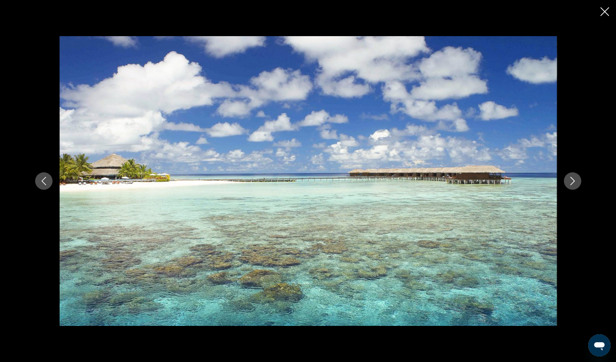
click at [572, 184] on icon "Image suivante" at bounding box center [572, 181] width 8 height 8
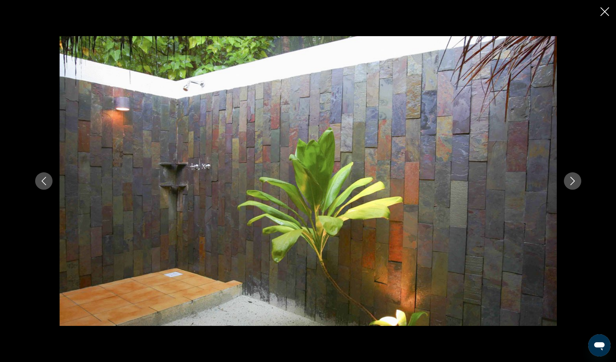
click at [572, 184] on icon "Image suivante" at bounding box center [572, 181] width 8 height 8
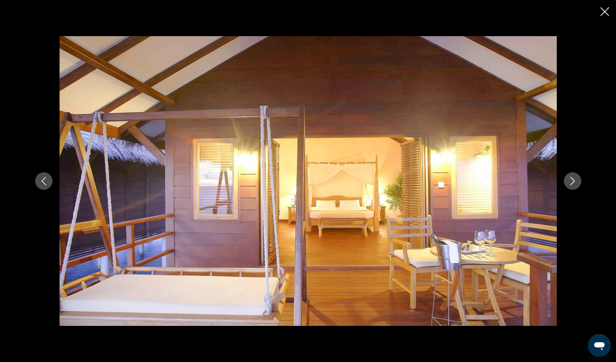
click at [572, 183] on icon "Image suivante" at bounding box center [572, 181] width 5 height 8
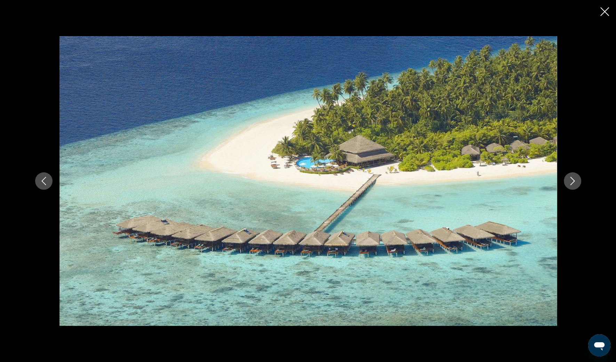
click at [572, 183] on icon "Image suivante" at bounding box center [572, 181] width 5 height 8
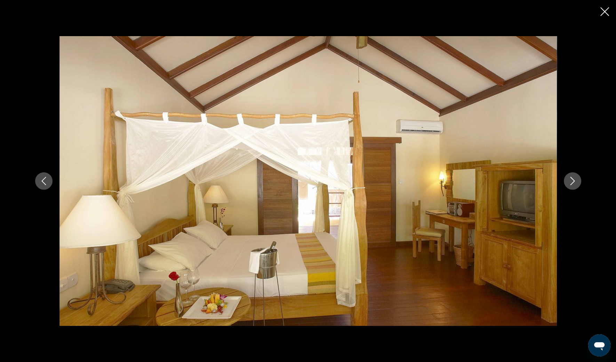
click at [572, 183] on icon "Image suivante" at bounding box center [572, 181] width 5 height 8
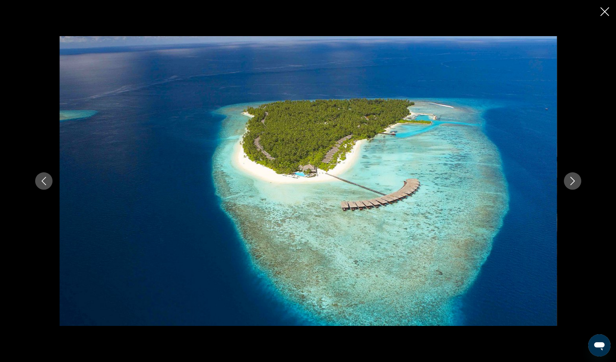
click at [572, 183] on icon "Image suivante" at bounding box center [572, 181] width 5 height 8
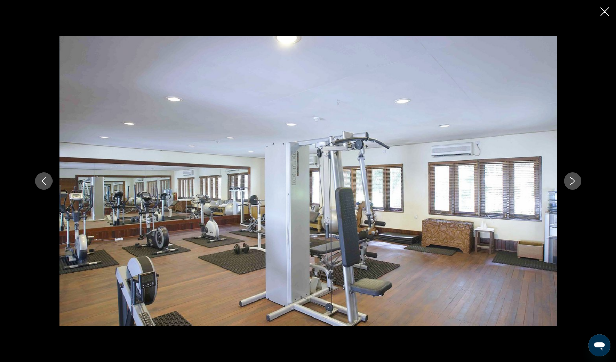
click at [572, 183] on icon "Image suivante" at bounding box center [572, 181] width 5 height 8
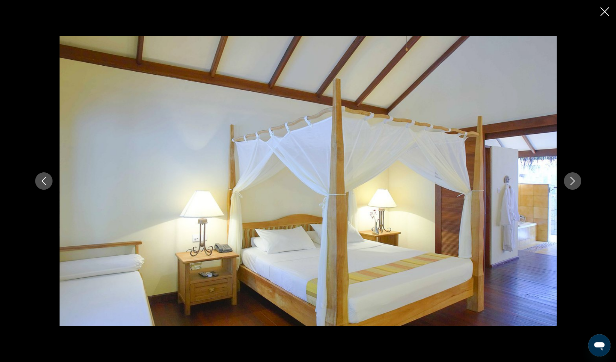
click at [572, 183] on icon "Image suivante" at bounding box center [572, 181] width 5 height 8
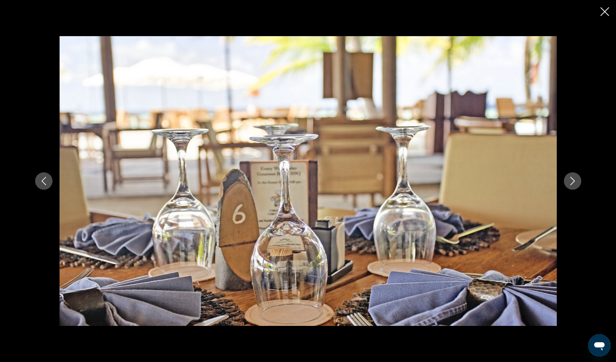
click at [572, 183] on icon "Image suivante" at bounding box center [572, 181] width 5 height 8
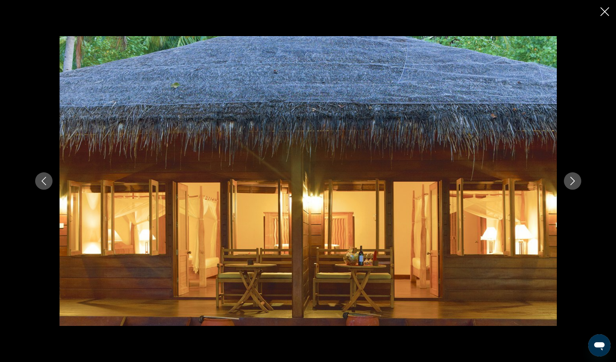
click at [607, 16] on icon "Fermer le diaporama" at bounding box center [604, 11] width 9 height 9
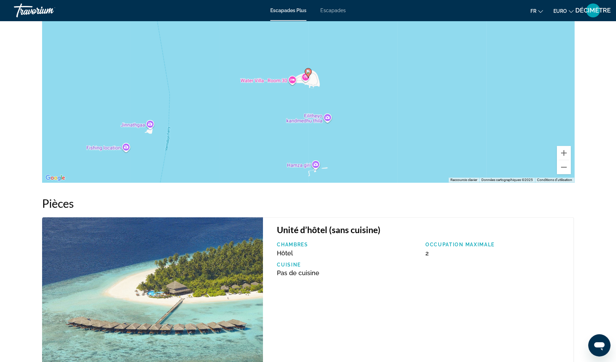
scroll to position [1086, 0]
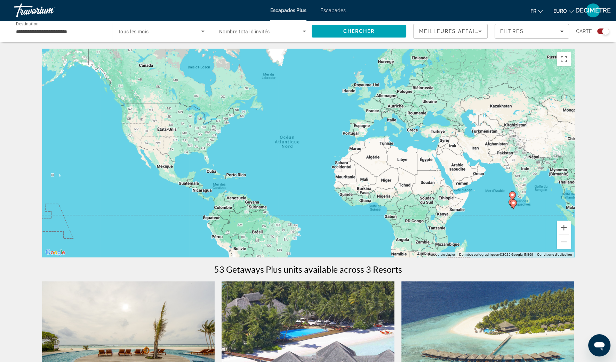
scroll to position [217, 0]
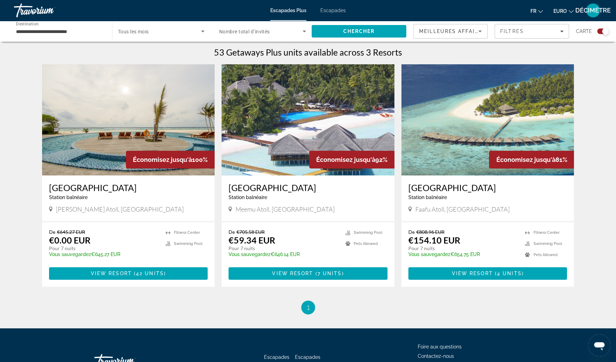
click at [135, 192] on h3 "[GEOGRAPHIC_DATA]" at bounding box center [128, 187] width 159 height 10
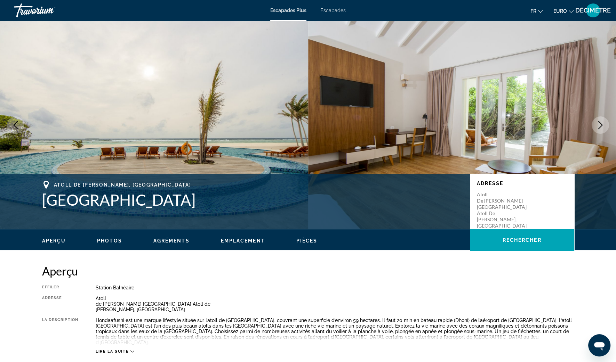
click at [363, 121] on img "Contenu principal" at bounding box center [462, 125] width 308 height 209
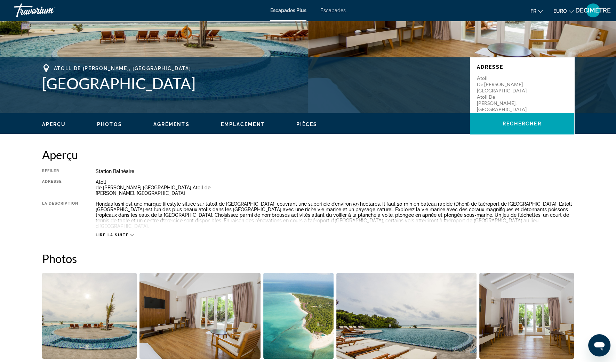
scroll to position [261, 0]
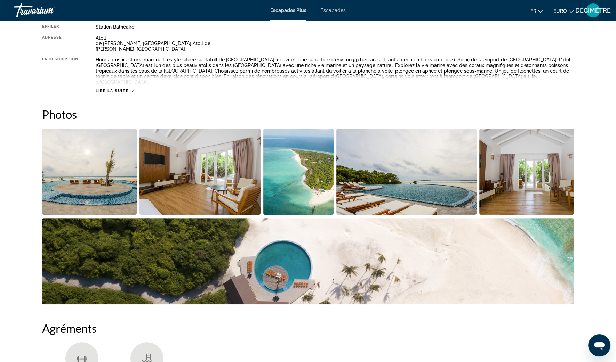
click at [95, 143] on img "Ouvrir le curseur d’image en plein écran" at bounding box center [89, 172] width 95 height 86
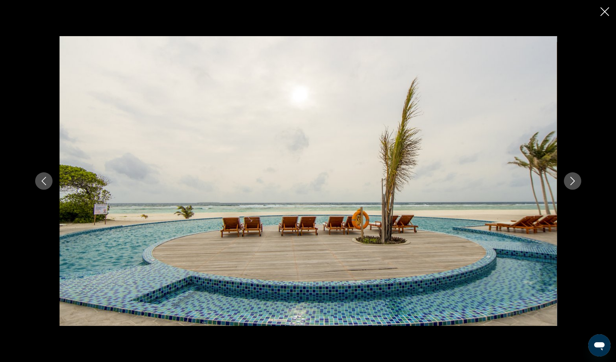
click at [572, 179] on icon "Image suivante" at bounding box center [572, 181] width 5 height 8
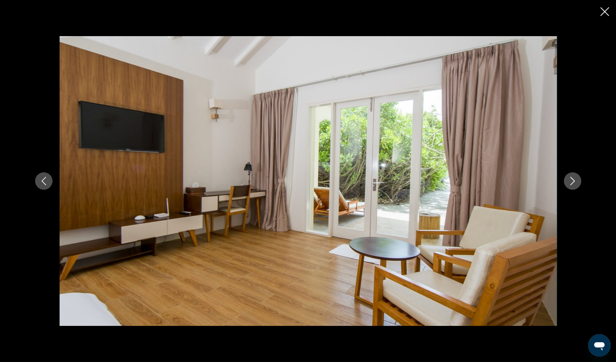
click at [571, 178] on icon "Image suivante" at bounding box center [572, 181] width 8 height 8
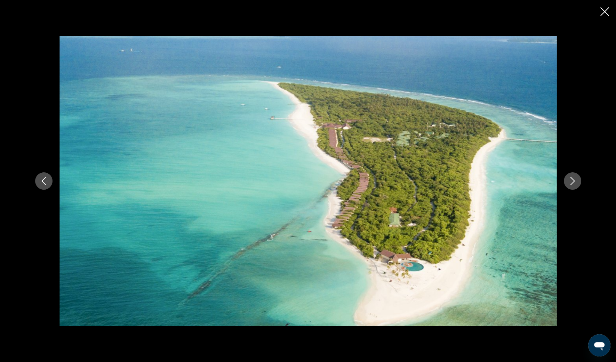
click at [571, 177] on icon "Image suivante" at bounding box center [572, 181] width 8 height 8
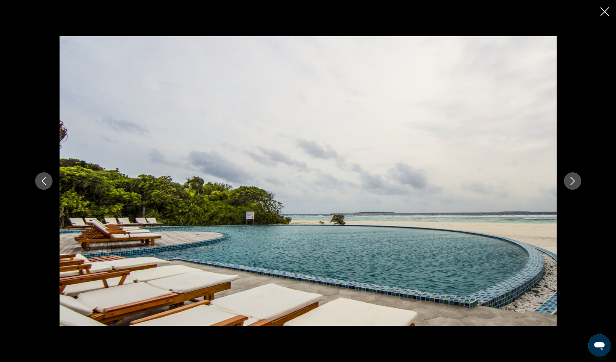
click at [571, 177] on icon "Image suivante" at bounding box center [572, 181] width 8 height 8
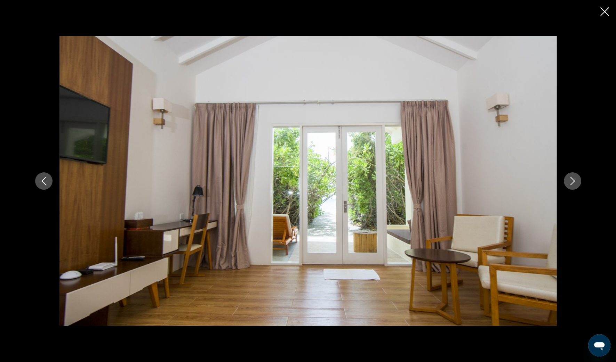
click at [570, 177] on icon "Image suivante" at bounding box center [572, 181] width 5 height 8
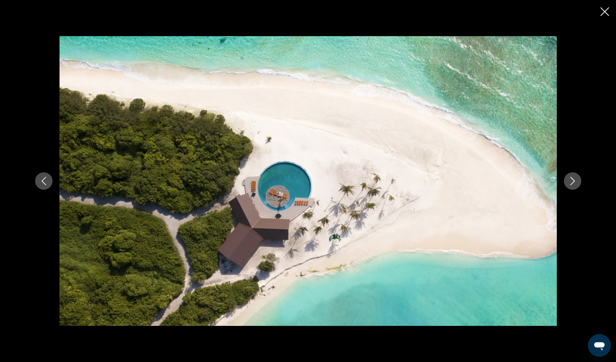
click at [570, 177] on icon "Image suivante" at bounding box center [572, 181] width 8 height 8
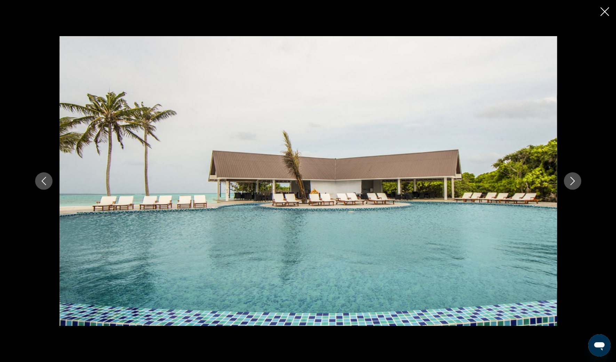
click at [570, 177] on icon "Image suivante" at bounding box center [572, 181] width 8 height 8
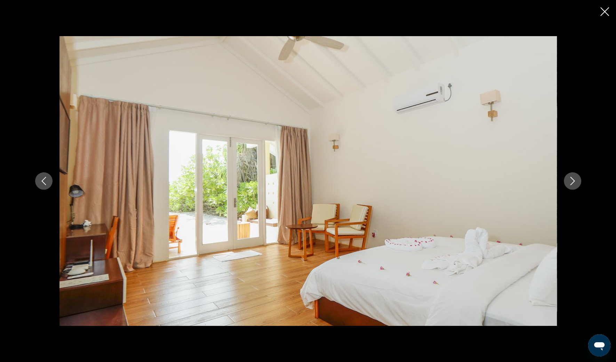
click at [570, 177] on icon "Image suivante" at bounding box center [572, 181] width 8 height 8
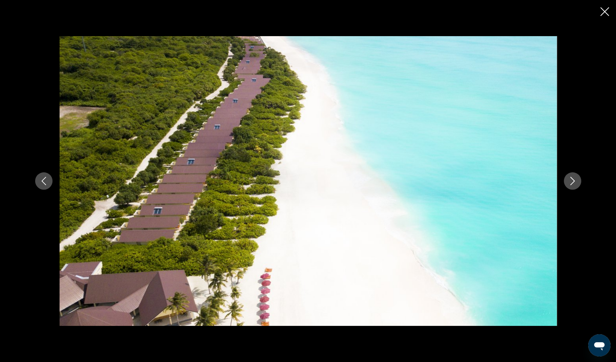
click at [570, 177] on icon "Image suivante" at bounding box center [572, 181] width 8 height 8
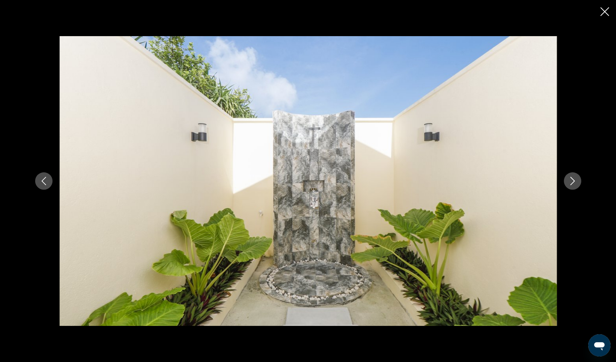
click at [570, 177] on icon "Image suivante" at bounding box center [572, 181] width 8 height 8
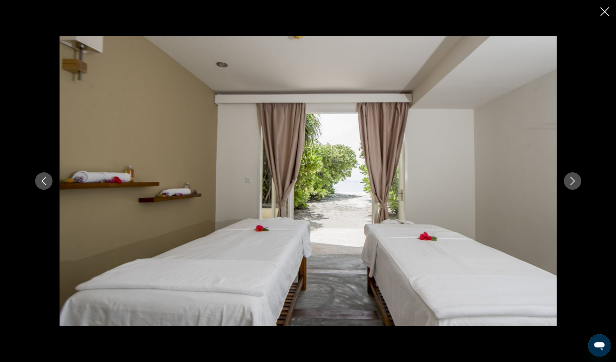
click at [603, 13] on icon "Fermer le diaporama" at bounding box center [604, 11] width 9 height 9
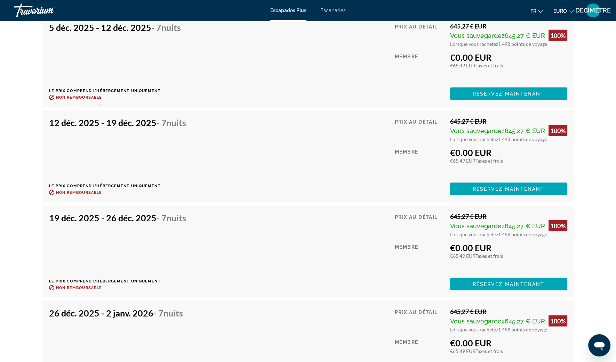
scroll to position [2085, 0]
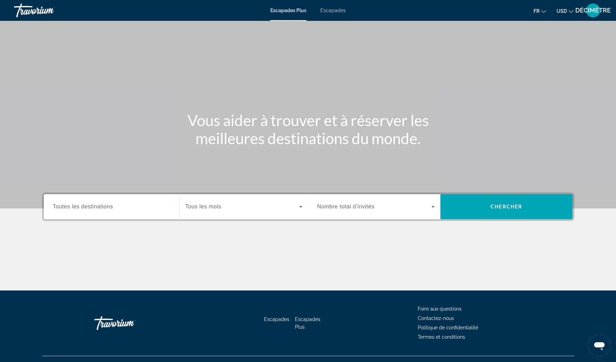
click at [565, 11] on span "USD" at bounding box center [561, 11] width 10 height 6
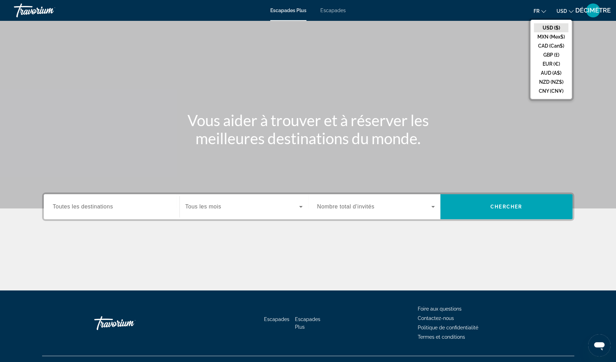
click at [554, 66] on button "EUR (€)" at bounding box center [551, 63] width 34 height 9
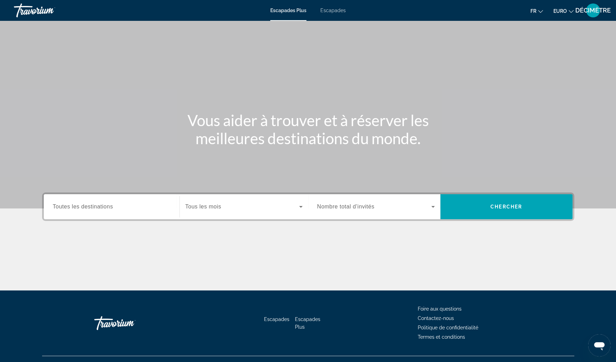
click at [403, 211] on span "Widget de recherche" at bounding box center [374, 207] width 114 height 8
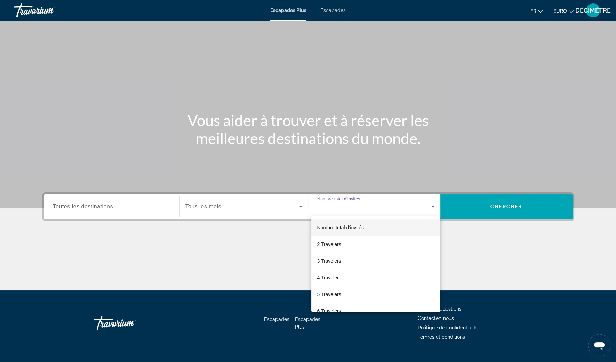
scroll to position [13, 0]
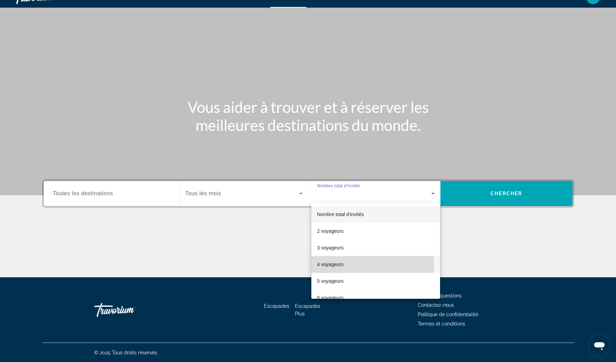
click at [343, 266] on mat-option "4 voyageurs" at bounding box center [375, 264] width 129 height 17
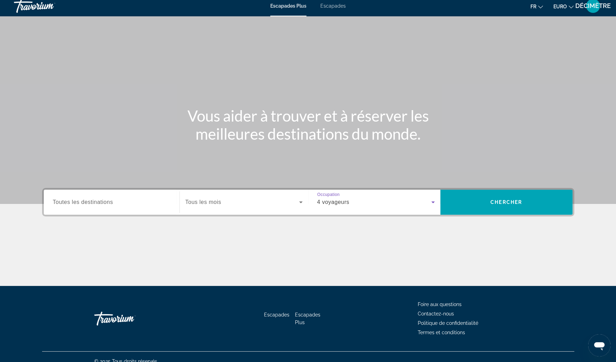
scroll to position [0, 0]
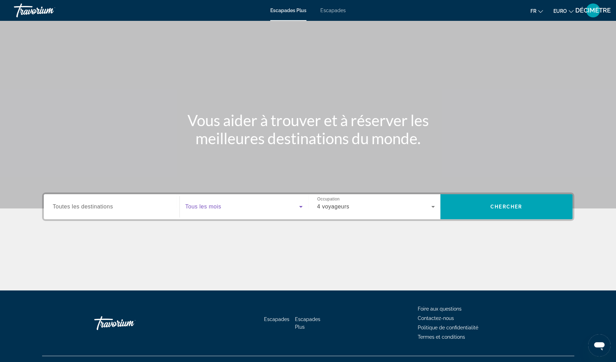
click at [235, 209] on span "Widget de recherche" at bounding box center [242, 207] width 114 height 8
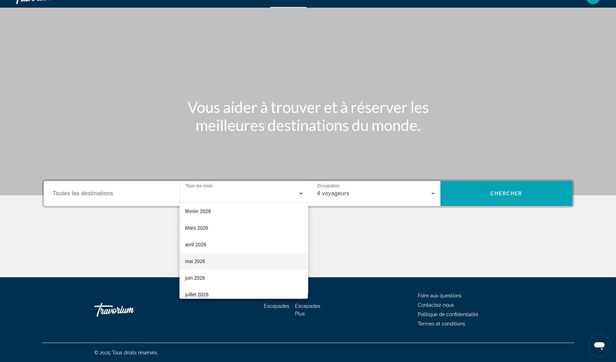
scroll to position [43, 0]
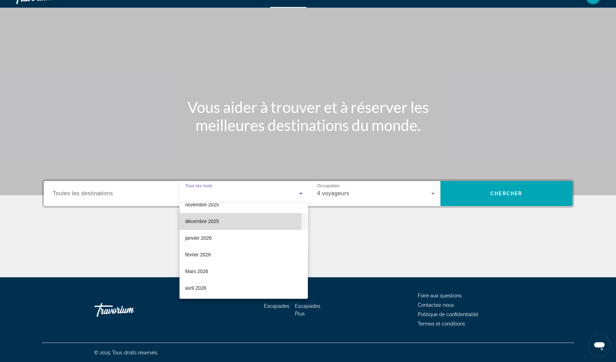
click at [212, 221] on font "décembre 2025" at bounding box center [202, 222] width 34 height 6
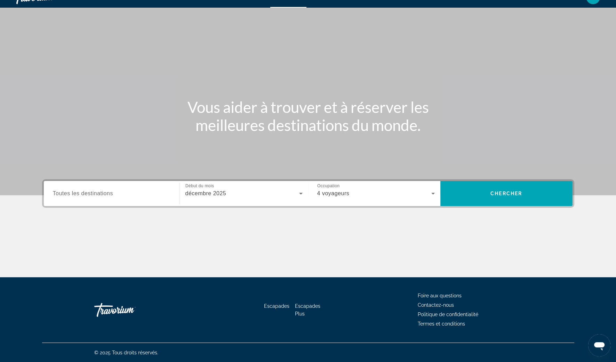
click at [109, 196] on span "Toutes les destinations" at bounding box center [83, 193] width 60 height 6
click at [109, 196] on input "Destination Toutes les destinations" at bounding box center [111, 194] width 117 height 8
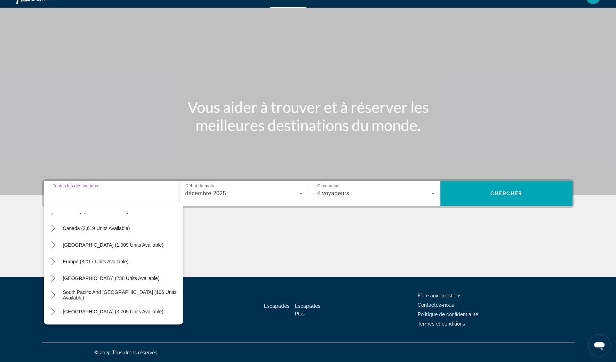
scroll to position [87, 0]
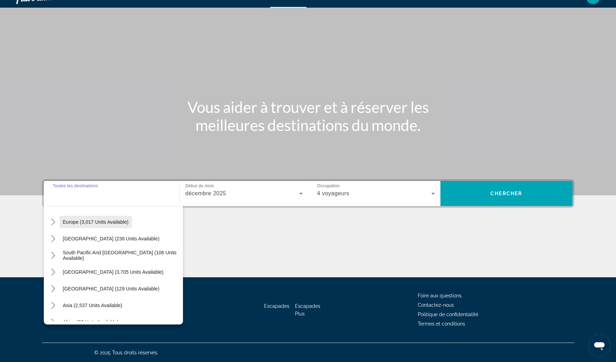
click at [105, 223] on span "Europe (3,017 units available)" at bounding box center [96, 222] width 66 height 6
type input "**********"
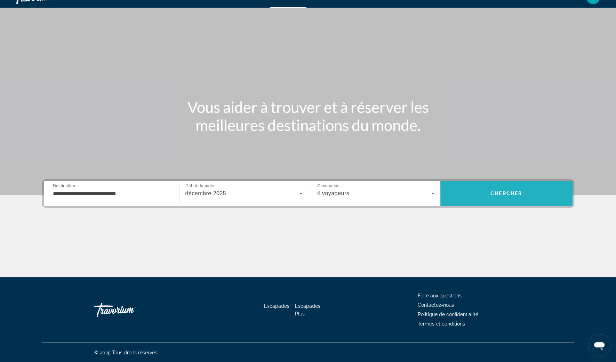
click at [537, 203] on span "Rechercher" at bounding box center [506, 193] width 132 height 25
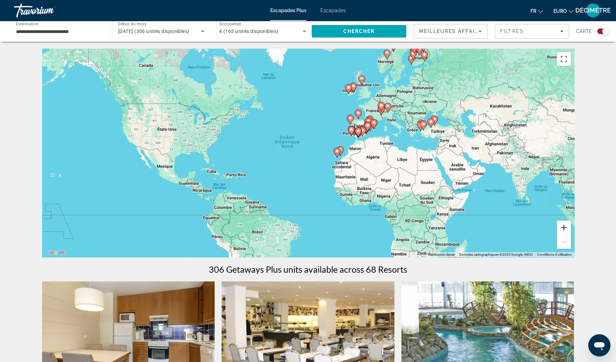
click at [562, 229] on button "Zoom avant" at bounding box center [563, 228] width 14 height 14
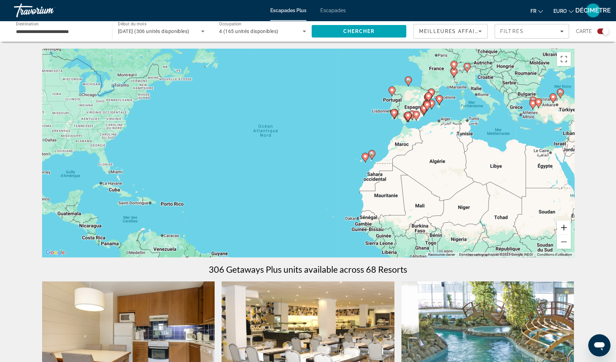
click at [562, 229] on button "Zoom avant" at bounding box center [563, 228] width 14 height 14
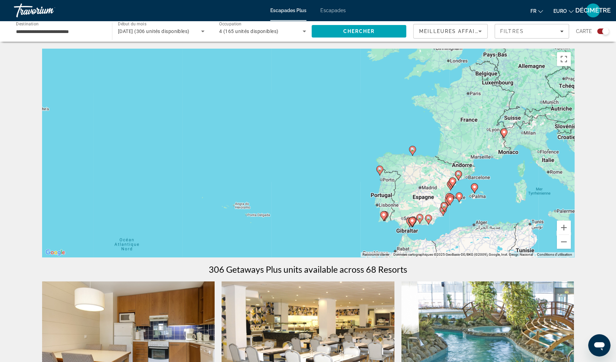
drag, startPoint x: 496, startPoint y: 105, endPoint x: 443, endPoint y: 187, distance: 97.7
click at [406, 231] on div "Pour activer le glissement avec le clavier, appuyez sur Alt+Entrée. Une fois ce…" at bounding box center [308, 153] width 532 height 209
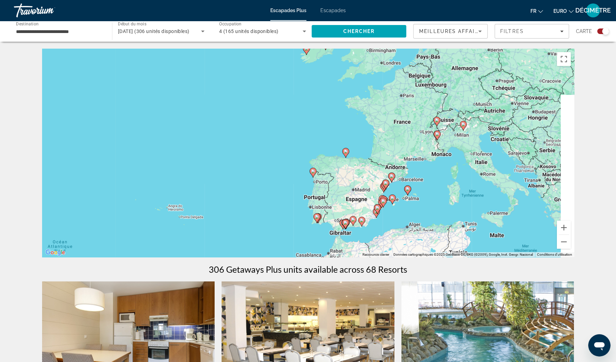
drag, startPoint x: 499, startPoint y: 183, endPoint x: 422, endPoint y: 194, distance: 77.2
click at [422, 194] on div "Pour activer le glissement avec le clavier, appuyez sur Alt+Entrée. Une fois ce…" at bounding box center [308, 153] width 532 height 209
click at [68, 29] on input "**********" at bounding box center [59, 31] width 87 height 8
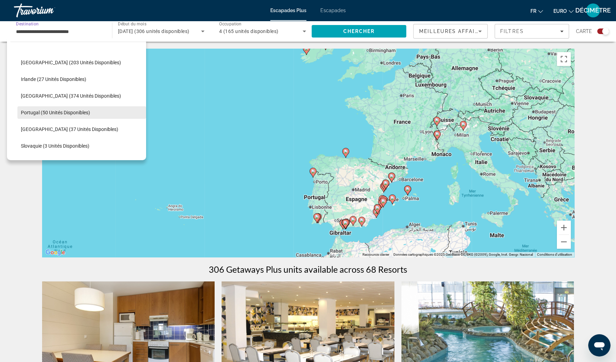
scroll to position [259, 0]
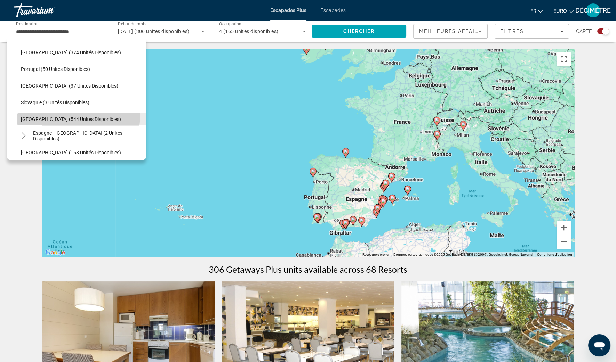
click at [47, 113] on span "Sélectionnez la destination : Espagne (544 unités disponibles)" at bounding box center [81, 119] width 129 height 17
type input "**********"
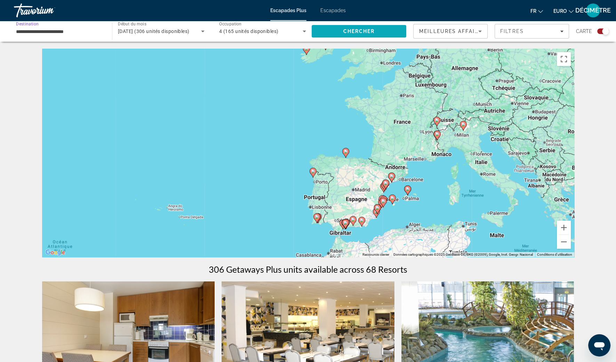
click at [350, 34] on span "Chercher" at bounding box center [359, 32] width 32 height 6
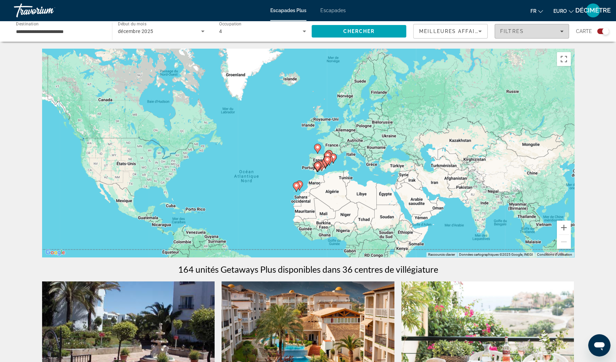
click at [567, 31] on span "Filtres" at bounding box center [532, 31] width 74 height 17
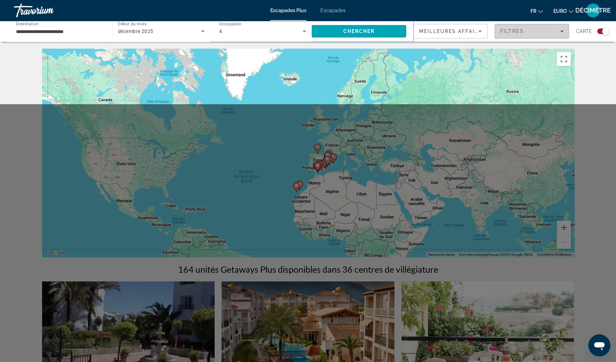
click at [560, 33] on div "Filtres" at bounding box center [531, 32] width 63 height 6
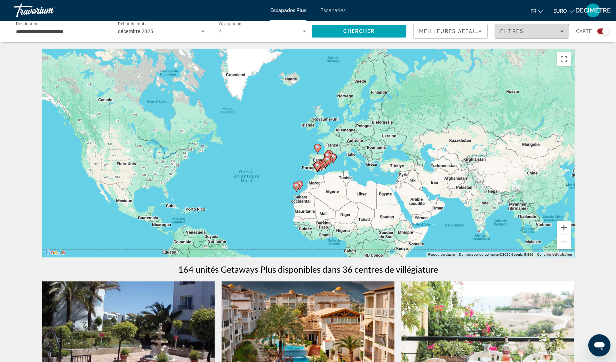
click at [560, 33] on div "Filtres" at bounding box center [531, 32] width 63 height 6
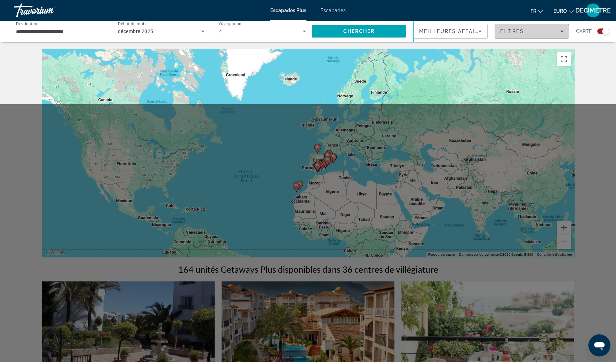
click at [559, 33] on div "Filtres" at bounding box center [531, 32] width 63 height 6
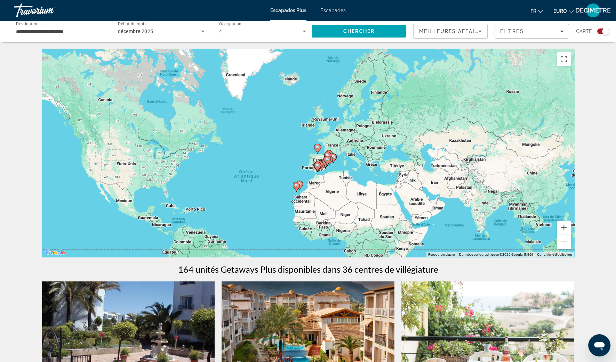
click at [602, 31] on div "Widget de recherche" at bounding box center [605, 31] width 7 height 7
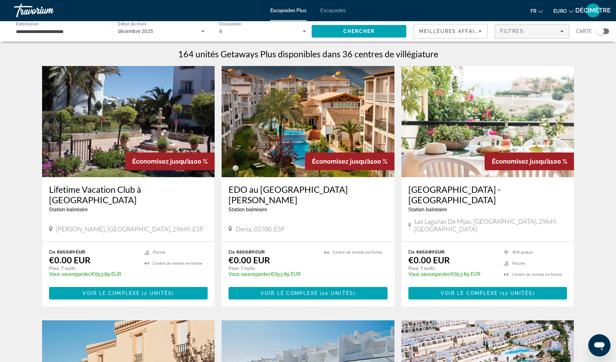
click at [568, 34] on button "Filtres" at bounding box center [531, 31] width 74 height 15
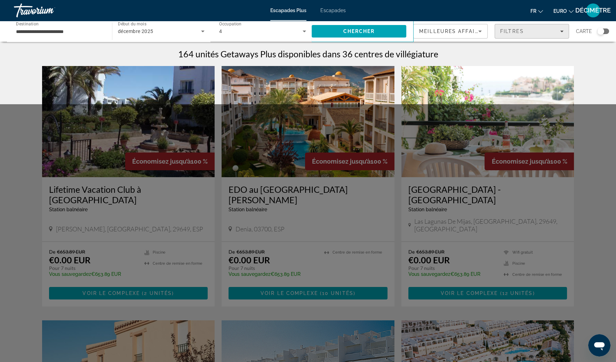
click at [567, 35] on span "Filtres" at bounding box center [532, 31] width 74 height 17
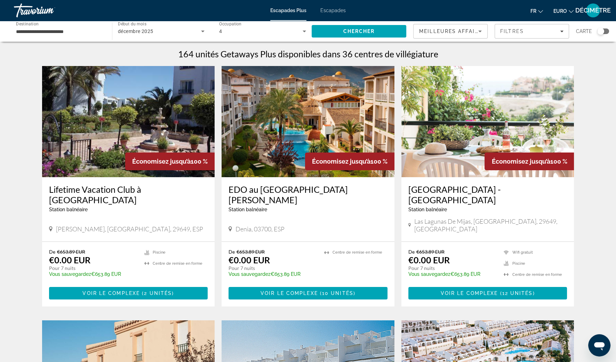
click at [602, 31] on div "Widget de recherche" at bounding box center [600, 31] width 7 height 7
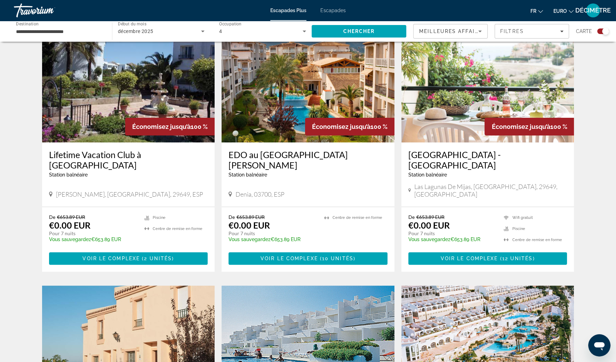
scroll to position [173, 0]
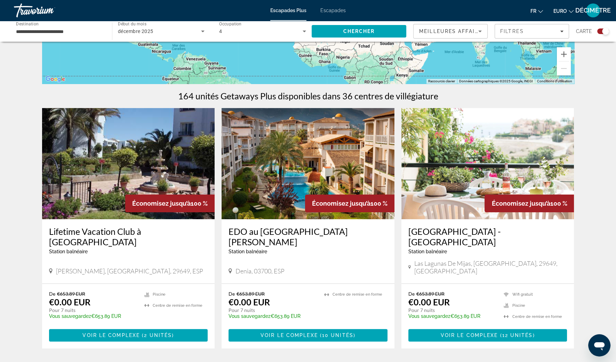
click at [83, 234] on h3 "Lifetime Vacation Club à Miraflores" at bounding box center [128, 236] width 159 height 21
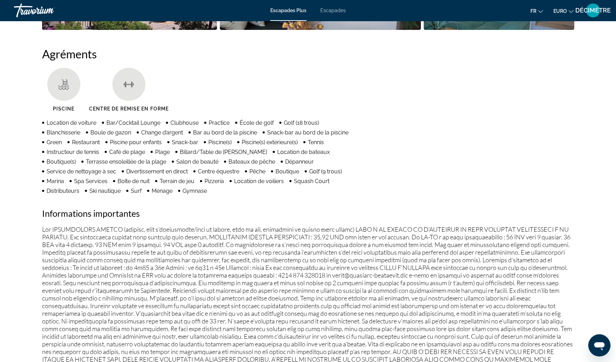
scroll to position [217, 0]
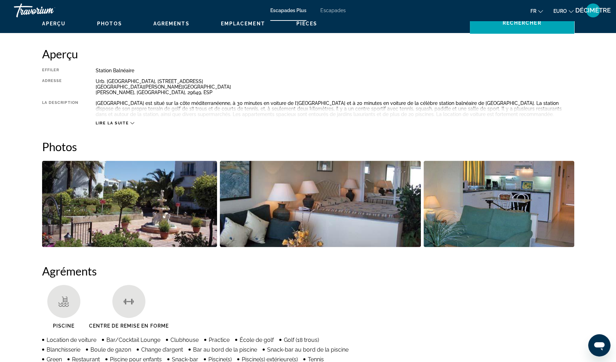
click at [63, 197] on img "Ouvrir le curseur d’image en plein écran" at bounding box center [129, 204] width 175 height 86
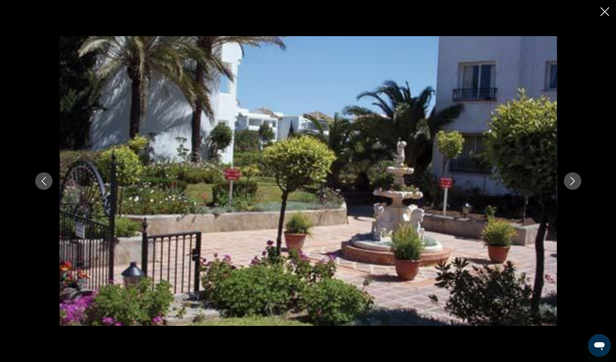
click at [574, 177] on button "Image suivante" at bounding box center [571, 180] width 17 height 17
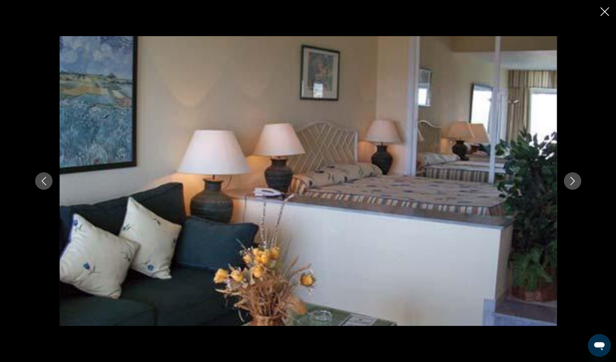
click at [571, 177] on icon "Image suivante" at bounding box center [572, 181] width 8 height 8
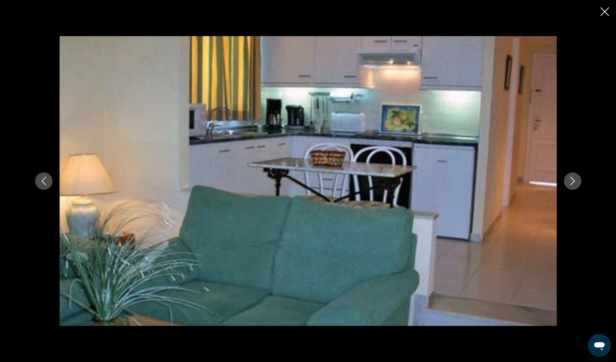
click at [571, 177] on icon "Image suivante" at bounding box center [572, 181] width 8 height 8
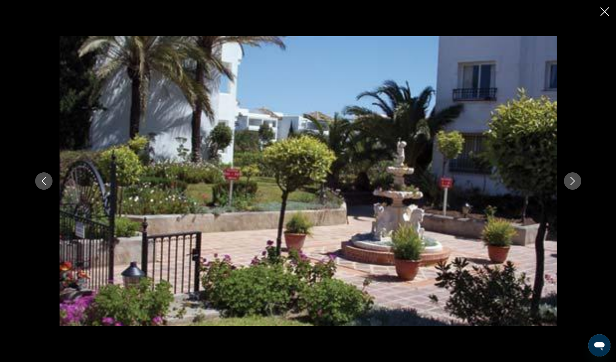
click at [571, 177] on icon "Image suivante" at bounding box center [572, 181] width 8 height 8
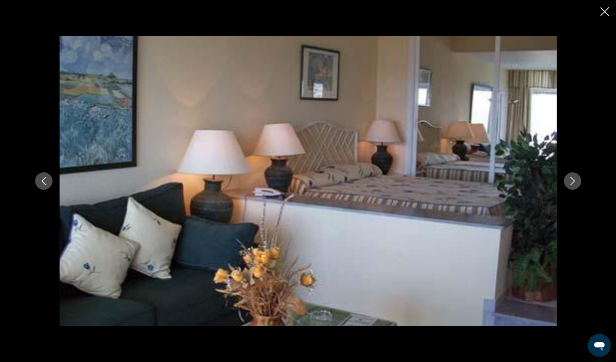
click at [571, 177] on icon "Image suivante" at bounding box center [572, 181] width 8 height 8
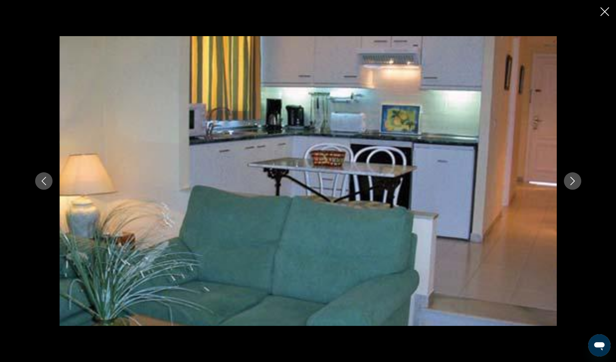
click at [571, 177] on icon "Image suivante" at bounding box center [572, 181] width 8 height 8
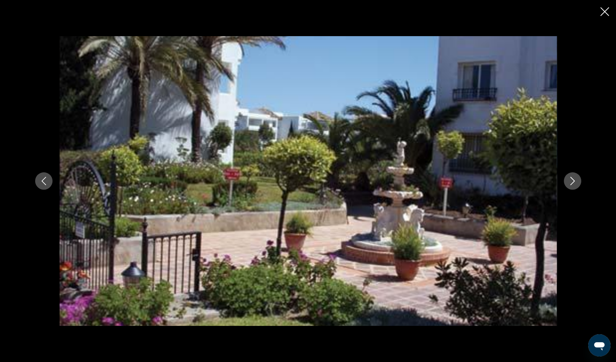
click at [570, 178] on icon "Image suivante" at bounding box center [572, 181] width 8 height 8
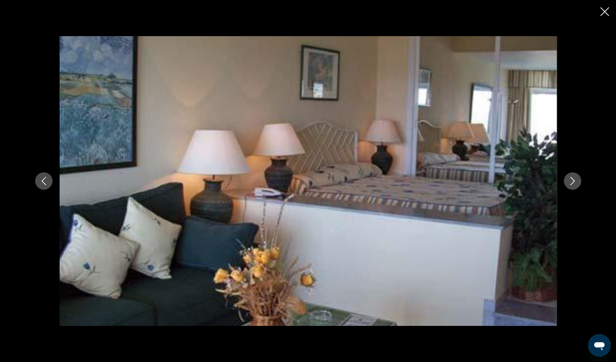
click at [603, 16] on button "Fermer le diaporama" at bounding box center [604, 12] width 9 height 11
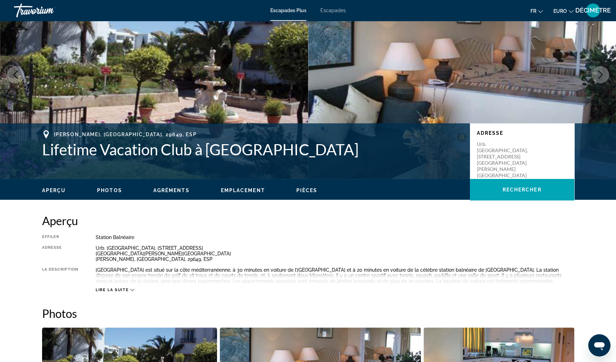
scroll to position [0, 0]
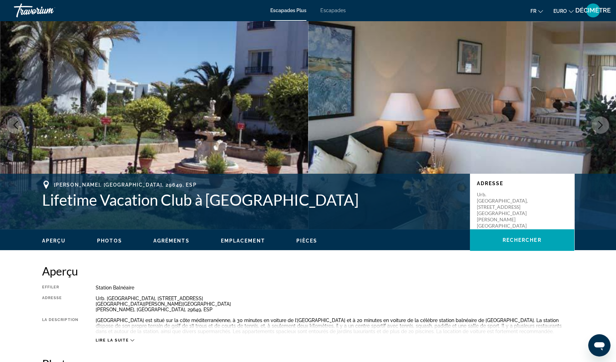
click at [599, 128] on icon "Image suivante" at bounding box center [600, 125] width 5 height 8
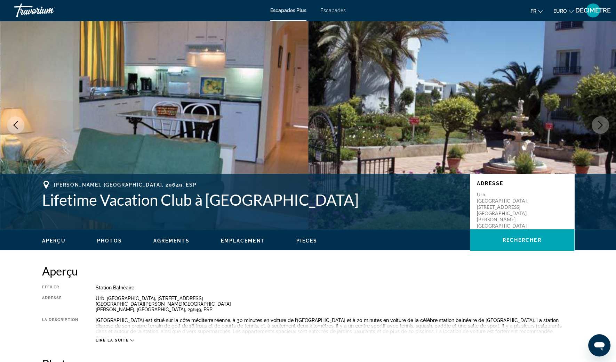
click at [599, 128] on icon "Image suivante" at bounding box center [600, 125] width 5 height 8
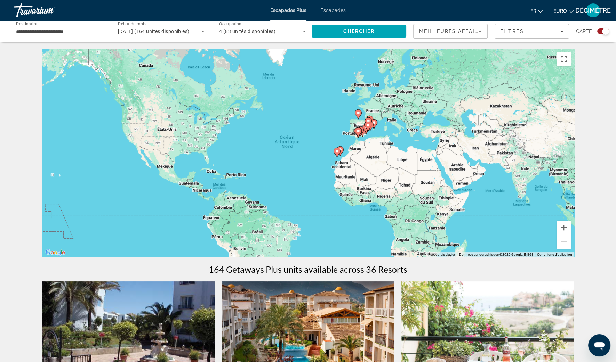
scroll to position [173, 0]
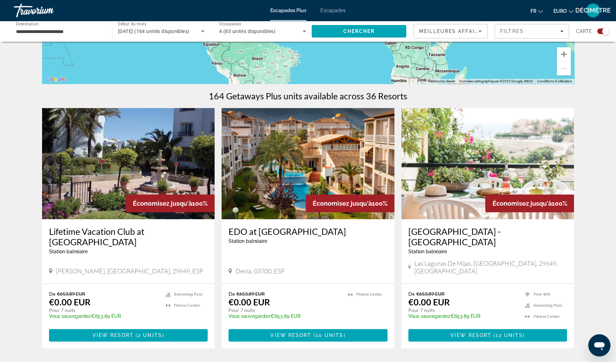
click at [273, 234] on h3 "EDO at [GEOGRAPHIC_DATA]" at bounding box center [307, 231] width 159 height 10
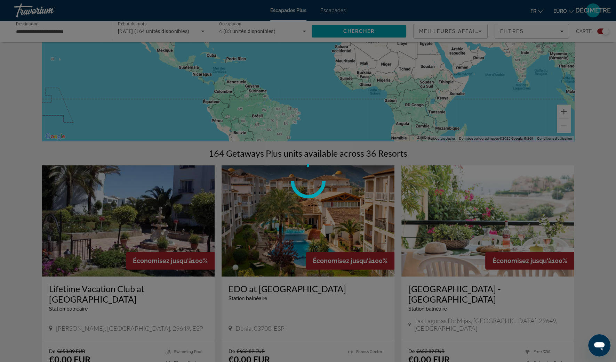
scroll to position [43, 0]
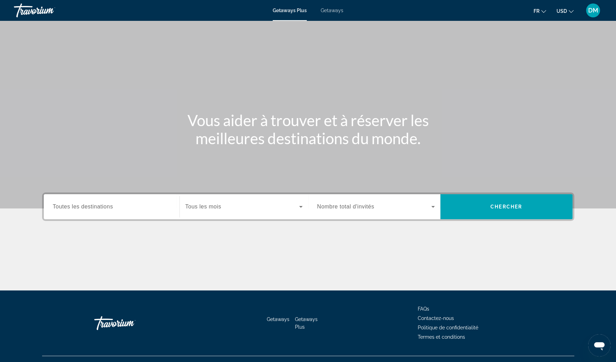
click at [116, 200] on div "Search widget" at bounding box center [111, 207] width 117 height 20
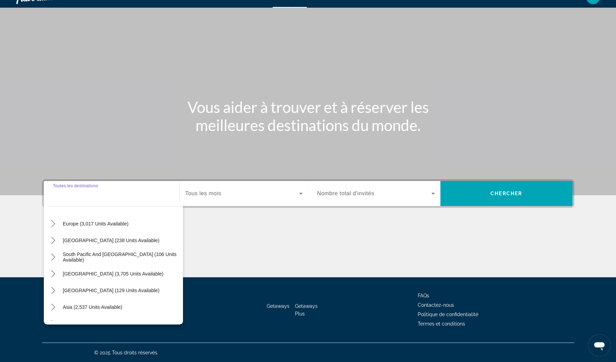
scroll to position [87, 0]
click at [50, 221] on icon "Toggle Europe (3,017 units available) submenu" at bounding box center [53, 222] width 7 height 7
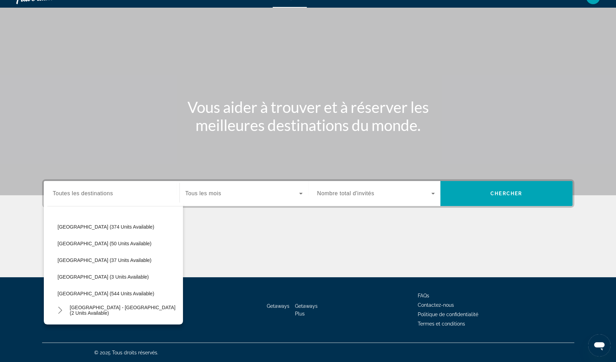
scroll to position [261, 0]
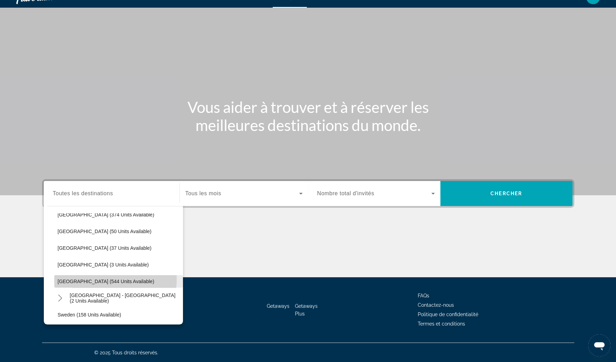
click at [80, 279] on span "[GEOGRAPHIC_DATA] (544 units available)" at bounding box center [106, 282] width 97 height 6
type input "**********"
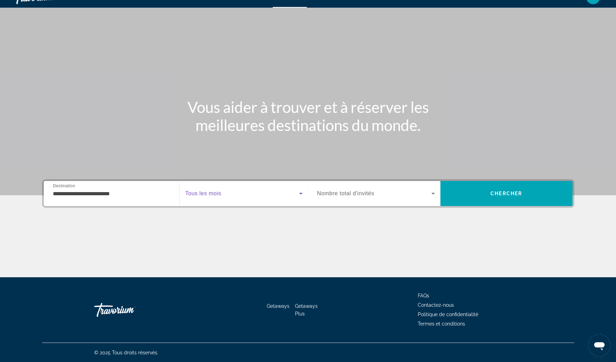
click at [255, 195] on span "Search widget" at bounding box center [242, 193] width 114 height 8
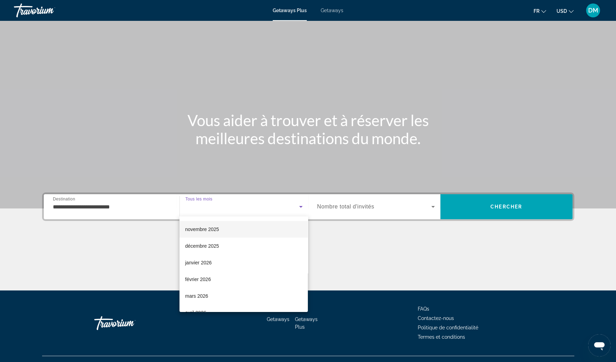
scroll to position [43, 0]
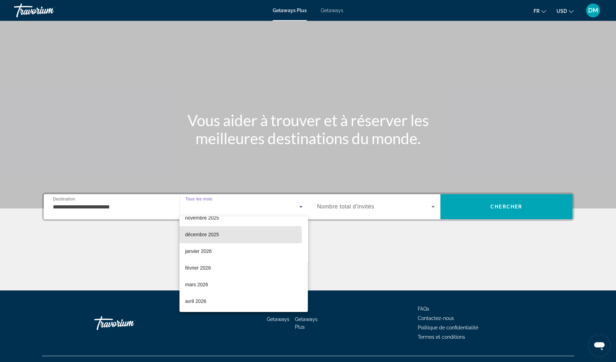
drag, startPoint x: 211, startPoint y: 236, endPoint x: 233, endPoint y: 235, distance: 22.3
click at [212, 236] on span "décembre 2025" at bounding box center [202, 234] width 34 height 8
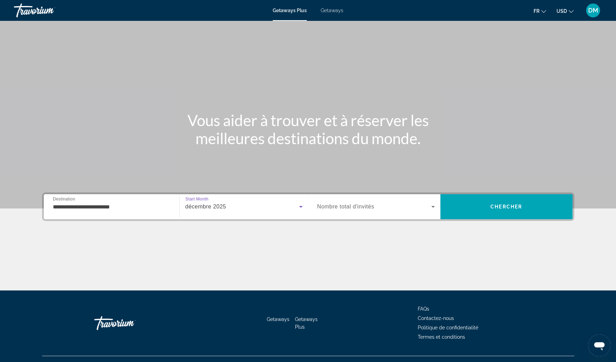
click at [408, 207] on span "Search widget" at bounding box center [374, 207] width 114 height 8
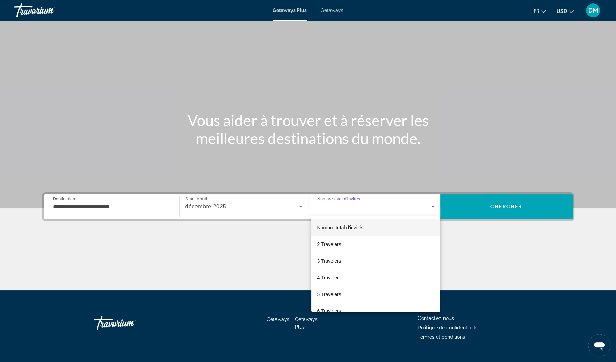
scroll to position [13, 0]
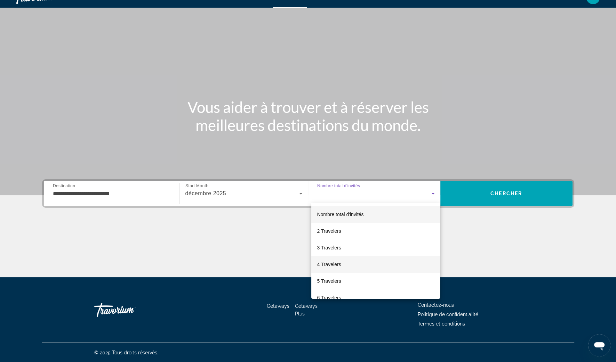
click at [335, 264] on span "4 Travelers" at bounding box center [329, 264] width 24 height 8
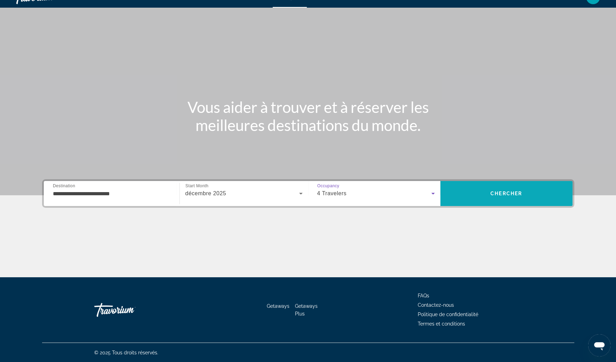
click at [525, 185] on button "Chercher" at bounding box center [506, 193] width 132 height 25
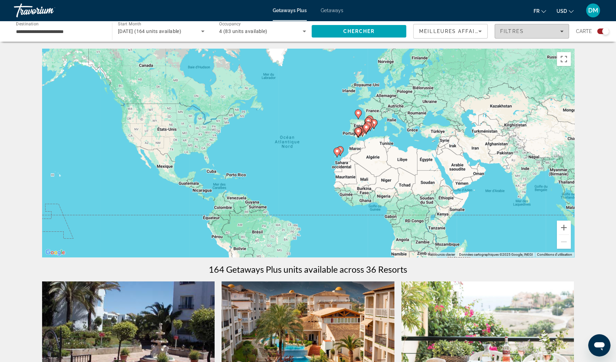
click at [559, 33] on div "Filtres" at bounding box center [531, 32] width 63 height 6
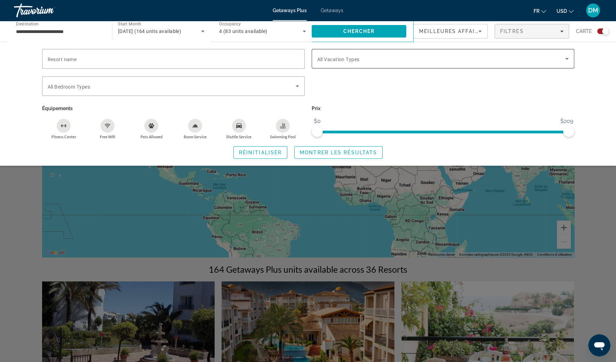
click at [471, 61] on span "Search widget" at bounding box center [441, 59] width 248 height 8
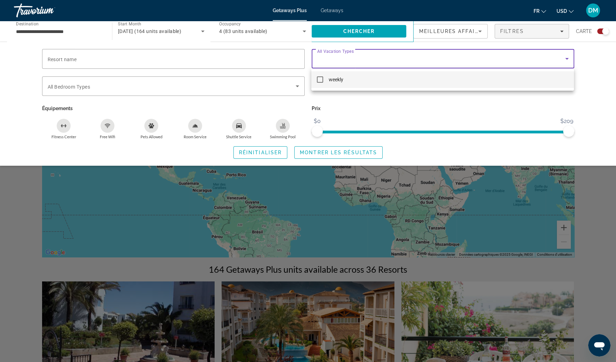
click at [503, 53] on div at bounding box center [308, 181] width 616 height 362
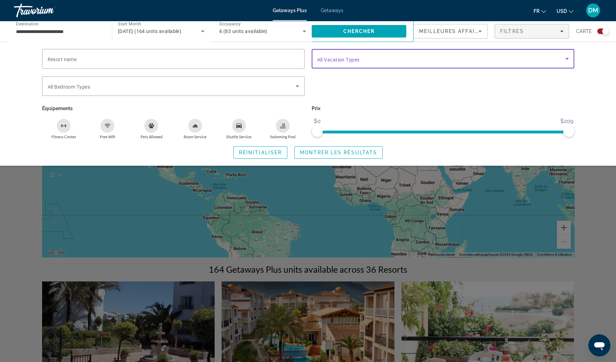
click at [568, 59] on icon "Search widget" at bounding box center [566, 59] width 8 height 8
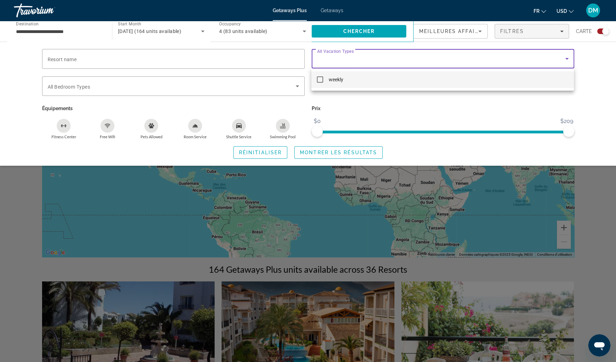
click at [566, 62] on div at bounding box center [308, 181] width 616 height 362
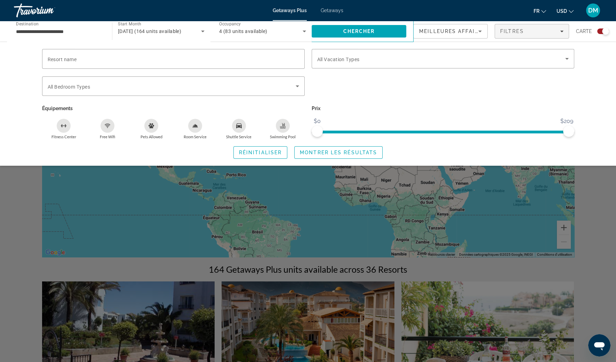
click at [568, 10] on mat-icon "Change currency" at bounding box center [570, 10] width 5 height 5
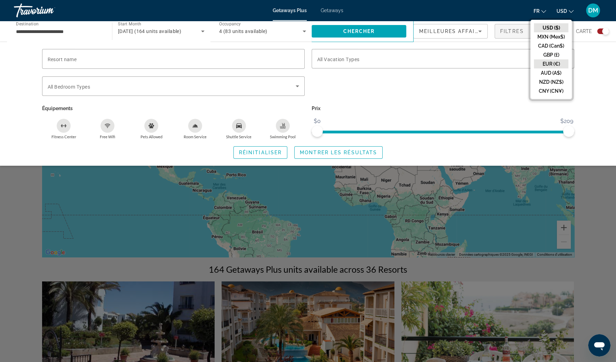
click at [559, 64] on button "EUR (€)" at bounding box center [551, 63] width 34 height 9
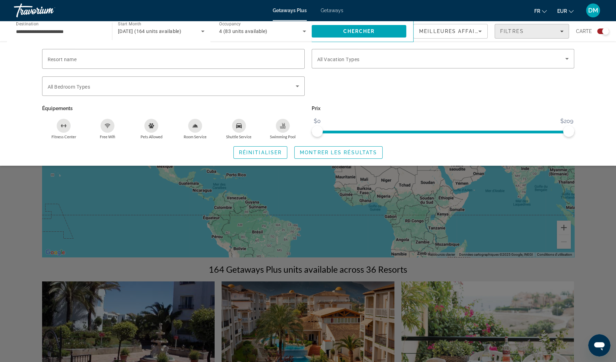
click at [557, 30] on div "Filtres" at bounding box center [531, 32] width 63 height 6
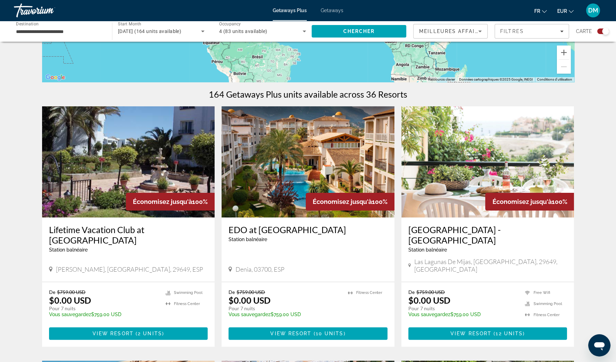
scroll to position [217, 0]
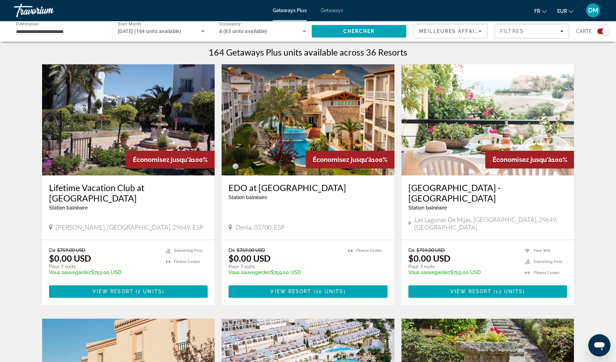
click at [299, 191] on h3 "EDO at [GEOGRAPHIC_DATA]" at bounding box center [307, 187] width 159 height 10
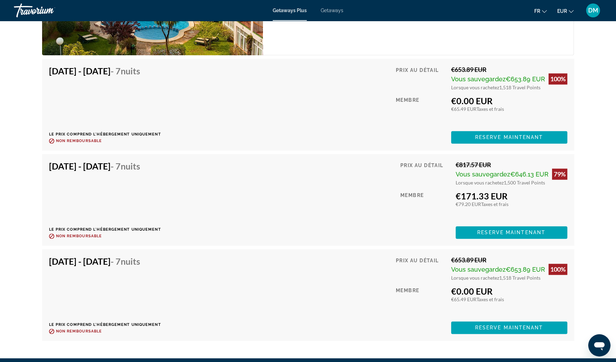
scroll to position [1165, 0]
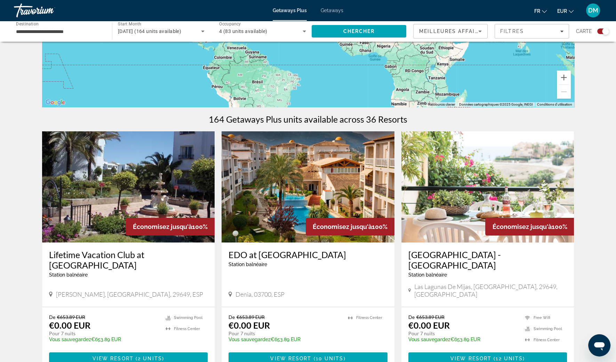
scroll to position [173, 0]
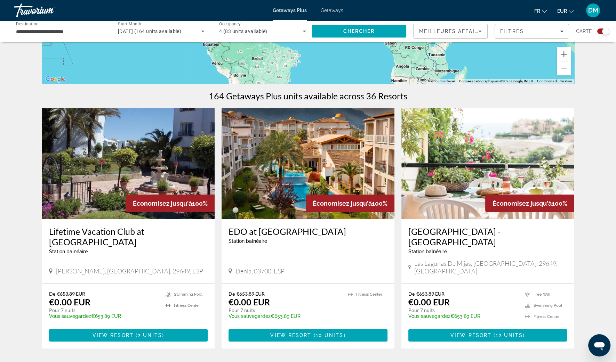
click at [465, 231] on h3 "[GEOGRAPHIC_DATA] - [GEOGRAPHIC_DATA]" at bounding box center [487, 236] width 159 height 21
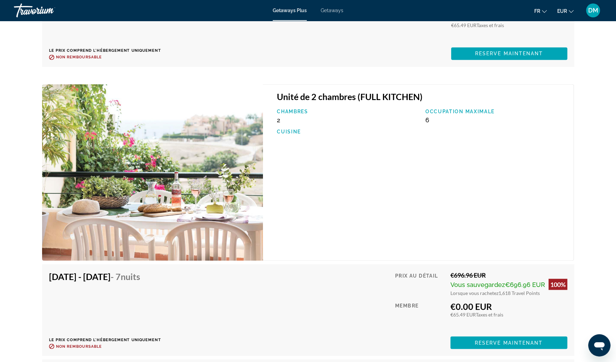
scroll to position [1738, 0]
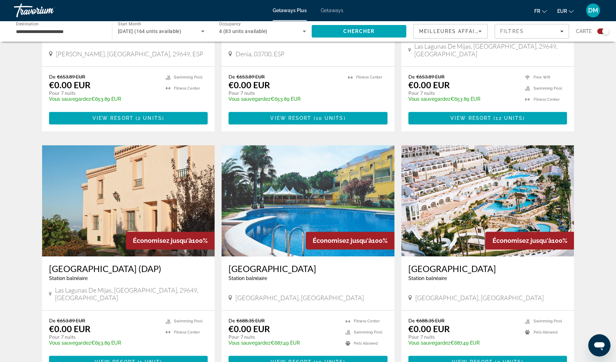
scroll to position [434, 0]
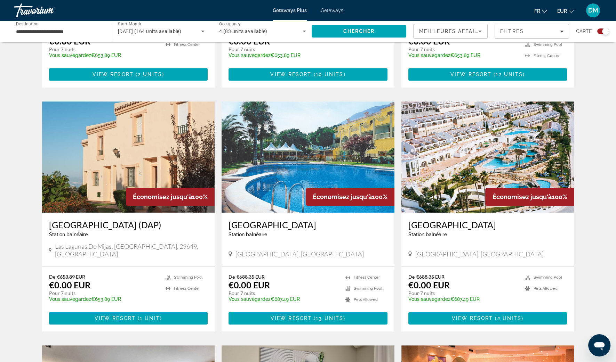
click at [120, 220] on h3 "[GEOGRAPHIC_DATA] (DAP)" at bounding box center [128, 225] width 159 height 10
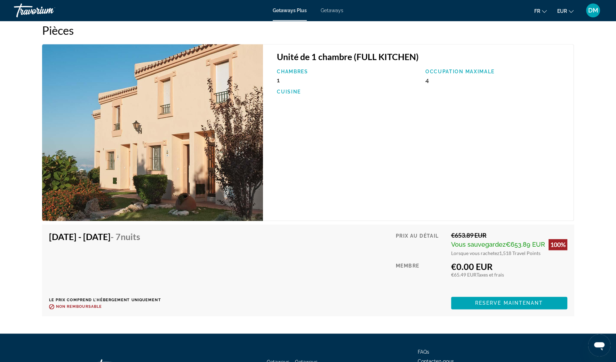
scroll to position [1117, 0]
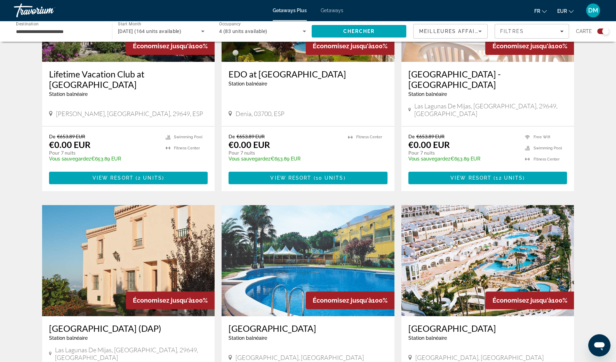
scroll to position [391, 0]
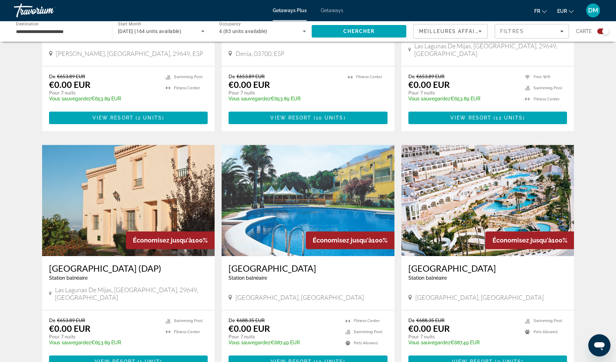
click at [295, 263] on h3 "[GEOGRAPHIC_DATA]" at bounding box center [307, 268] width 159 height 10
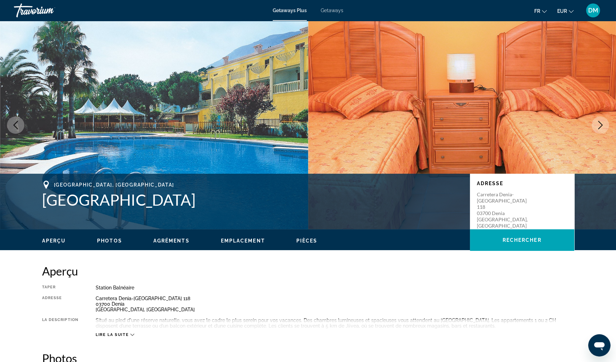
click at [600, 129] on icon "Next image" at bounding box center [600, 125] width 8 height 8
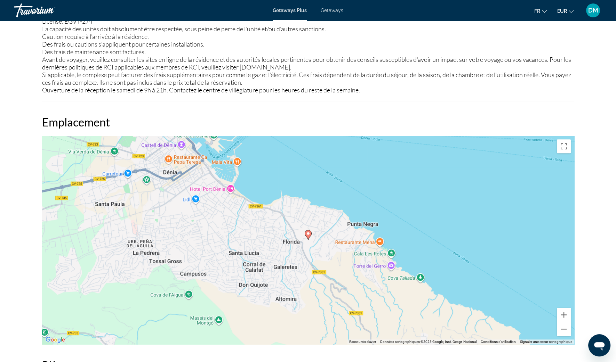
scroll to position [826, 0]
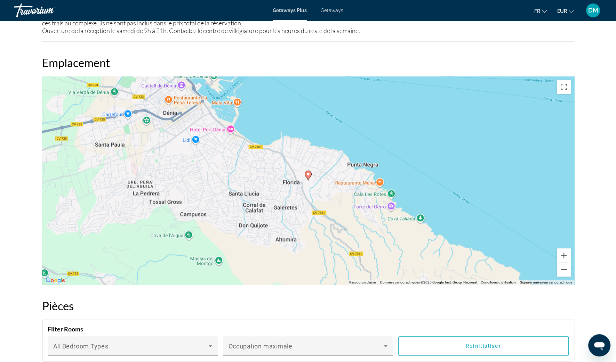
click at [564, 274] on button "Zoom arrière" at bounding box center [563, 270] width 14 height 14
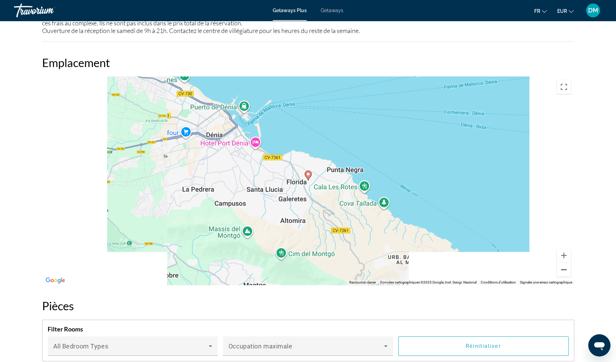
click at [564, 275] on button "Zoom arrière" at bounding box center [563, 270] width 14 height 14
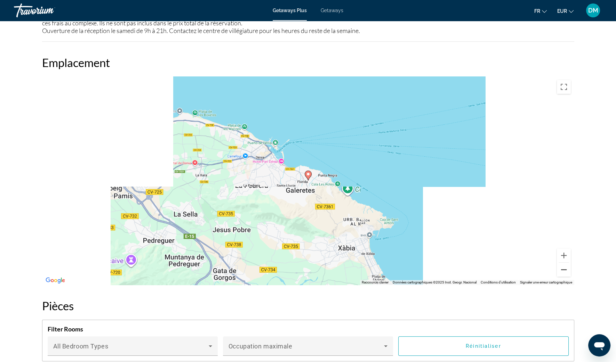
click at [564, 275] on button "Zoom arrière" at bounding box center [563, 270] width 14 height 14
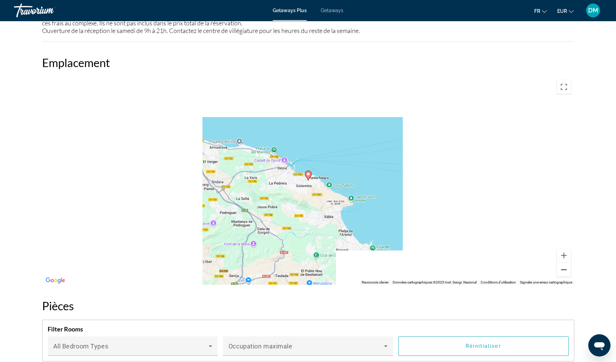
click at [564, 275] on button "Zoom arrière" at bounding box center [563, 270] width 14 height 14
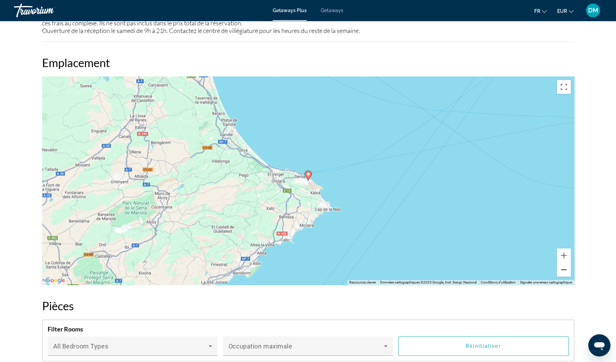
click at [564, 276] on button "Zoom arrière" at bounding box center [563, 270] width 14 height 14
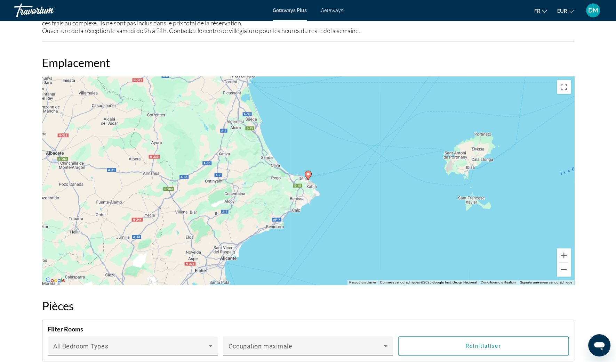
click at [564, 276] on button "Zoom arrière" at bounding box center [563, 270] width 14 height 14
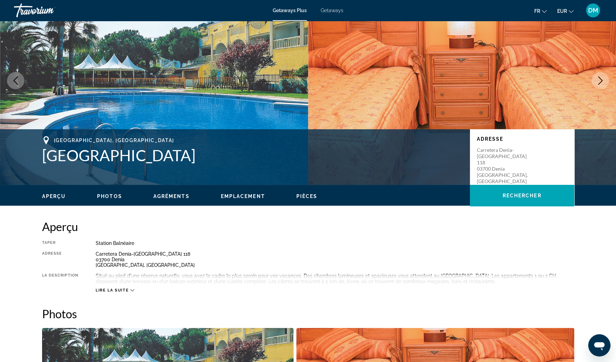
scroll to position [43, 0]
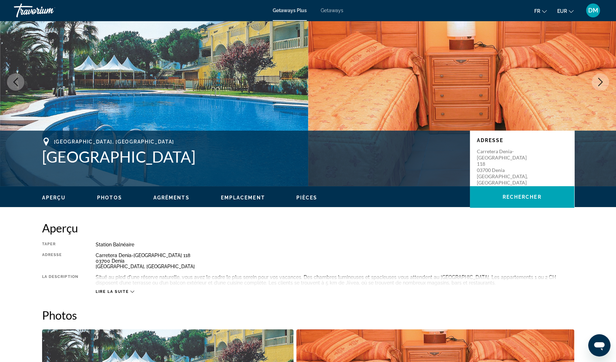
click at [604, 89] on button "Next image" at bounding box center [599, 81] width 17 height 17
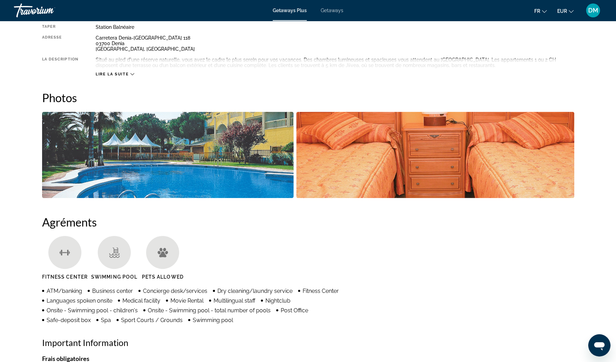
click at [206, 180] on img "Open full-screen image slider" at bounding box center [168, 155] width 252 height 86
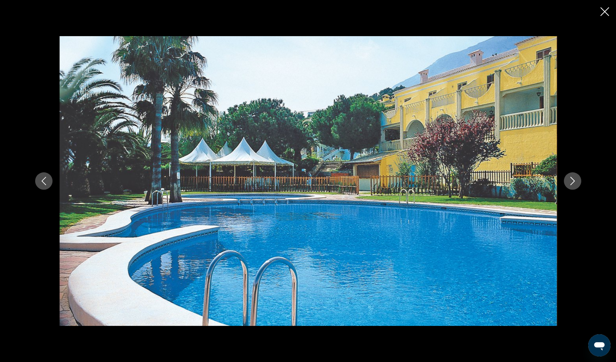
click at [568, 185] on icon "Next image" at bounding box center [572, 181] width 8 height 8
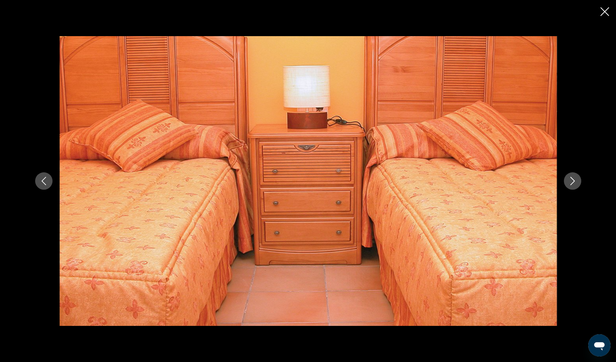
click at [568, 185] on button "Next image" at bounding box center [571, 180] width 17 height 17
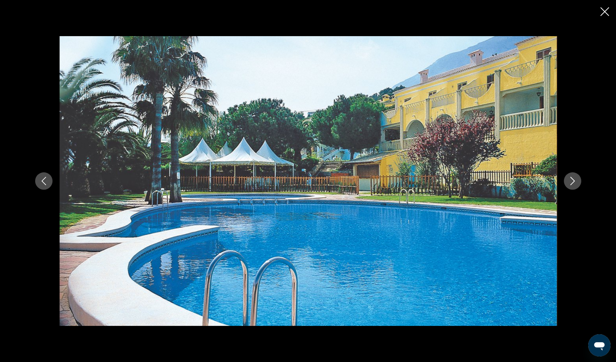
click at [568, 185] on button "Next image" at bounding box center [571, 180] width 17 height 17
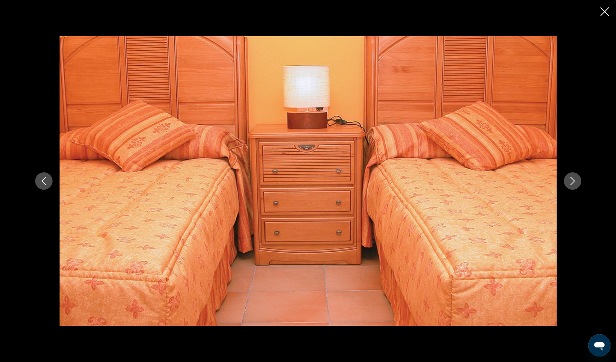
click at [568, 185] on button "Next image" at bounding box center [571, 180] width 17 height 17
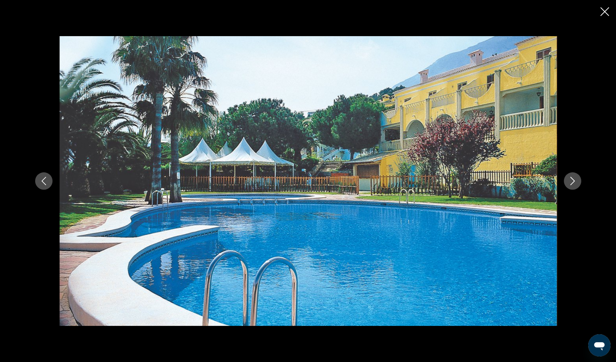
drag, startPoint x: 603, startPoint y: 11, endPoint x: 169, endPoint y: 26, distance: 435.1
click at [603, 12] on icon "Close slideshow" at bounding box center [604, 11] width 9 height 9
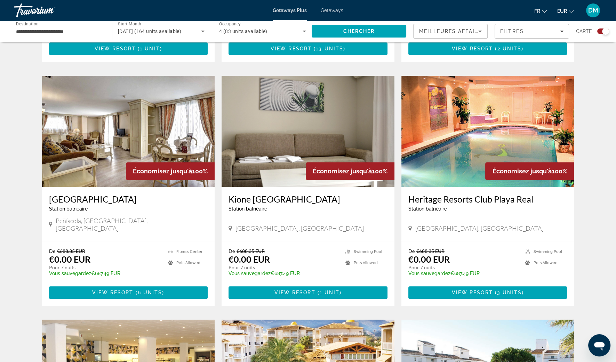
scroll to position [739, 0]
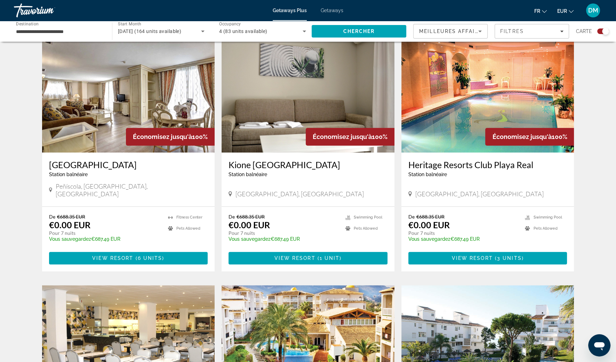
click at [488, 160] on h3 "Heritage Resorts Club Playa Real" at bounding box center [487, 165] width 159 height 10
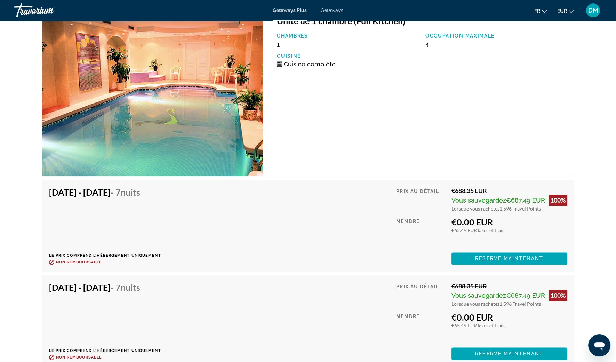
scroll to position [1216, 0]
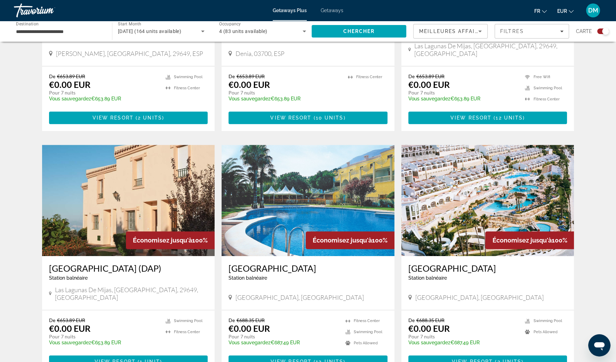
scroll to position [521, 0]
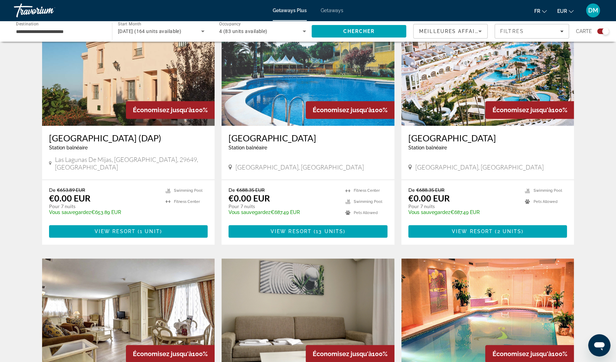
click at [468, 133] on h3 "Imperial Park Country Club" at bounding box center [487, 138] width 159 height 10
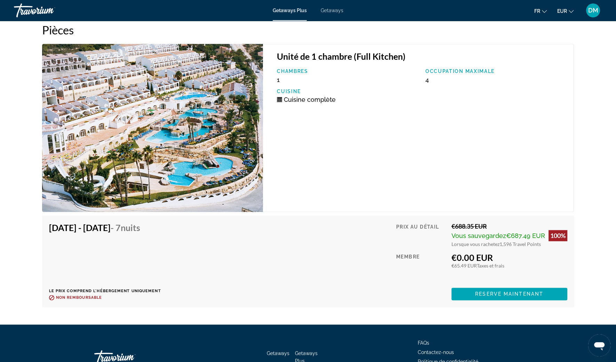
scroll to position [1222, 0]
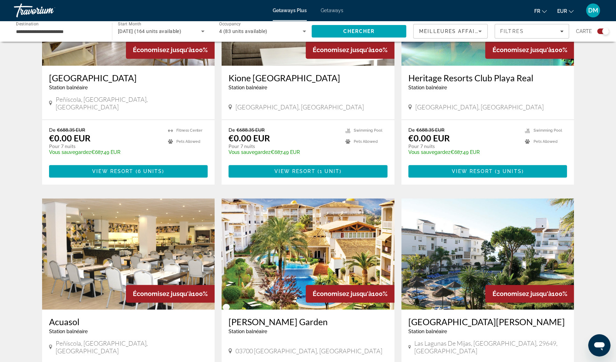
scroll to position [912, 0]
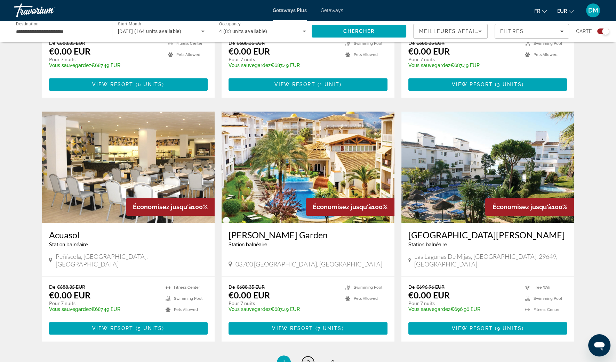
click at [308, 357] on link "page 2" at bounding box center [308, 363] width 12 height 12
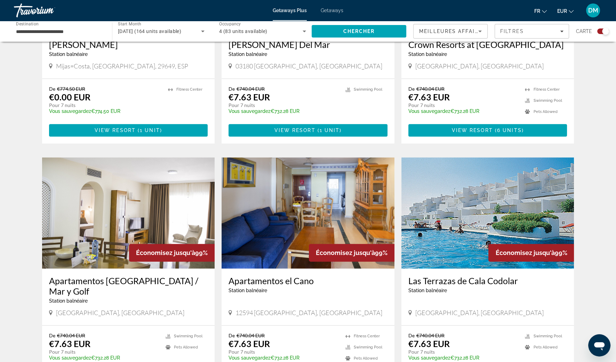
scroll to position [520, 0]
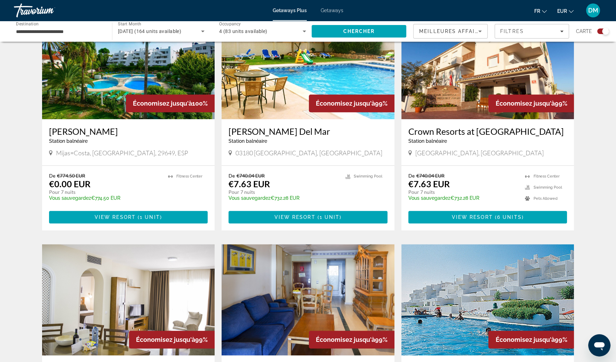
click at [89, 130] on h3 "Ona Campanario" at bounding box center [128, 131] width 159 height 10
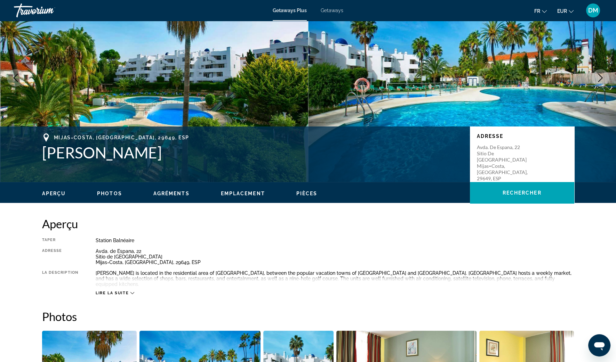
scroll to position [46, 0]
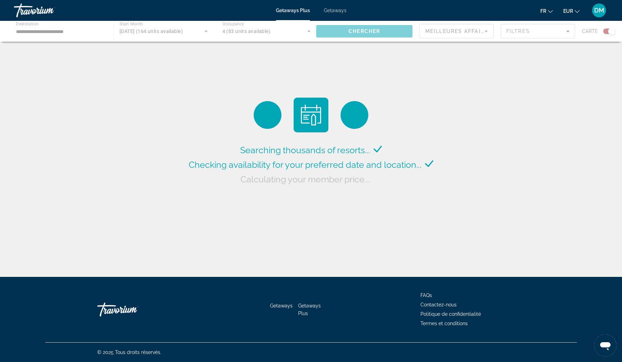
click at [45, 33] on div "Main content" at bounding box center [311, 31] width 622 height 21
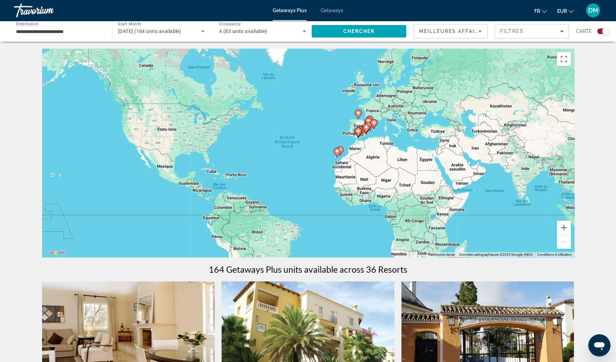
click at [36, 32] on input "**********" at bounding box center [59, 31] width 87 height 8
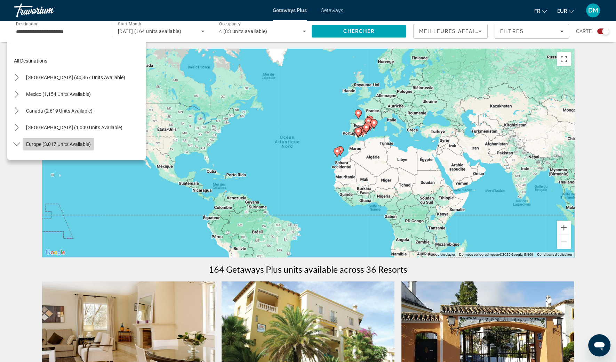
click at [30, 142] on span "Europe (3,017 units available)" at bounding box center [58, 144] width 65 height 6
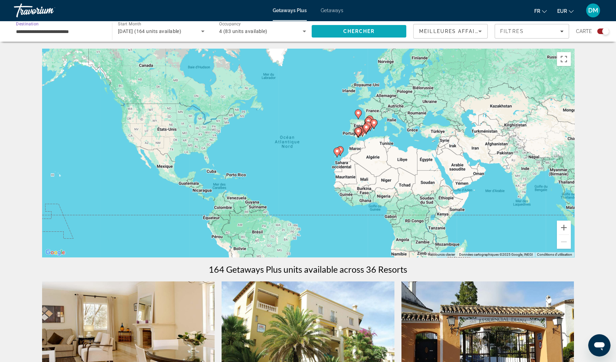
click at [347, 27] on span "Search" at bounding box center [358, 31] width 95 height 17
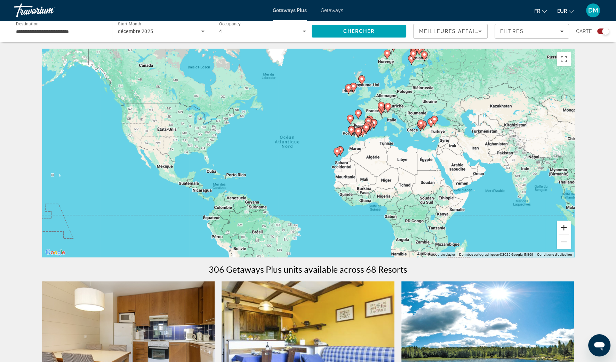
click at [561, 228] on button "Zoom avant" at bounding box center [563, 228] width 14 height 14
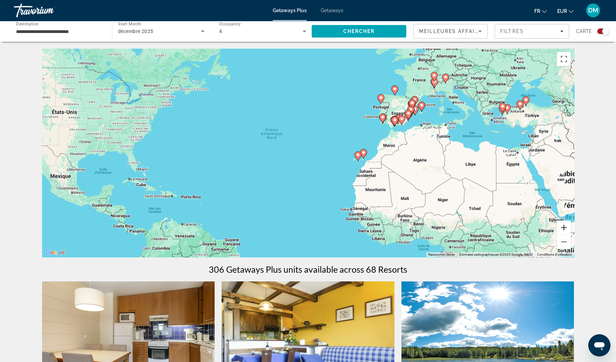
click at [559, 228] on button "Zoom avant" at bounding box center [563, 228] width 14 height 14
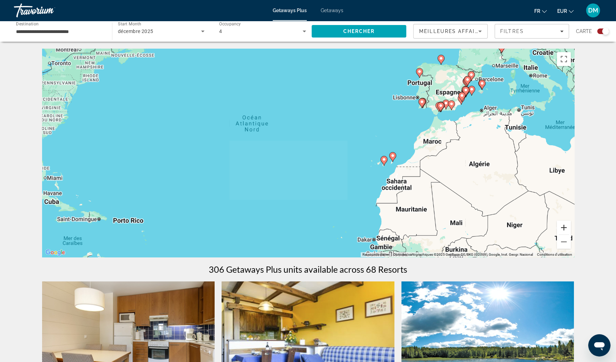
click at [559, 228] on button "Zoom avant" at bounding box center [563, 228] width 14 height 14
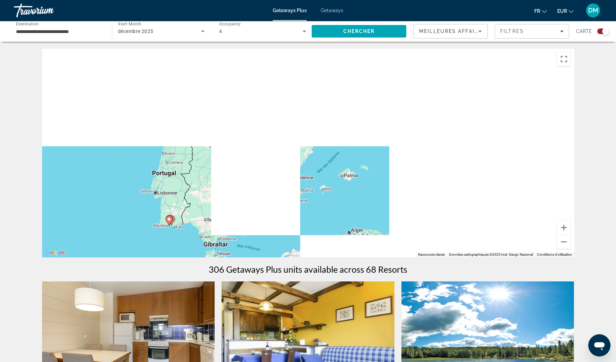
drag, startPoint x: 545, startPoint y: 138, endPoint x: 62, endPoint y: 346, distance: 525.8
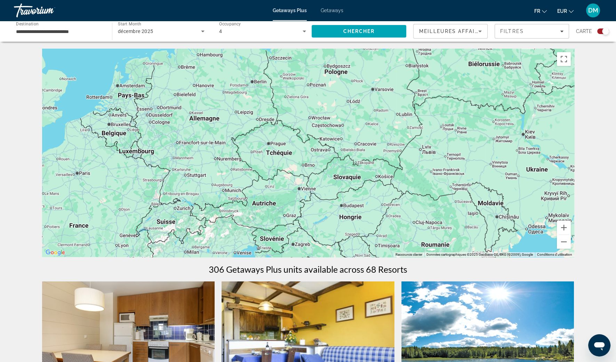
drag, startPoint x: 138, startPoint y: 232, endPoint x: 423, endPoint y: 176, distance: 290.2
click at [423, 176] on div "Main content" at bounding box center [308, 153] width 532 height 209
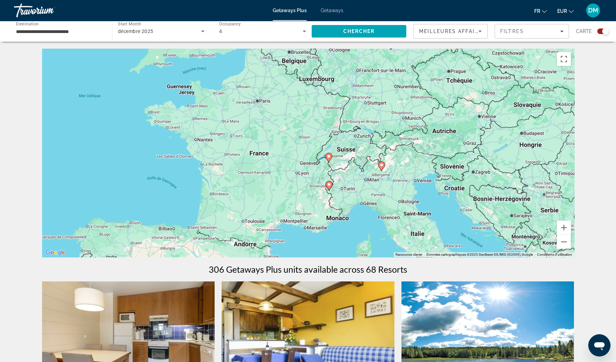
drag, startPoint x: 222, startPoint y: 182, endPoint x: 400, endPoint y: 110, distance: 191.2
click at [400, 110] on div "Pour activer le glissement avec le clavier, appuyez sur Alt+Entrée. Une fois ce…" at bounding box center [308, 153] width 532 height 209
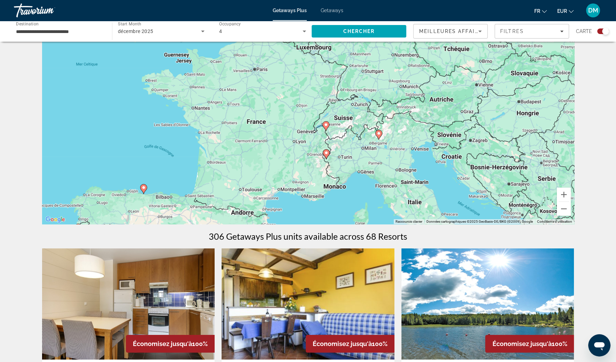
scroll to position [43, 0]
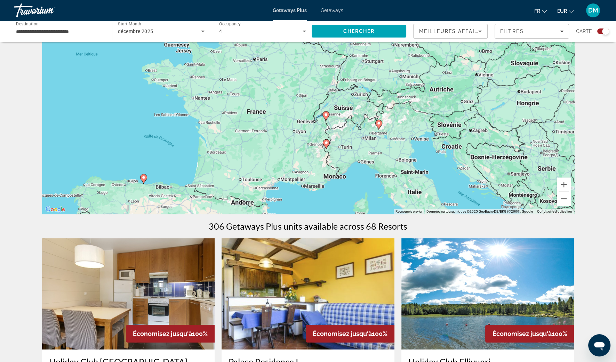
click at [382, 127] on div "Pour activer le glissement avec le clavier, appuyez sur Alt+Entrée. Une fois ce…" at bounding box center [308, 110] width 532 height 209
click at [380, 127] on gmp-advanced-marker "Main content" at bounding box center [378, 125] width 7 height 10
type input "**********"
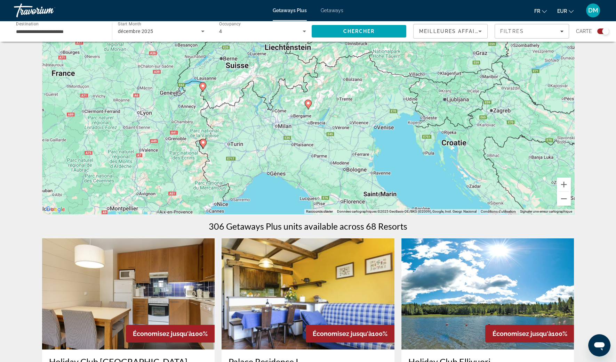
click at [310, 105] on icon "Main content" at bounding box center [307, 104] width 6 height 9
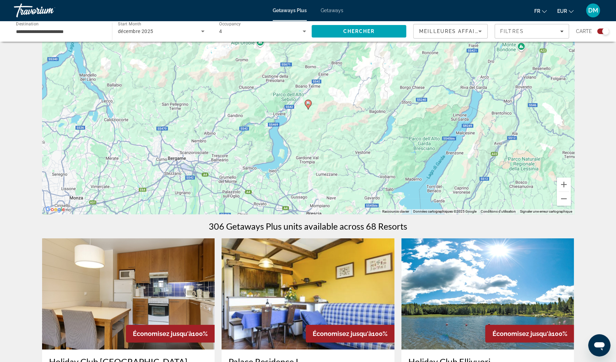
click at [306, 107] on gmp-advanced-marker "Main content" at bounding box center [307, 104] width 7 height 10
click at [307, 104] on image "Main content" at bounding box center [308, 103] width 4 height 4
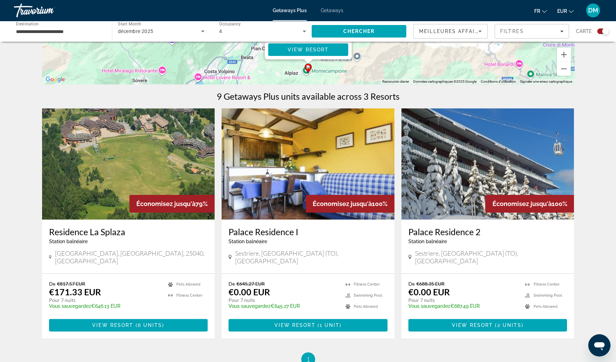
scroll to position [173, 0]
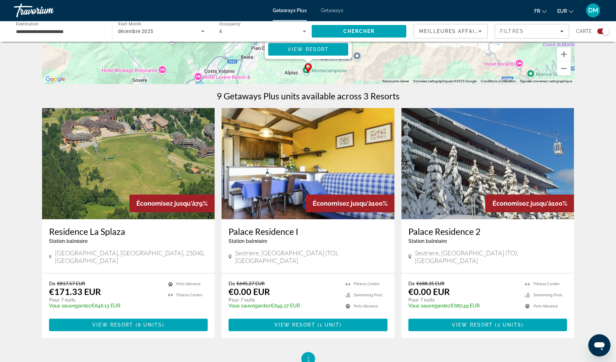
click at [116, 228] on h3 "Residence La Splaza" at bounding box center [128, 231] width 159 height 10
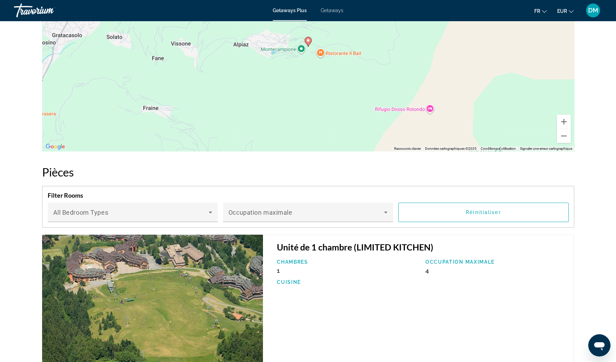
scroll to position [888, 0]
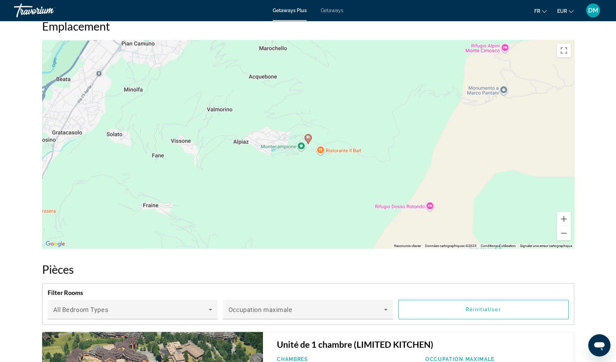
click at [334, 10] on span "Getaways" at bounding box center [331, 11] width 23 height 6
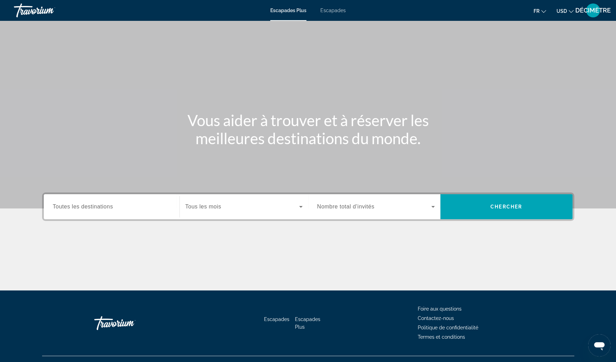
click at [155, 211] on input "Destination Toutes les destinations" at bounding box center [111, 207] width 117 height 8
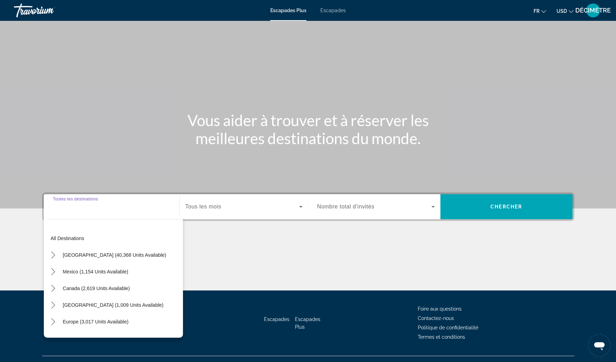
scroll to position [13, 0]
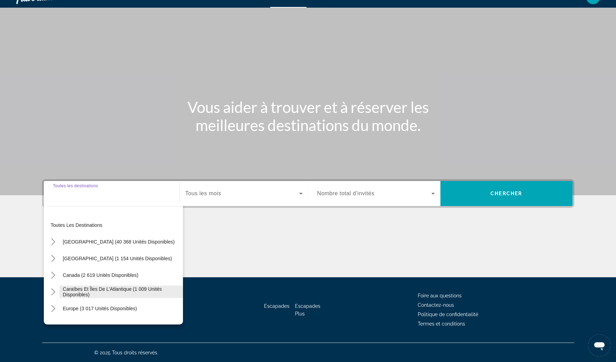
click at [59, 290] on div "Caraïbes et îles de l’Atlantique (1 009 unités disponibles)" at bounding box center [115, 292] width 136 height 13
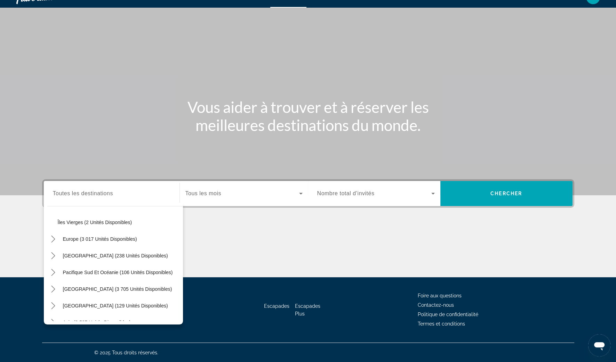
scroll to position [200, 0]
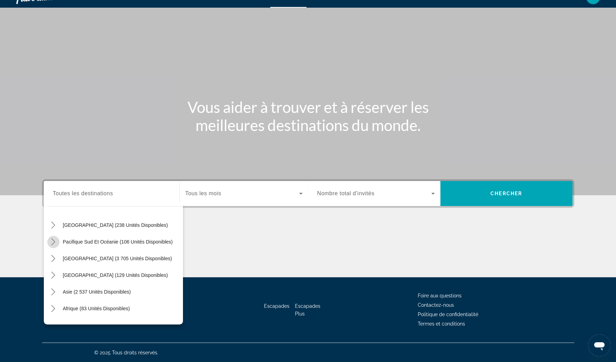
click at [52, 243] on icon "Toggle Pacifique Sud et Océanie (106 unités disponibles) sous-menu" at bounding box center [53, 241] width 7 height 7
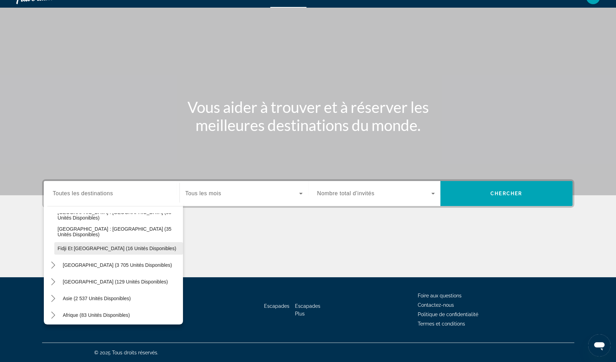
scroll to position [262, 0]
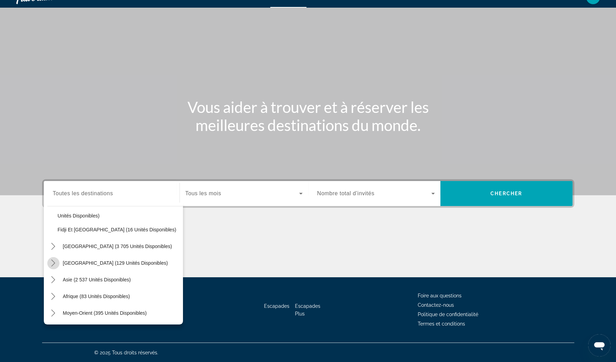
click at [56, 265] on icon "Toggle Amérique centrale (129 unités disponibles) sous-menu" at bounding box center [53, 263] width 7 height 7
click at [55, 276] on icon "Toggle Asie (2 537 unités disponibles) sous-menu" at bounding box center [53, 279] width 7 height 7
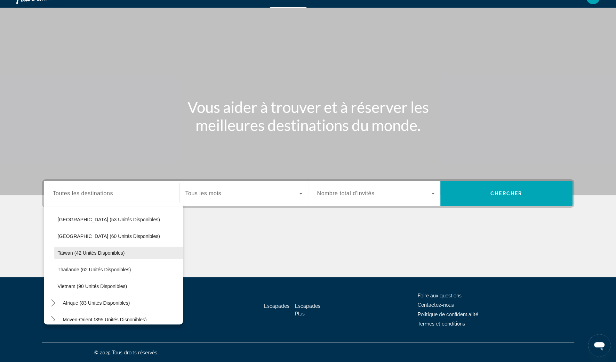
scroll to position [480, 0]
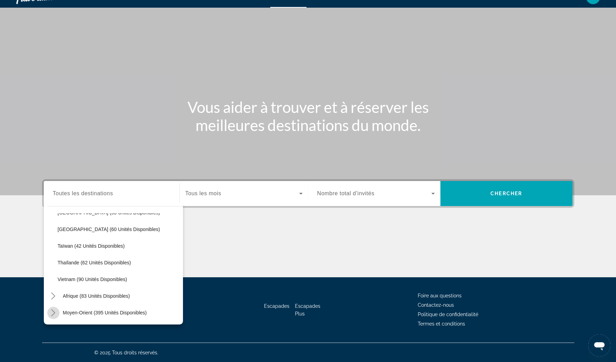
click at [54, 311] on icon "Toggle Moyen-Orient (395 unités disponibles) sous-menu" at bounding box center [53, 312] width 7 height 7
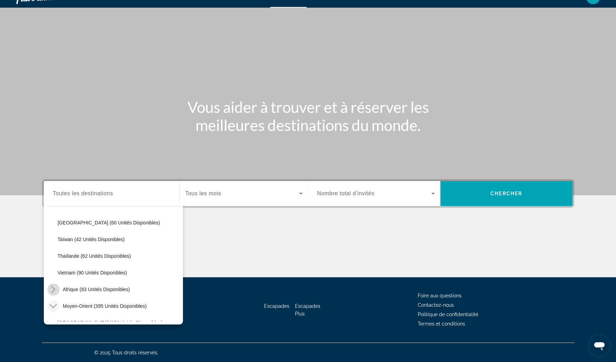
click at [53, 290] on icon "Toggle Afrique (83 unités disponibles) sous-menu" at bounding box center [53, 289] width 7 height 7
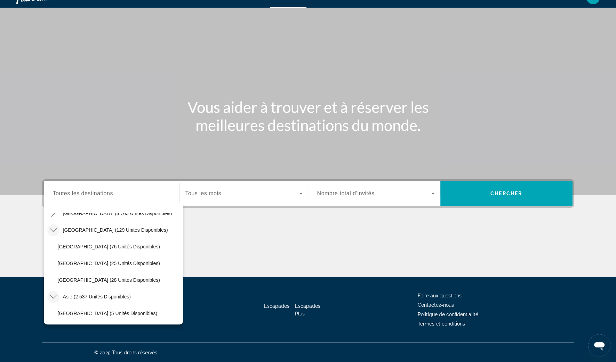
scroll to position [252, 0]
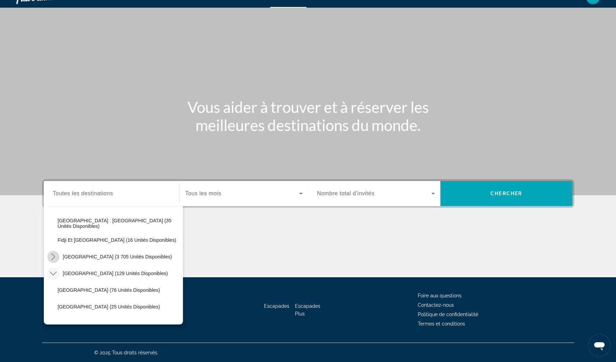
click at [55, 255] on icon "Toggle Amérique du Sud (3 705 unités disponibles) sous-menu" at bounding box center [53, 256] width 7 height 7
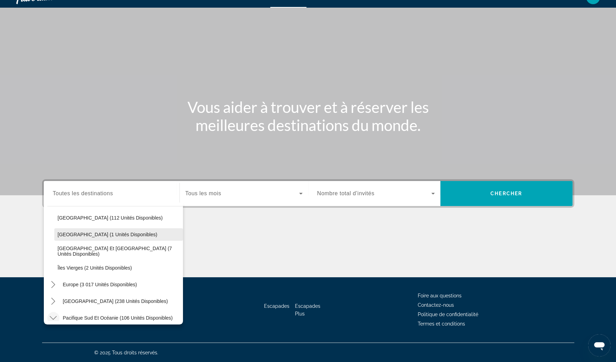
scroll to position [113, 0]
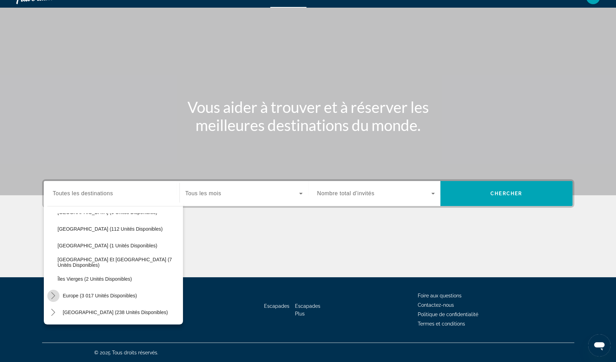
click at [57, 295] on mat-icon "Toggle Europe (3 017 unités disponibles) sous-menu" at bounding box center [53, 296] width 12 height 12
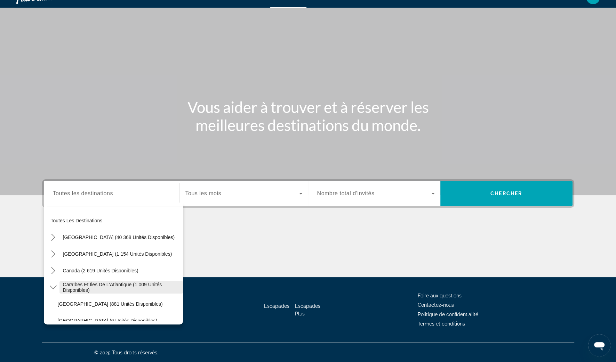
scroll to position [0, 0]
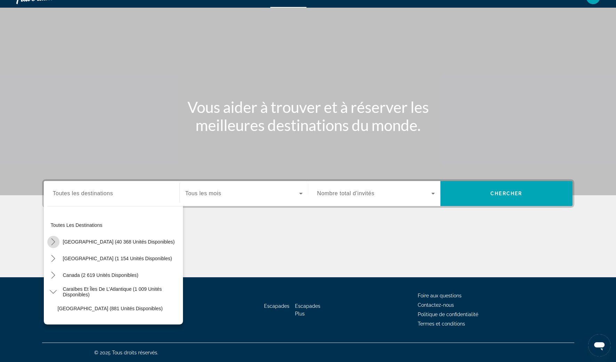
click at [56, 241] on icon "Toggle États-Unis (40 368 unités disponibles) sous-menu" at bounding box center [53, 241] width 7 height 7
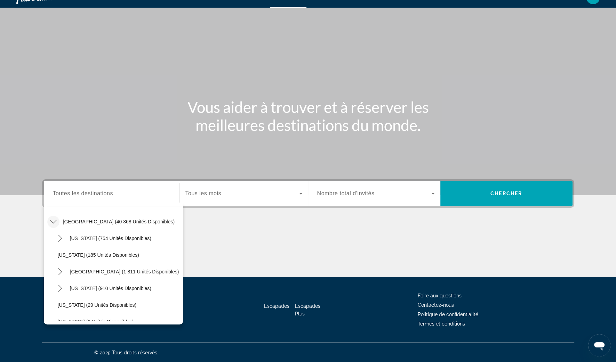
click at [54, 226] on mat-icon "Toggle États-Unis (40 368 unités disponibles) sous-menu" at bounding box center [53, 222] width 12 height 12
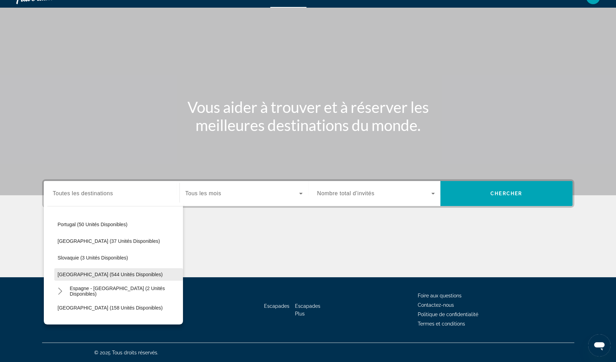
scroll to position [411, 0]
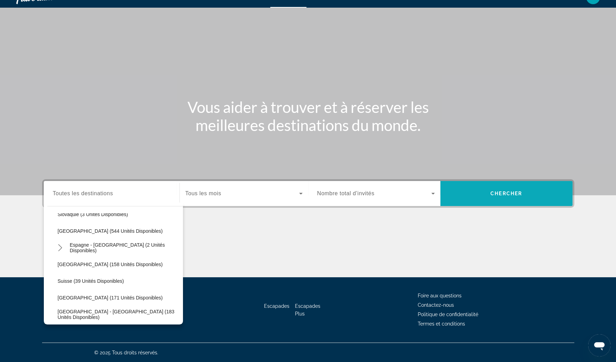
click at [508, 205] on span "Rechercher" at bounding box center [506, 193] width 132 height 25
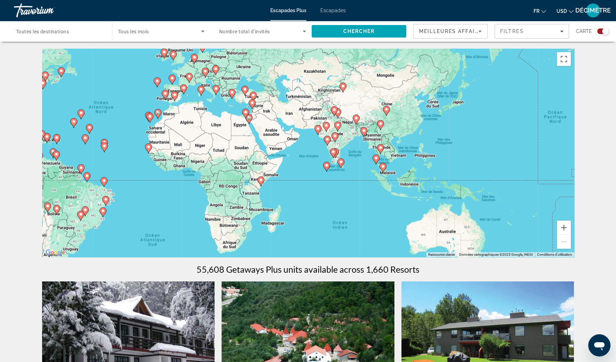
drag, startPoint x: 540, startPoint y: 180, endPoint x: 354, endPoint y: 146, distance: 189.8
click at [354, 146] on div "Pour activer le glissement avec le clavier, appuyez sur Alt+Entrée. Une fois ce…" at bounding box center [308, 153] width 532 height 209
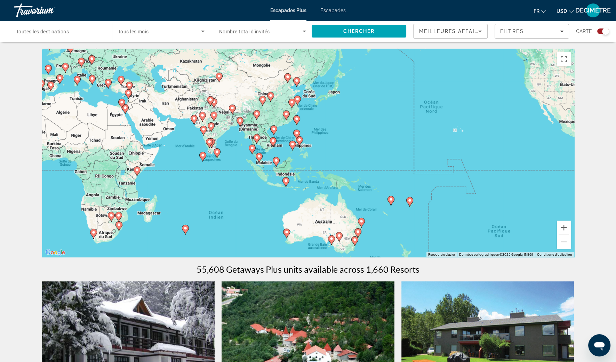
drag, startPoint x: 530, startPoint y: 157, endPoint x: 410, endPoint y: 146, distance: 120.4
click at [410, 146] on div "Pour activer le glissement avec le clavier, appuyez sur Alt+Entrée. Une fois ce…" at bounding box center [308, 153] width 532 height 209
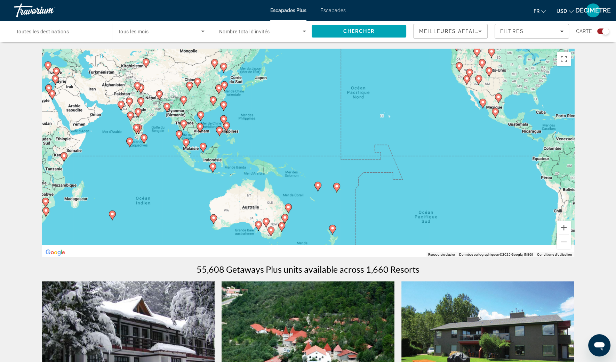
drag, startPoint x: 518, startPoint y: 172, endPoint x: 452, endPoint y: 157, distance: 67.8
click at [447, 157] on div "Pour activer le glissement avec le clavier, appuyez sur Alt+Entrée. Une fois ce…" at bounding box center [308, 153] width 532 height 209
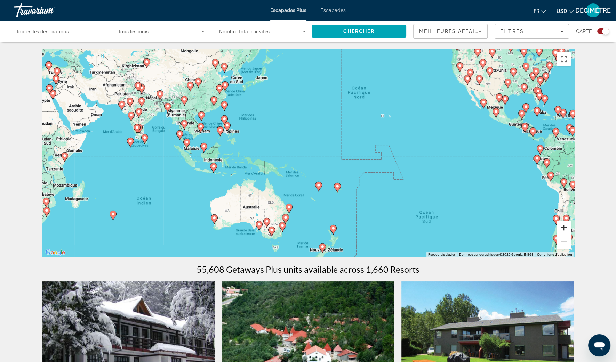
click at [561, 222] on button "Zoom avant" at bounding box center [563, 228] width 14 height 14
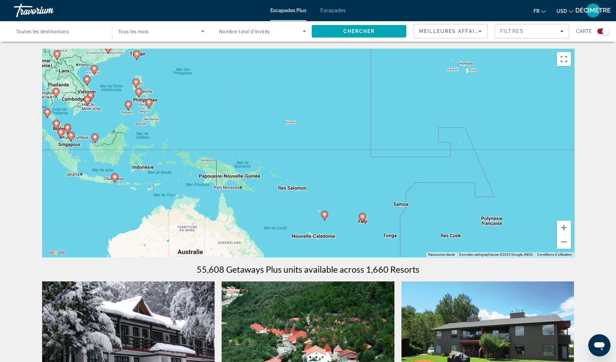
drag, startPoint x: 477, startPoint y: 215, endPoint x: 473, endPoint y: 205, distance: 10.8
click at [473, 205] on div "Pour activer le glissement avec le clavier, appuyez sur Alt+Entrée. Une fois ce…" at bounding box center [308, 153] width 532 height 209
click at [564, 229] on button "Zoom avant" at bounding box center [563, 228] width 14 height 14
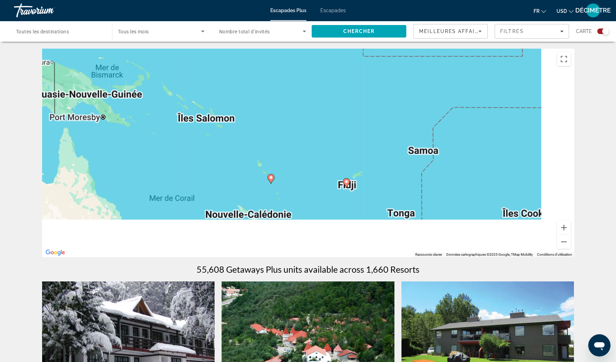
drag, startPoint x: 498, startPoint y: 221, endPoint x: 426, endPoint y: 114, distance: 129.0
click at [426, 114] on div "Pour activer le glissement avec le clavier, appuyez sur Alt+Entrée. Une fois ce…" at bounding box center [308, 153] width 532 height 209
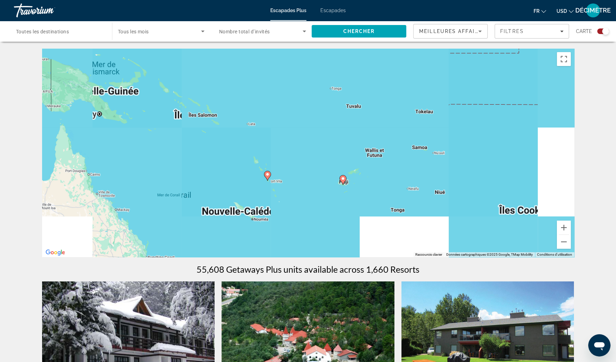
click at [342, 176] on icon "Contenu principal" at bounding box center [342, 180] width 6 height 9
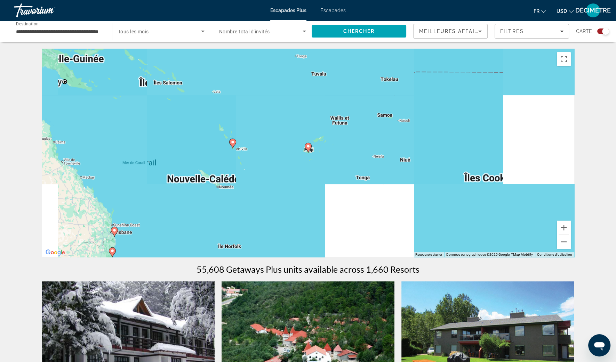
click at [308, 153] on div "Pour activer le glissement avec le clavier, appuyez sur Alt+Entrée. Une fois ce…" at bounding box center [308, 153] width 532 height 209
click at [310, 147] on g "Contenu principal" at bounding box center [307, 148] width 7 height 10
type input "**********"
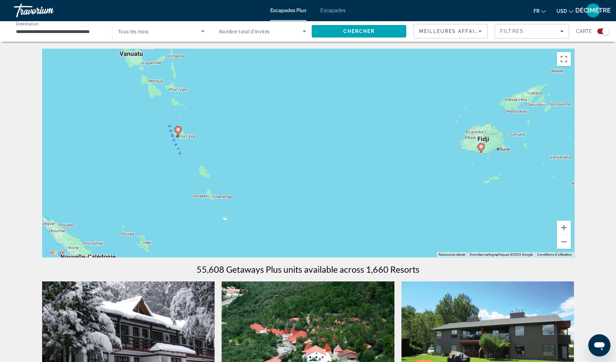
drag, startPoint x: 263, startPoint y: 146, endPoint x: 436, endPoint y: 146, distance: 173.4
click at [436, 146] on div "Pour activer le glissement avec le clavier, appuyez sur Alt+Entrée. Une fois ce…" at bounding box center [308, 153] width 532 height 209
click at [176, 129] on icon "Contenu principal" at bounding box center [177, 131] width 6 height 9
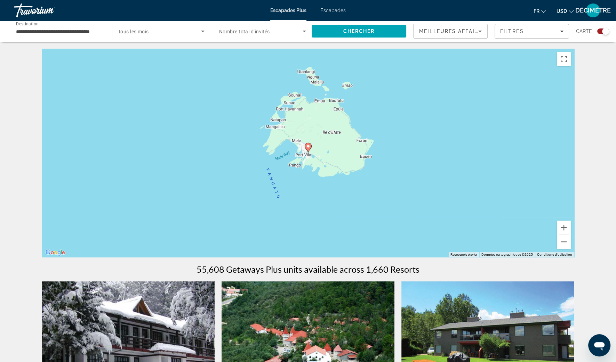
click at [308, 146] on image "Contenu principal" at bounding box center [308, 146] width 4 height 4
click at [309, 148] on icon "Contenu principal" at bounding box center [307, 147] width 6 height 9
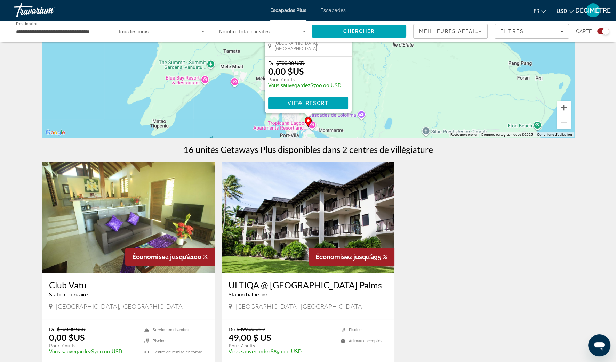
scroll to position [130, 0]
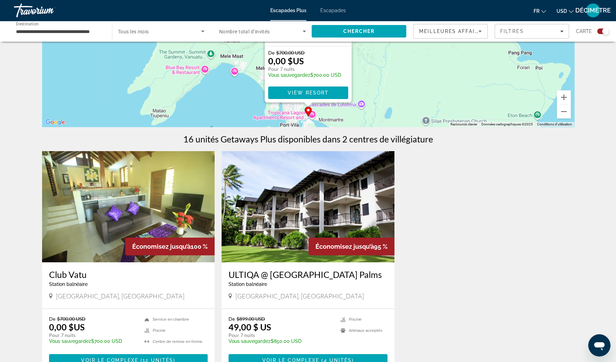
click at [66, 271] on h3 "Club Vatu" at bounding box center [128, 274] width 159 height 10
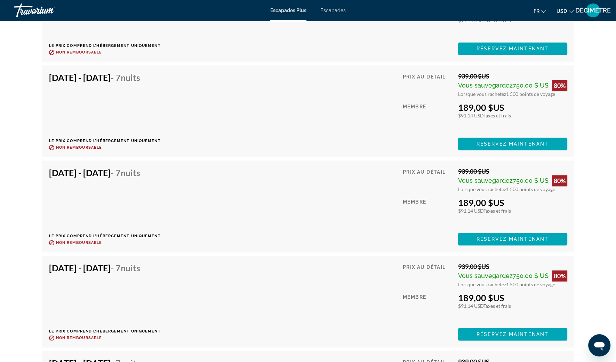
scroll to position [1303, 0]
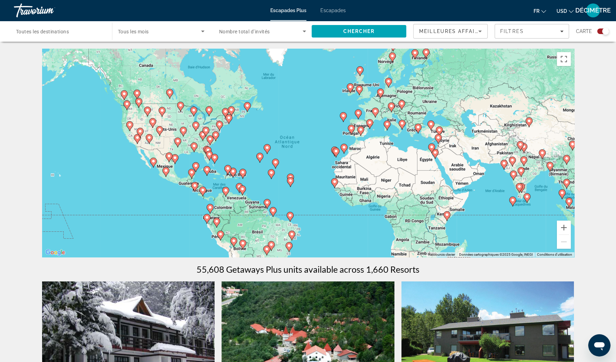
click at [342, 12] on span "Escapades" at bounding box center [332, 11] width 25 height 6
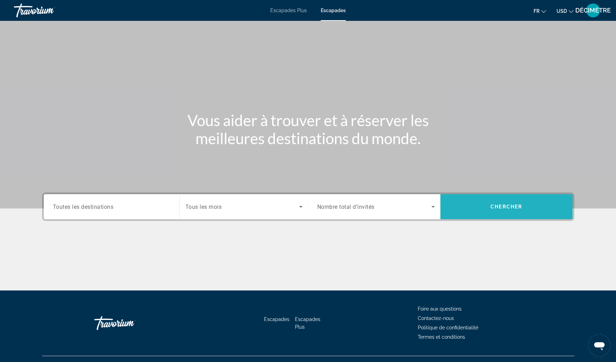
click at [526, 210] on span "Rechercher" at bounding box center [506, 206] width 132 height 17
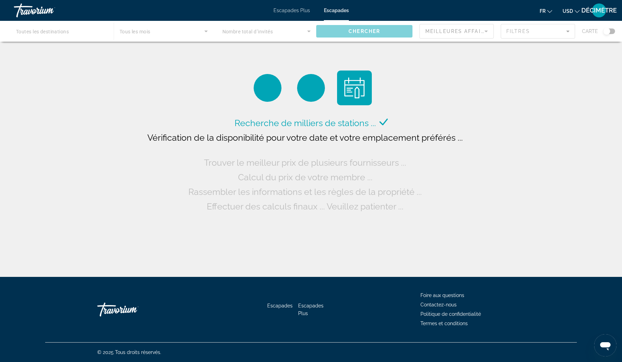
click at [568, 11] on span "USD" at bounding box center [568, 11] width 10 height 6
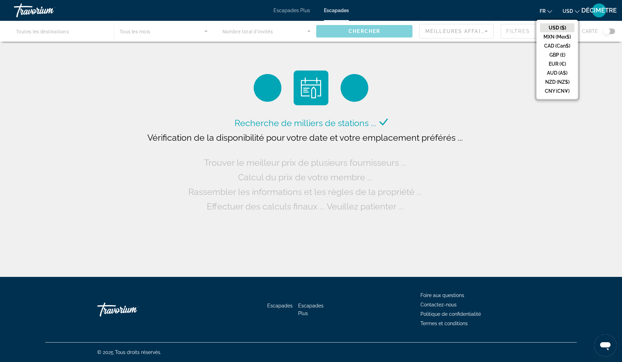
drag, startPoint x: 559, startPoint y: 63, endPoint x: 566, endPoint y: 54, distance: 11.6
click at [559, 63] on button "EUR (€)" at bounding box center [557, 63] width 34 height 9
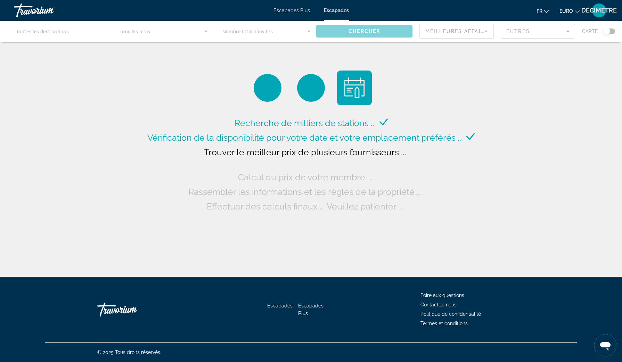
click at [605, 34] on div "Contenu principal" at bounding box center [311, 31] width 622 height 21
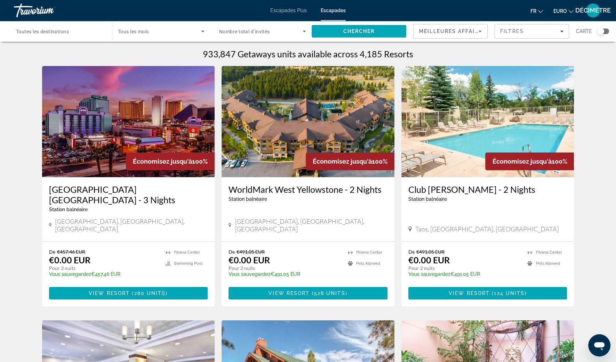
click at [608, 30] on div "Widget de recherche" at bounding box center [603, 32] width 12 height 6
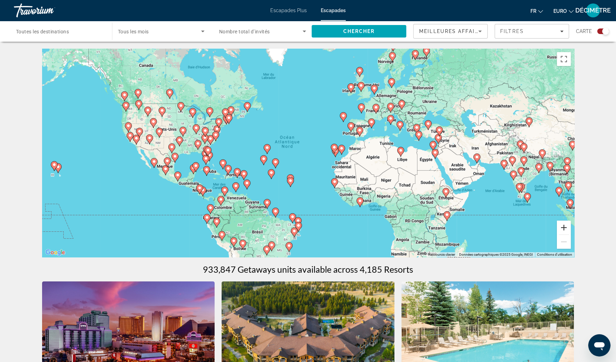
click at [564, 229] on button "Zoom avant" at bounding box center [563, 228] width 14 height 14
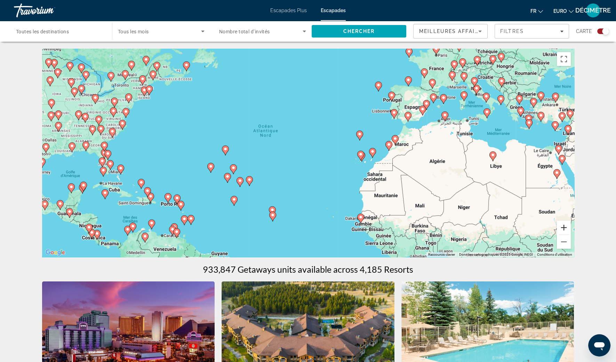
click at [563, 229] on button "Zoom avant" at bounding box center [563, 228] width 14 height 14
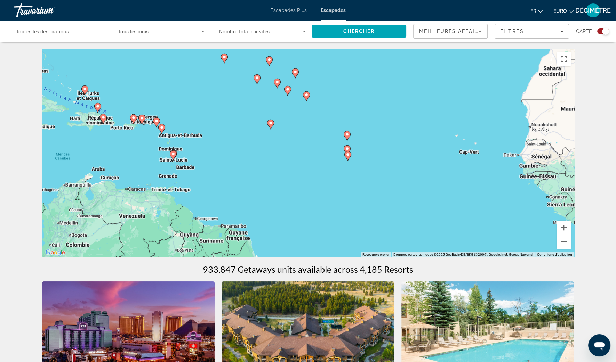
drag, startPoint x: 268, startPoint y: 170, endPoint x: 375, endPoint y: 40, distance: 168.4
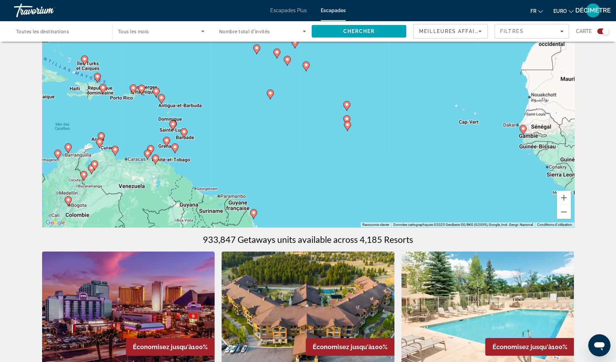
scroll to position [43, 0]
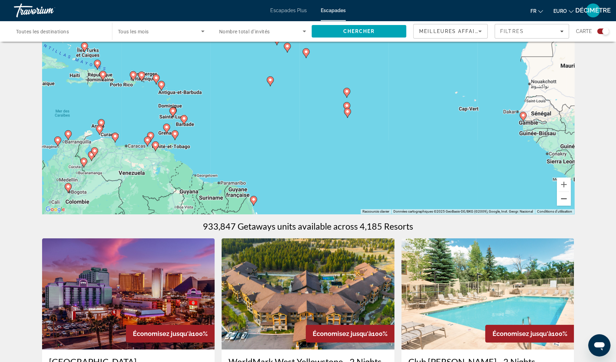
click at [561, 199] on button "Zoom arrière" at bounding box center [563, 199] width 14 height 14
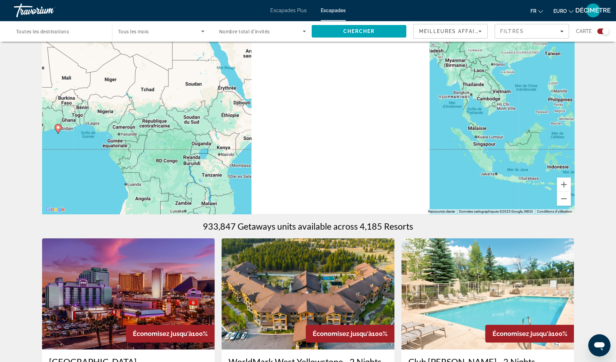
drag, startPoint x: 540, startPoint y: 139, endPoint x: 130, endPoint y: 119, distance: 410.3
click at [130, 119] on div "Pour activer le glissement avec le clavier, appuyez sur Alt+Entrée. Une fois ce…" at bounding box center [308, 110] width 532 height 209
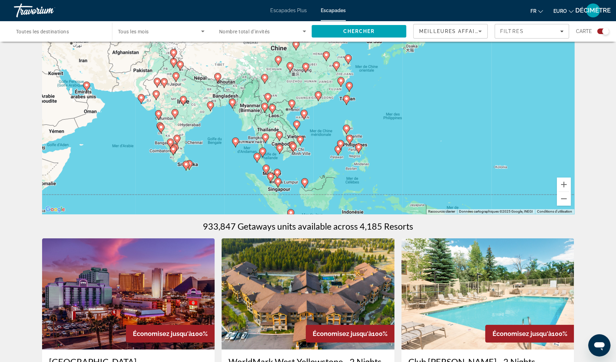
drag, startPoint x: 469, startPoint y: 135, endPoint x: 285, endPoint y: 175, distance: 188.1
click at [285, 175] on div "Pour activer le glissement avec le clavier, appuyez sur Alt+Entrée. Une fois ce…" at bounding box center [308, 110] width 532 height 209
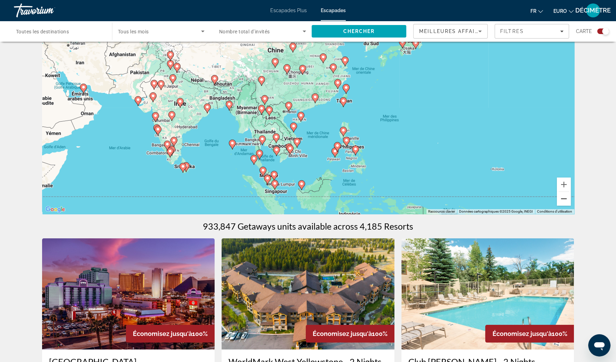
click at [564, 201] on button "Zoom arrière" at bounding box center [563, 199] width 14 height 14
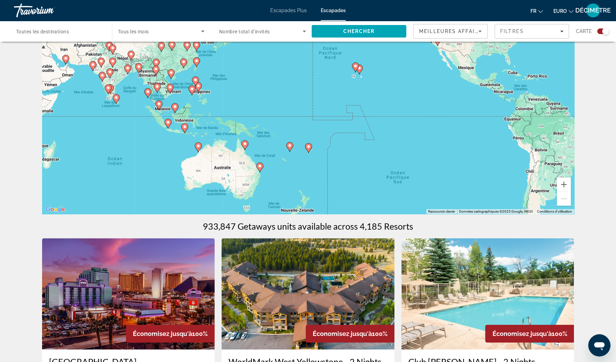
drag, startPoint x: 542, startPoint y: 141, endPoint x: 412, endPoint y: 105, distance: 135.6
click at [412, 105] on div "Pour activer le glissement avec le clavier, appuyez sur Alt+Entrée. Une fois ce…" at bounding box center [308, 110] width 532 height 209
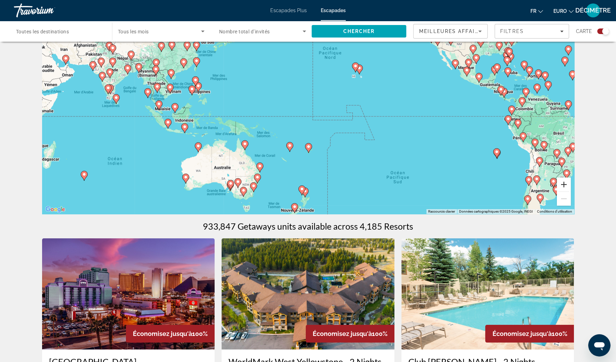
click at [561, 182] on button "Zoom avant" at bounding box center [563, 185] width 14 height 14
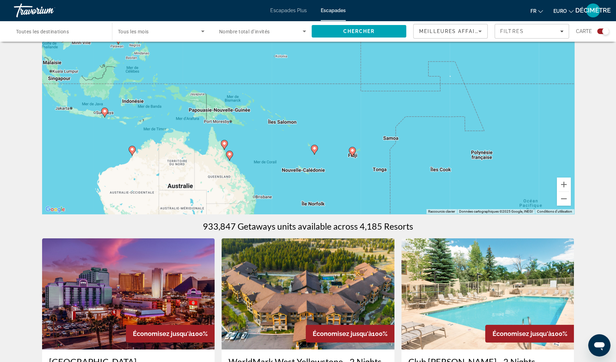
drag, startPoint x: 382, startPoint y: 134, endPoint x: 426, endPoint y: 96, distance: 57.9
click at [426, 96] on div "Pour activer le glissement avec le clavier, appuyez sur Alt+Entrée. Une fois ce…" at bounding box center [308, 110] width 532 height 209
click at [560, 188] on button "Zoom avant" at bounding box center [563, 185] width 14 height 14
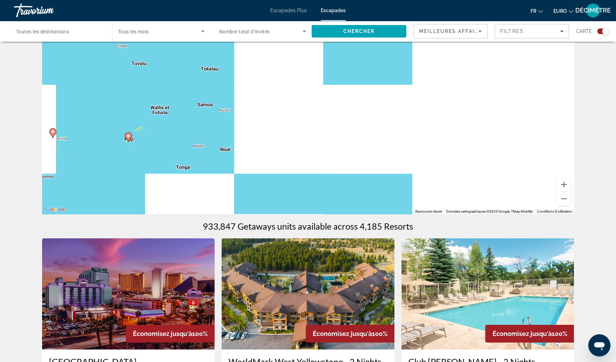
drag, startPoint x: 521, startPoint y: 176, endPoint x: 262, endPoint y: 113, distance: 266.3
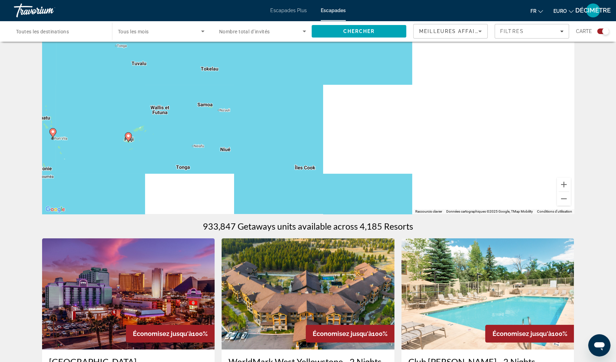
click at [262, 113] on div "Pour activer le glissement avec le clavier, appuyez sur Alt+Entrée. Une fois ce…" at bounding box center [308, 110] width 532 height 209
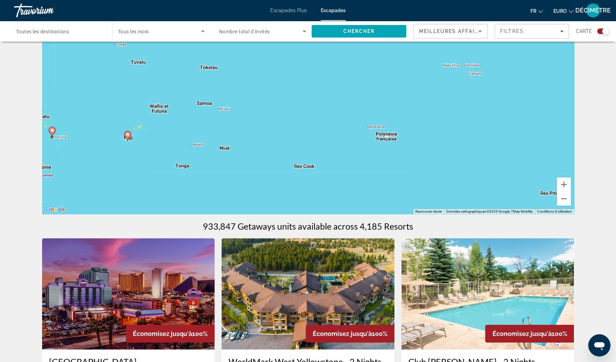
click at [389, 137] on div "Pour activer le glissement avec le clavier, appuyez sur Alt+Entrée. Une fois ce…" at bounding box center [308, 110] width 532 height 209
